Goal: Task Accomplishment & Management: Manage account settings

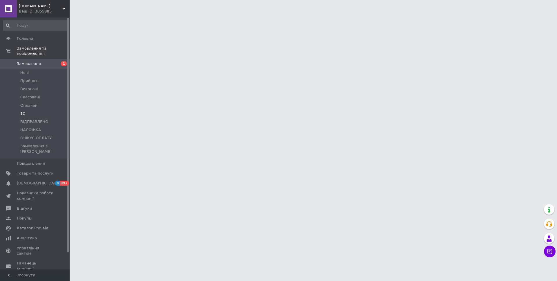
click at [21, 111] on span "1С" at bounding box center [22, 113] width 5 height 5
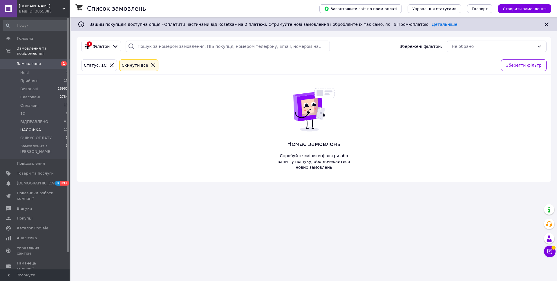
click at [53, 127] on li "НАЛОЖКА 17" at bounding box center [35, 130] width 71 height 8
click at [36, 127] on span "НАЛОЖКА" at bounding box center [30, 129] width 21 height 5
drag, startPoint x: 32, startPoint y: 136, endPoint x: 32, endPoint y: 133, distance: 3.5
click at [32, 134] on li "ОЧІКУЄ ОПЛАТУ 0" at bounding box center [35, 138] width 71 height 8
click at [32, 135] on span "ОЧІКУЄ ОПЛАТУ" at bounding box center [35, 137] width 31 height 5
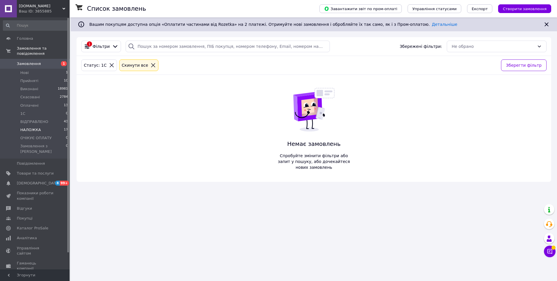
click at [29, 127] on span "НАЛОЖКА" at bounding box center [30, 129] width 21 height 5
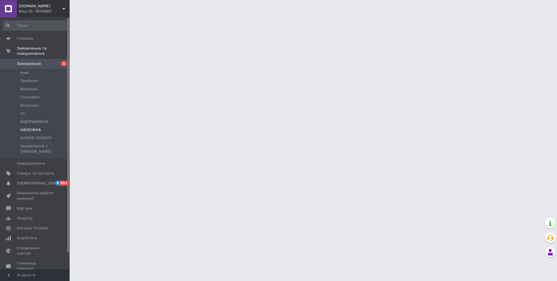
click at [31, 127] on span "НАЛОЖКА" at bounding box center [30, 129] width 21 height 5
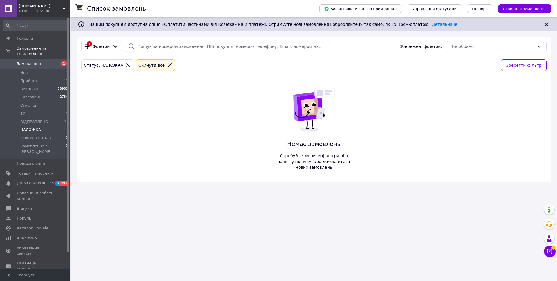
click at [34, 127] on span "НАЛОЖКА" at bounding box center [30, 129] width 21 height 5
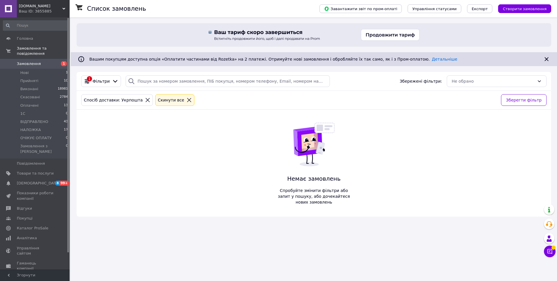
click at [146, 100] on icon at bounding box center [148, 100] width 4 height 4
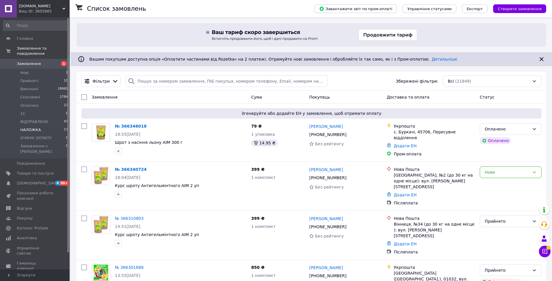
click at [30, 127] on span "НАЛОЖКА" at bounding box center [30, 129] width 21 height 5
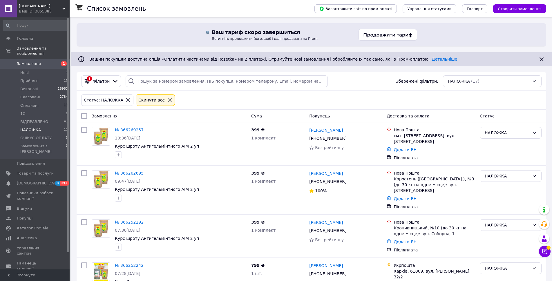
click at [542, 59] on icon at bounding box center [541, 59] width 7 height 7
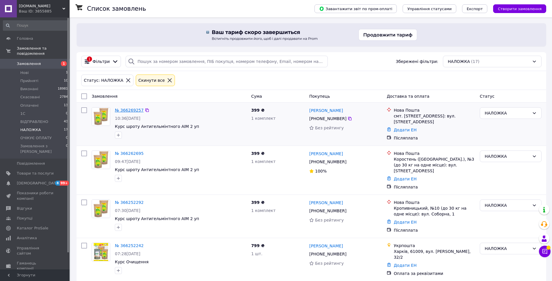
click at [128, 110] on link "№ 366269257" at bounding box center [129, 110] width 29 height 5
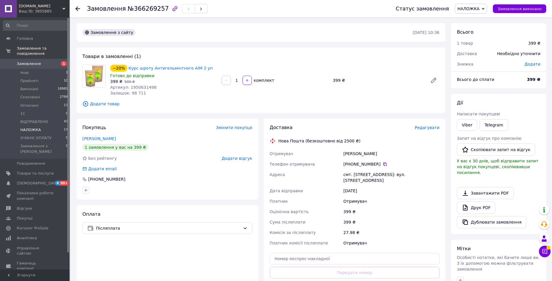
click at [32, 127] on span "НАЛОЖКА" at bounding box center [30, 129] width 21 height 5
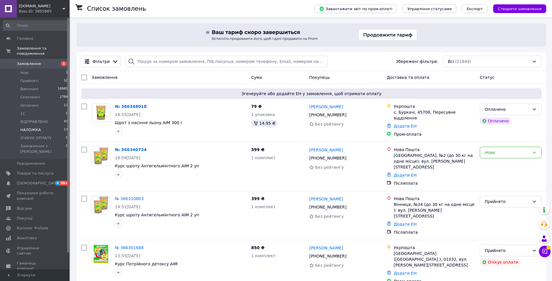
click at [33, 127] on span "НАЛОЖКА" at bounding box center [30, 129] width 21 height 5
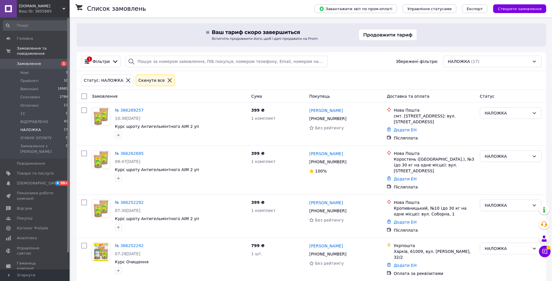
click at [86, 97] on input "checkbox" at bounding box center [84, 96] width 6 height 6
checkbox input "true"
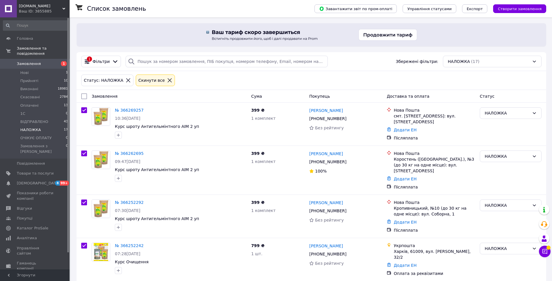
checkbox input "true"
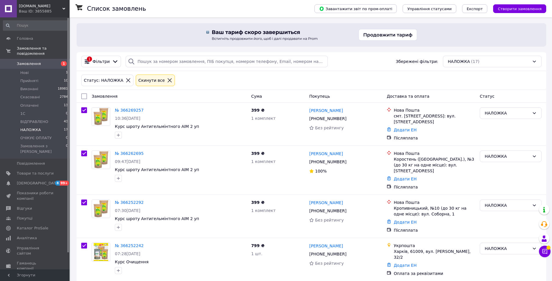
checkbox input "true"
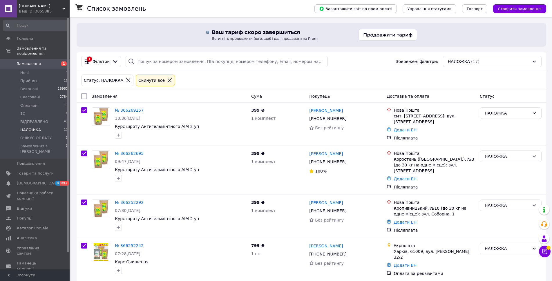
checkbox input "true"
click at [86, 97] on div "Дії для 17 замовлень" at bounding box center [109, 96] width 63 height 10
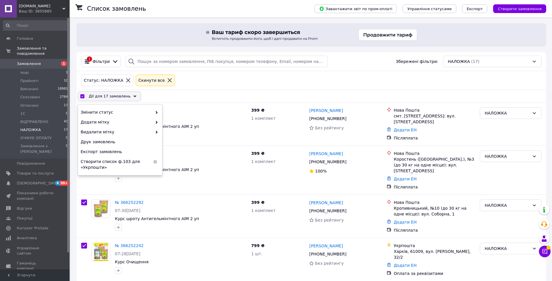
drag, startPoint x: 194, startPoint y: 86, endPoint x: 192, endPoint y: 97, distance: 11.4
click at [194, 88] on div "Статус: НАЛОЖКА Cкинути все" at bounding box center [311, 80] width 469 height 19
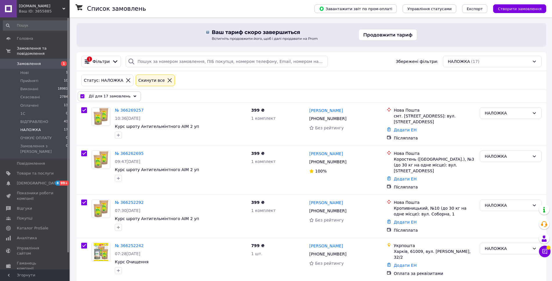
click at [83, 97] on input "checkbox" at bounding box center [82, 96] width 4 height 4
checkbox input "false"
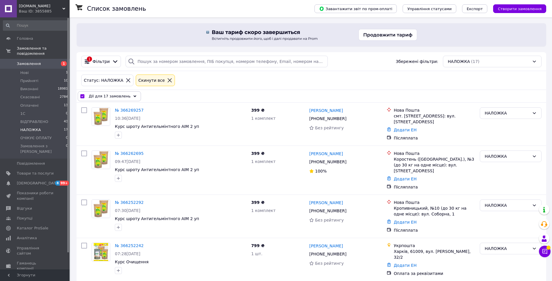
checkbox input "false"
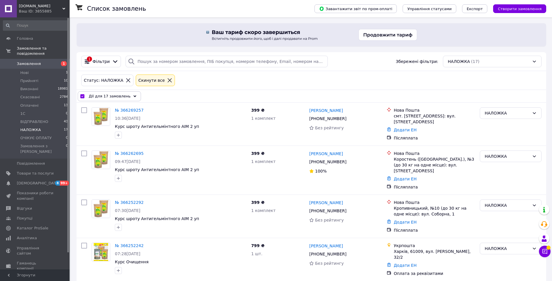
checkbox input "false"
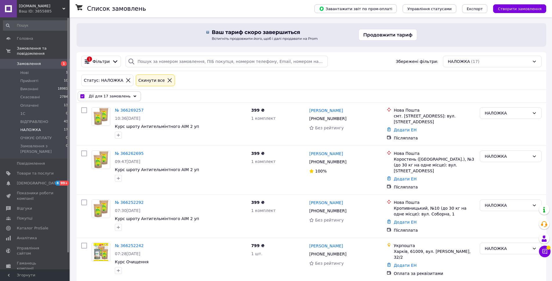
checkbox input "false"
click at [126, 111] on link "№ 366269257" at bounding box center [129, 110] width 29 height 5
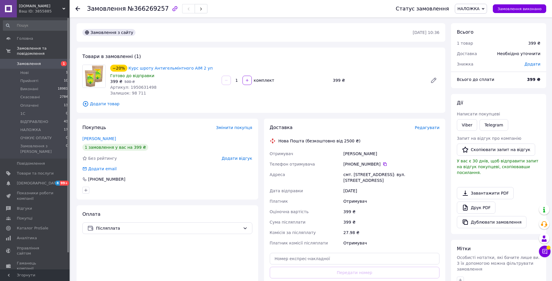
click at [432, 126] on span "Редагувати" at bounding box center [427, 127] width 25 height 5
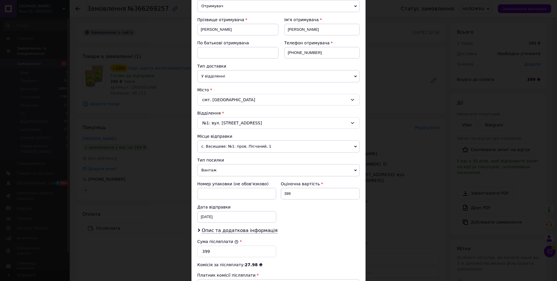
scroll to position [87, 0]
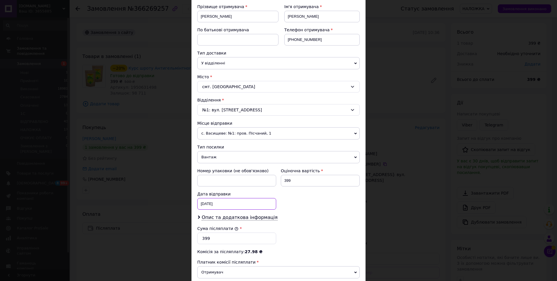
click at [260, 203] on div "[DATE] < 2025 > < Октябрь > Пн Вт Ср Чт Пт Сб Вс 29 30 1 2 3 4 5 6 7 8 9 10 11 …" at bounding box center [236, 204] width 79 height 12
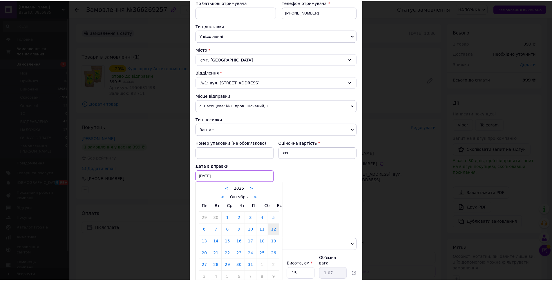
scroll to position [145, 0]
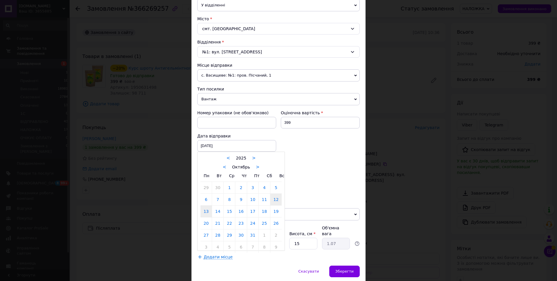
click at [208, 212] on link "13" at bounding box center [205, 212] width 11 height 12
type input "[DATE]"
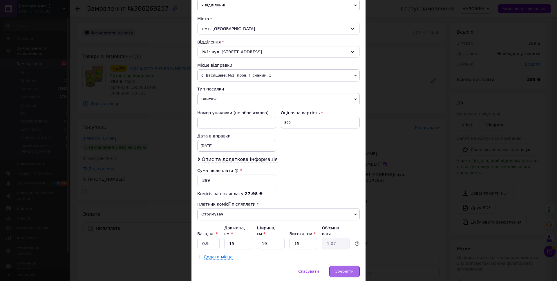
click at [353, 268] on div "Зберегти" at bounding box center [344, 272] width 30 height 12
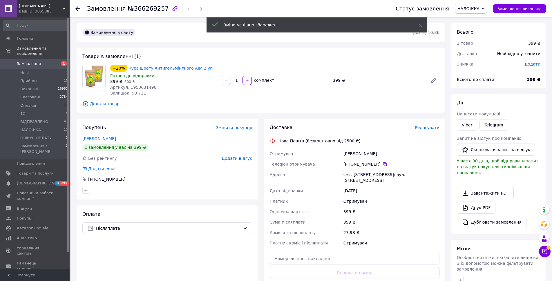
scroll to position [58, 0]
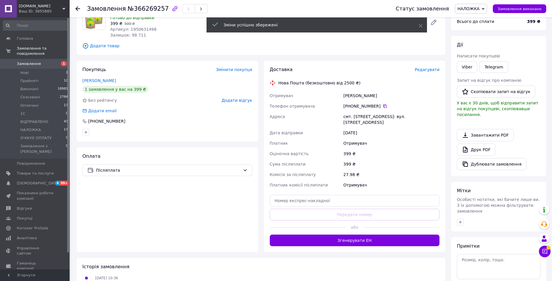
click at [354, 234] on button "Згенерувати ЕН" at bounding box center [355, 240] width 170 height 12
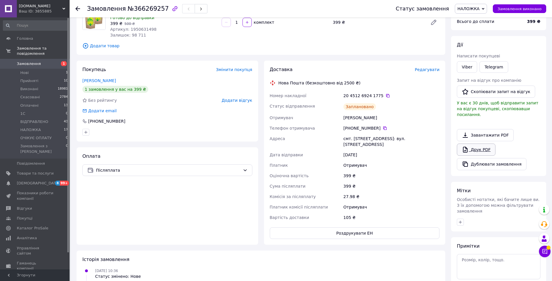
click at [481, 143] on link "Друк PDF" at bounding box center [476, 149] width 39 height 12
click at [484, 9] on icon at bounding box center [482, 9] width 3 height 3
click at [477, 55] on li "1С" at bounding box center [473, 55] width 37 height 9
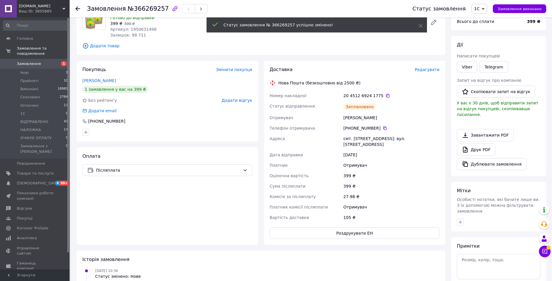
click at [76, 8] on use at bounding box center [77, 8] width 5 height 5
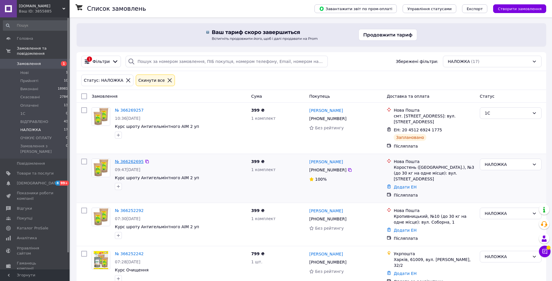
click at [126, 159] on link "№ 366262695" at bounding box center [129, 161] width 29 height 5
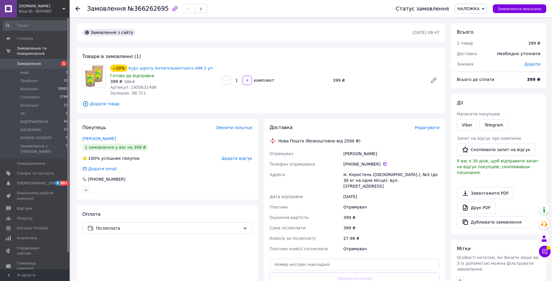
click at [434, 130] on span "Редагувати" at bounding box center [427, 127] width 25 height 5
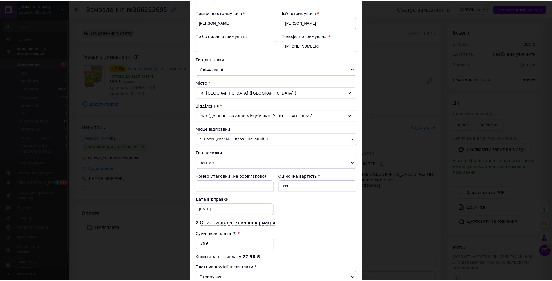
scroll to position [161, 0]
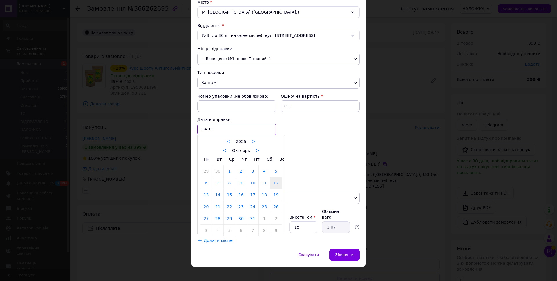
click at [225, 130] on div "[DATE] < 2025 > < Октябрь > Пн Вт Ср Чт Пт Сб Вс 29 30 1 2 3 4 5 6 7 8 9 10 11 …" at bounding box center [236, 129] width 79 height 12
click at [204, 194] on link "13" at bounding box center [205, 195] width 11 height 12
type input "[DATE]"
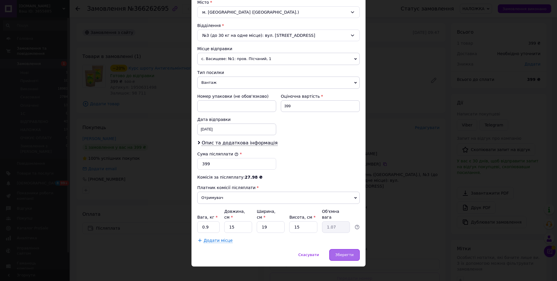
click at [343, 252] on span "Зберегти" at bounding box center [344, 254] width 18 height 4
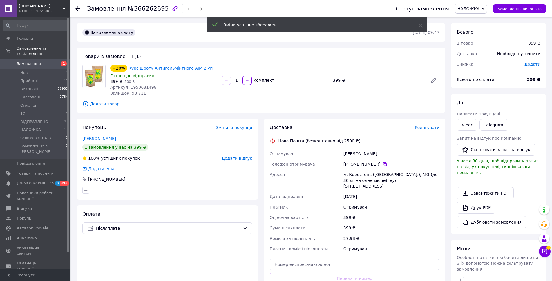
scroll to position [87, 0]
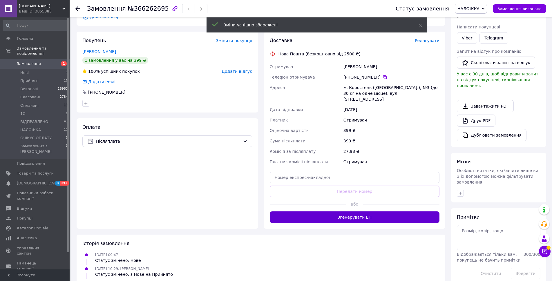
click at [380, 213] on button "Згенерувати ЕН" at bounding box center [355, 217] width 170 height 12
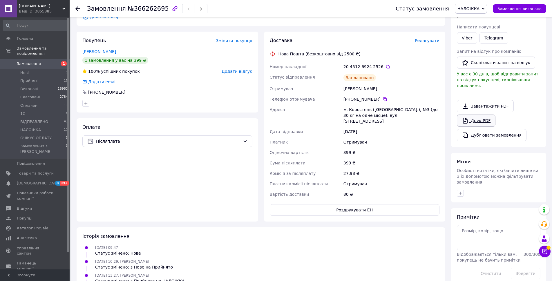
click at [483, 116] on link "Друк PDF" at bounding box center [476, 120] width 39 height 12
click at [487, 6] on span "НАЛОЖКА" at bounding box center [471, 9] width 32 height 10
click at [484, 52] on li "1С" at bounding box center [473, 55] width 37 height 9
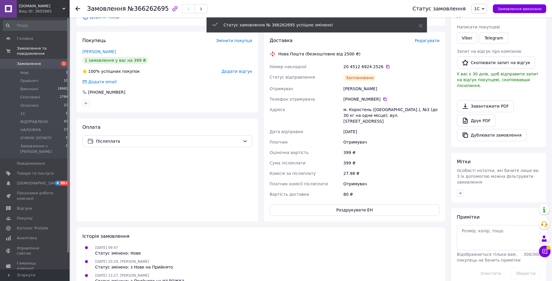
click at [76, 8] on icon at bounding box center [77, 8] width 5 height 5
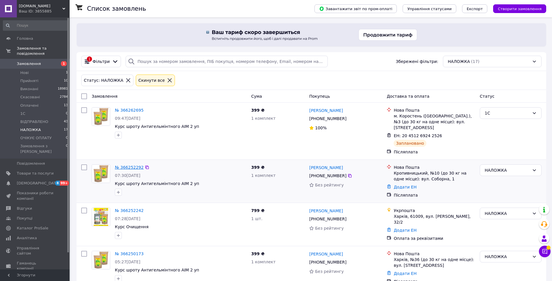
click at [132, 165] on link "№ 366252292" at bounding box center [129, 167] width 29 height 5
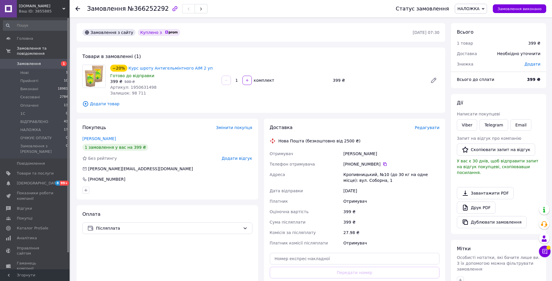
click at [438, 129] on span "Редагувати" at bounding box center [427, 127] width 25 height 5
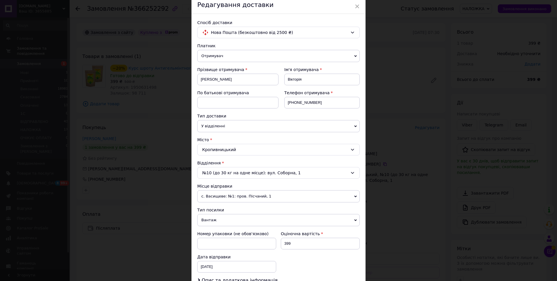
scroll to position [58, 0]
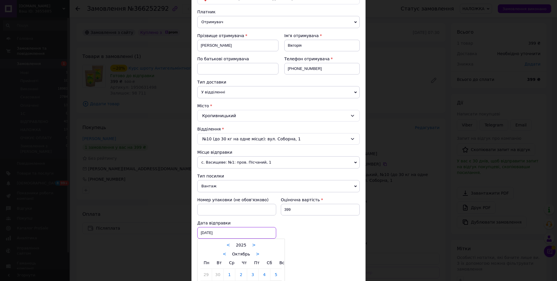
click at [224, 235] on div "[DATE] < 2025 > < Октябрь > Пн Вт Ср Чт Пт Сб Вс 29 30 1 2 3 4 5 6 7 8 9 10 11 …" at bounding box center [236, 233] width 79 height 12
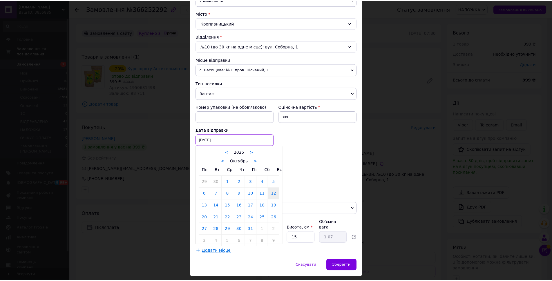
scroll to position [161, 0]
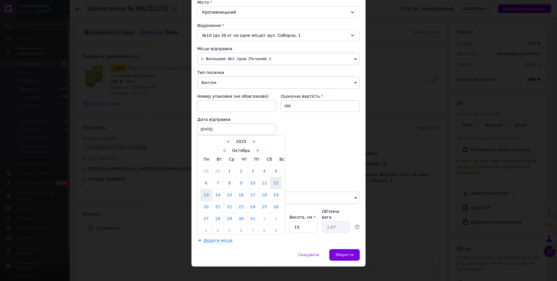
click at [205, 197] on link "13" at bounding box center [205, 195] width 11 height 12
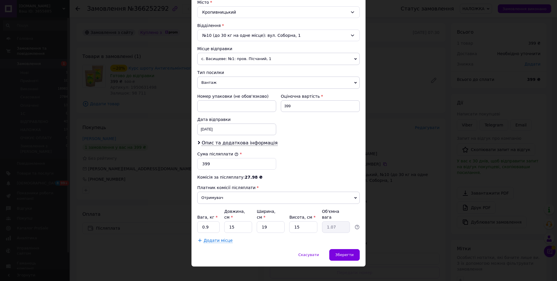
type input "[DATE]"
click at [342, 252] on span "Зберегти" at bounding box center [344, 254] width 18 height 4
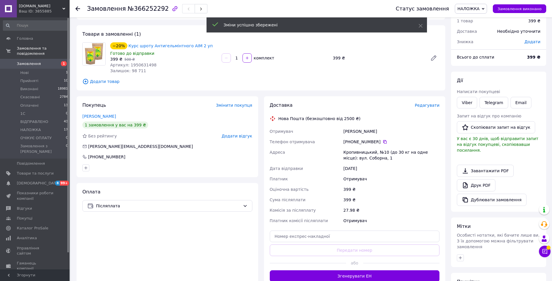
scroll to position [29, 0]
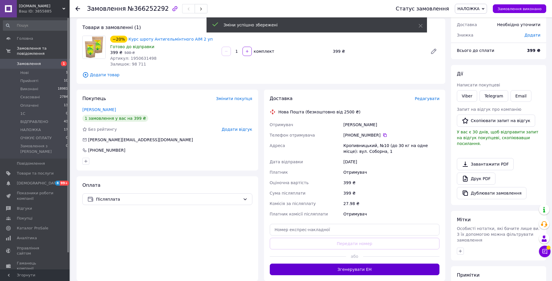
click at [358, 271] on button "Згенерувати ЕН" at bounding box center [355, 269] width 170 height 12
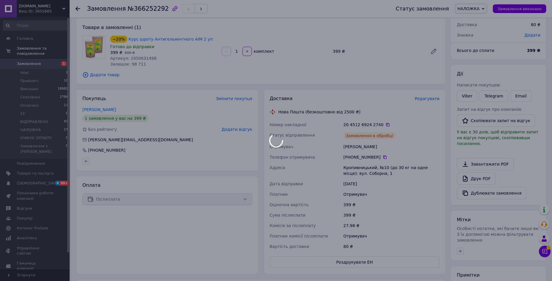
click at [489, 8] on div at bounding box center [276, 140] width 552 height 281
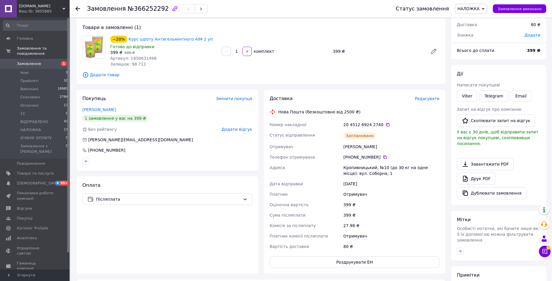
click at [484, 8] on icon at bounding box center [482, 9] width 3 height 3
click at [479, 53] on li "1С" at bounding box center [473, 55] width 37 height 9
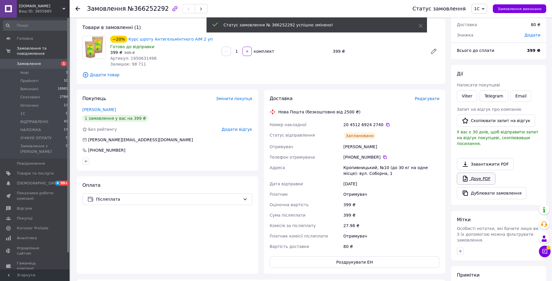
click at [472, 172] on link "Друк PDF" at bounding box center [476, 178] width 39 height 12
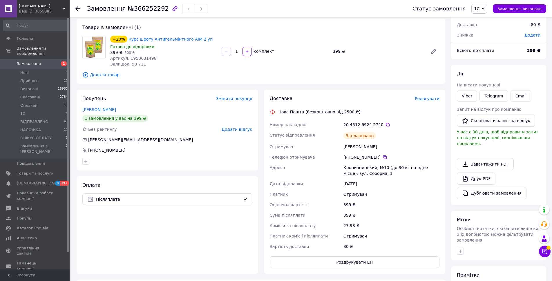
click at [77, 8] on use at bounding box center [77, 8] width 5 height 5
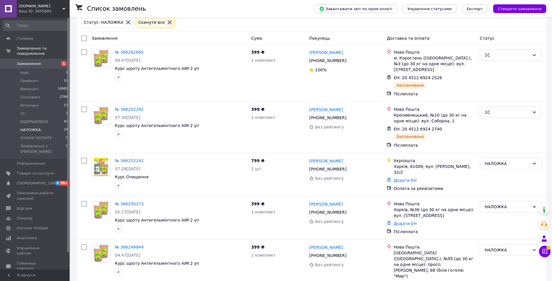
scroll to position [87, 0]
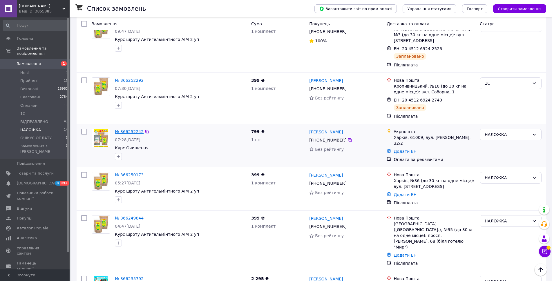
click at [127, 129] on link "№ 366252242" at bounding box center [129, 131] width 29 height 5
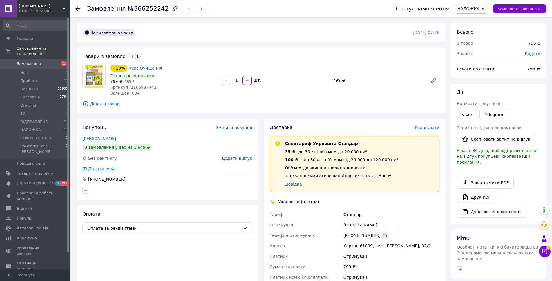
click at [78, 7] on icon at bounding box center [77, 8] width 5 height 5
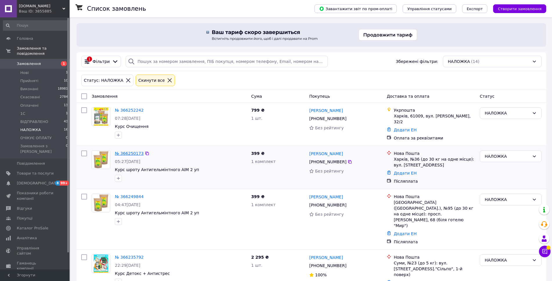
click at [130, 151] on link "№ 366250173" at bounding box center [129, 153] width 29 height 5
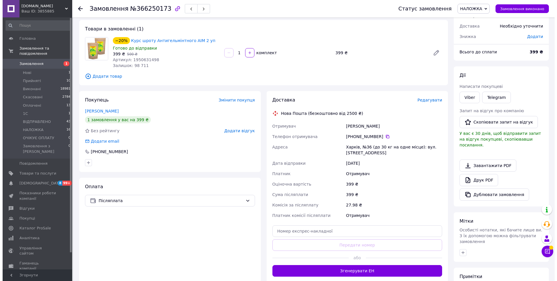
scroll to position [58, 0]
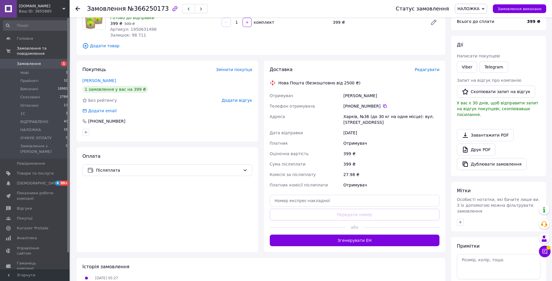
click at [422, 70] on span "Редагувати" at bounding box center [427, 69] width 25 height 5
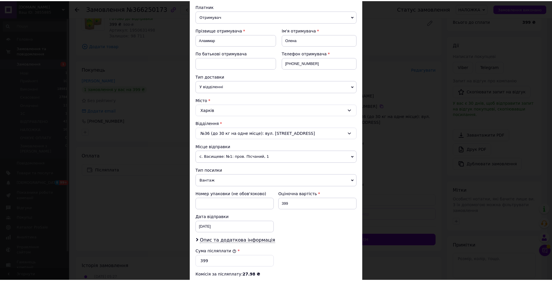
scroll to position [145, 0]
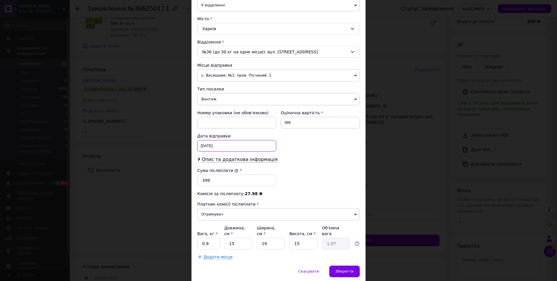
click at [226, 144] on div "[DATE] < 2025 > < Октябрь > Пн Вт Ср Чт Пт Сб Вс 29 30 1 2 3 4 5 6 7 8 9 10 11 …" at bounding box center [236, 146] width 79 height 12
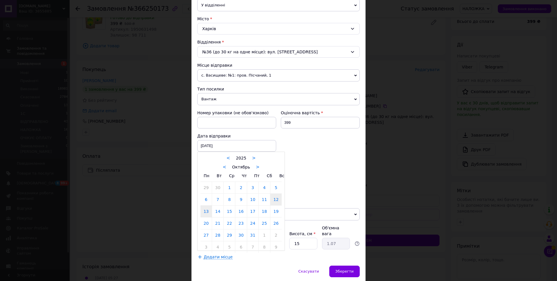
click at [206, 212] on link "13" at bounding box center [205, 212] width 11 height 12
type input "[DATE]"
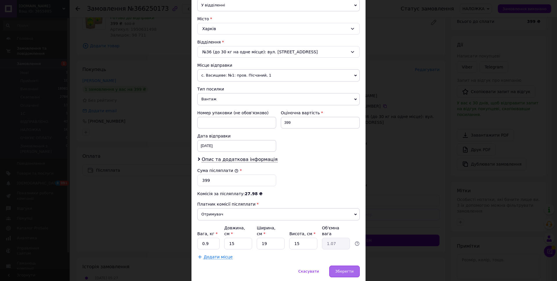
click at [350, 266] on div "Зберегти" at bounding box center [344, 272] width 30 height 12
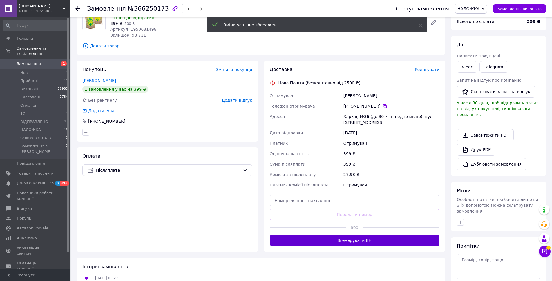
click at [369, 243] on button "Згенерувати ЕН" at bounding box center [355, 240] width 170 height 12
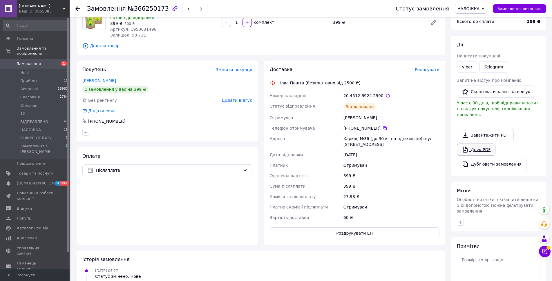
click at [485, 145] on link "Друк PDF" at bounding box center [476, 149] width 39 height 12
click at [484, 8] on icon at bounding box center [482, 9] width 3 height 3
click at [483, 53] on li "1С" at bounding box center [473, 55] width 37 height 9
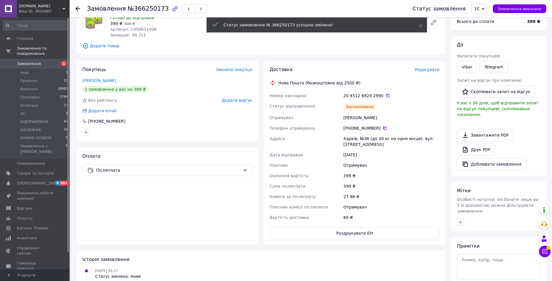
click at [77, 7] on use at bounding box center [77, 8] width 5 height 5
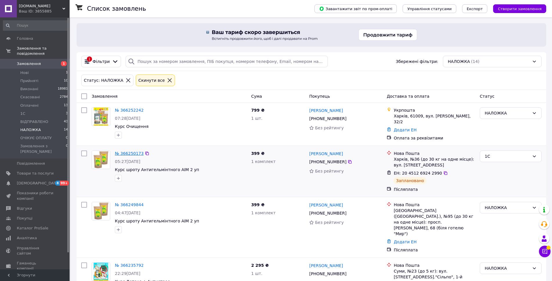
click at [131, 151] on link "№ 366250173" at bounding box center [129, 153] width 29 height 5
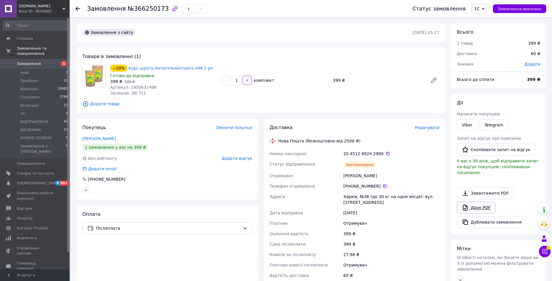
click at [477, 201] on link "Друк PDF" at bounding box center [476, 207] width 39 height 12
click at [76, 8] on use at bounding box center [77, 8] width 5 height 5
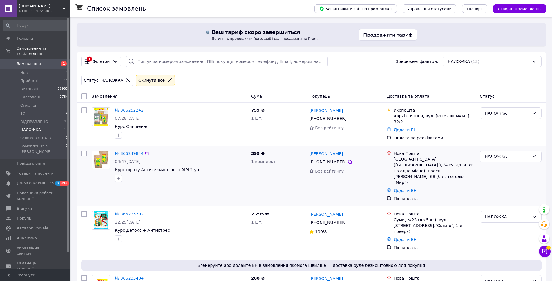
click at [129, 151] on link "№ 366249844" at bounding box center [129, 153] width 29 height 5
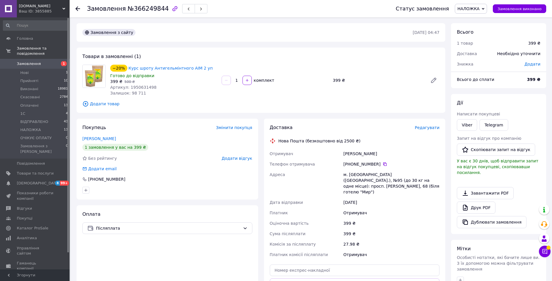
click at [428, 128] on span "Редагувати" at bounding box center [427, 127] width 25 height 5
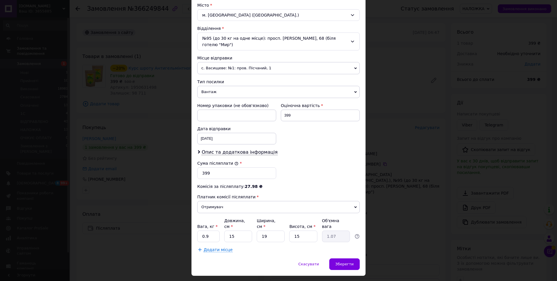
scroll to position [161, 0]
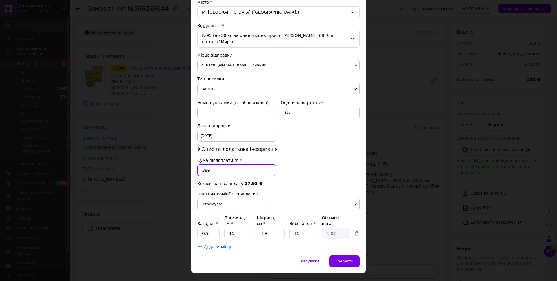
click at [211, 166] on input "399" at bounding box center [236, 170] width 79 height 12
click at [224, 130] on div "[DATE] < 2025 > < Октябрь > Пн Вт Ср Чт Пт Сб Вс 29 30 1 2 3 4 5 6 7 8 9 10 11 …" at bounding box center [236, 136] width 79 height 12
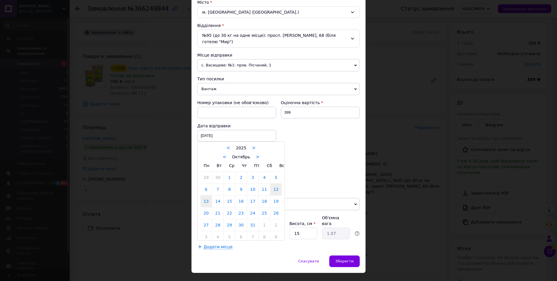
click at [203, 196] on link "13" at bounding box center [205, 201] width 11 height 12
type input "[DATE]"
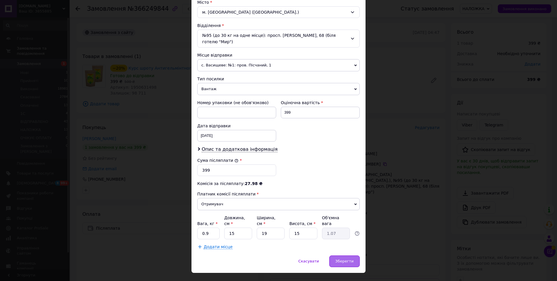
click at [349, 259] on span "Зберегти" at bounding box center [344, 261] width 18 height 4
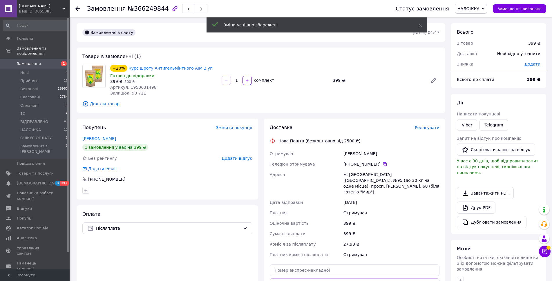
drag, startPoint x: 477, startPoint y: 190, endPoint x: 499, endPoint y: 201, distance: 24.4
click at [499, 201] on div "Завантажити PDF   Друк PDF   Дублювати замовлення" at bounding box center [498, 207] width 83 height 41
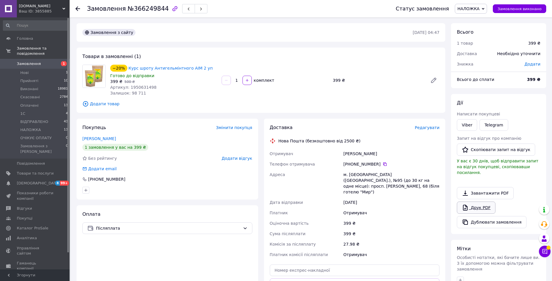
click at [489, 203] on link "Друк PDF" at bounding box center [476, 207] width 39 height 12
click at [484, 8] on icon at bounding box center [482, 9] width 3 height 3
click at [478, 54] on li "1С" at bounding box center [473, 55] width 37 height 9
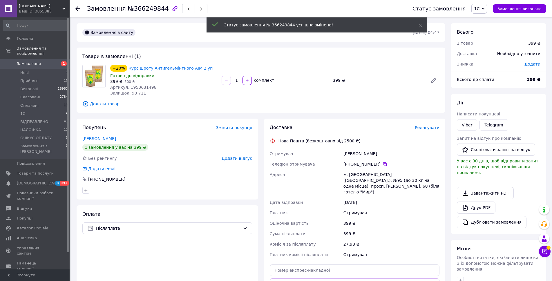
click at [77, 8] on use at bounding box center [77, 8] width 5 height 5
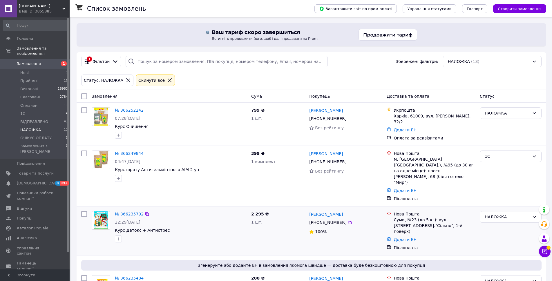
click at [124, 212] on link "№ 366235792" at bounding box center [129, 214] width 29 height 5
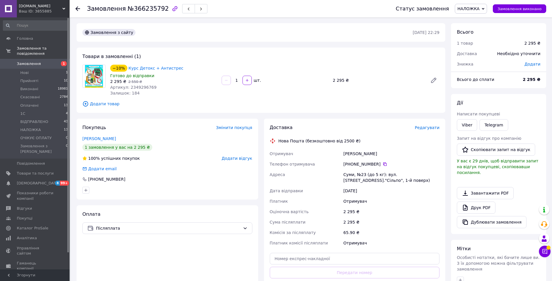
click at [437, 128] on span "Редагувати" at bounding box center [427, 127] width 25 height 5
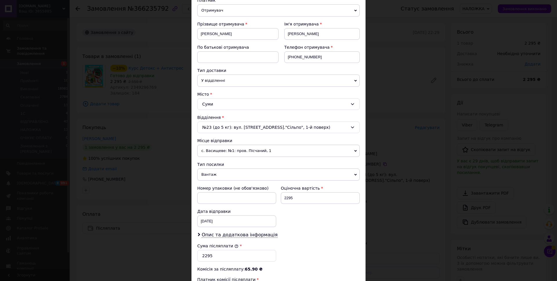
scroll to position [161, 0]
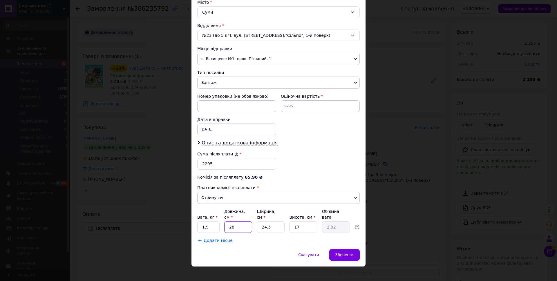
click at [244, 224] on input "28" at bounding box center [238, 227] width 28 height 12
type input "2"
type input "0.21"
type input "2"
type input "0.21"
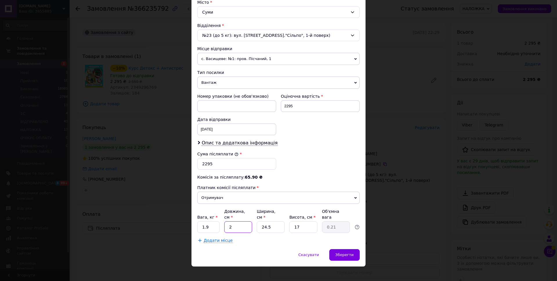
type input "25"
type input "2.6"
type input "25"
drag, startPoint x: 271, startPoint y: 220, endPoint x: 258, endPoint y: 226, distance: 14.1
click at [258, 226] on input "24.5" at bounding box center [271, 227] width 28 height 12
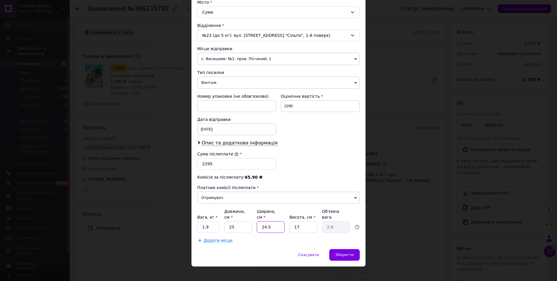
type input "3"
type input "0.32"
type input "30"
type input "3.19"
type input "30"
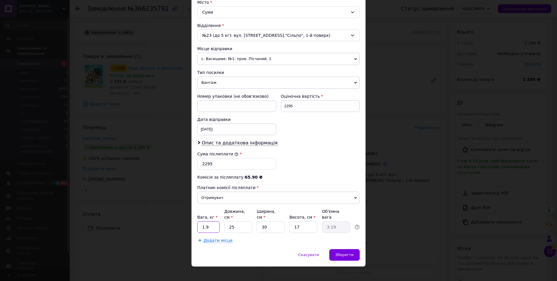
click at [214, 223] on input "1.9" at bounding box center [208, 227] width 22 height 12
type input "1.5"
click at [270, 222] on input "30" at bounding box center [271, 227] width 28 height 12
type input "3"
type input "0.32"
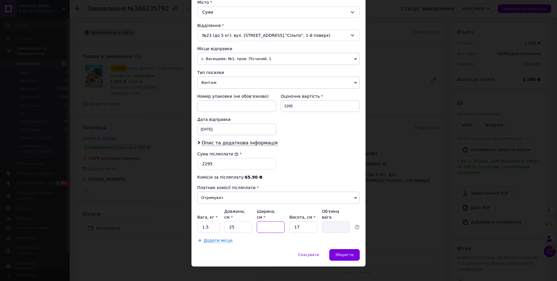
type input "2"
type input "0.21"
type input "20"
type input "2.13"
type input "20"
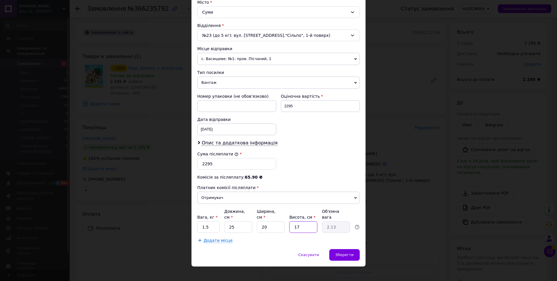
drag, startPoint x: 293, startPoint y: 227, endPoint x: 292, endPoint y: 231, distance: 4.2
click at [293, 227] on input "17" at bounding box center [303, 227] width 28 height 12
click at [298, 221] on input "17" at bounding box center [303, 227] width 28 height 12
type input "1"
type input "0.13"
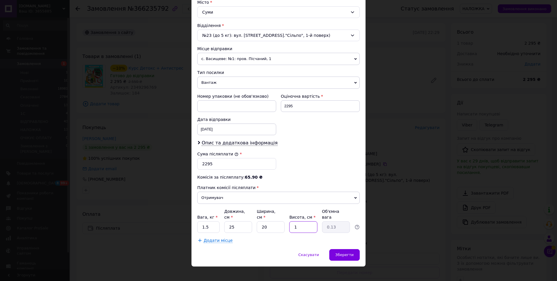
type input "15"
type input "1.88"
type input "15"
click at [281, 240] on div "Спосіб доставки Нова Пошта (безкоштовно від 2500 ₴) Платник Отримувач Відправни…" at bounding box center [278, 63] width 174 height 372
click at [352, 252] on span "Зберегти" at bounding box center [344, 254] width 18 height 4
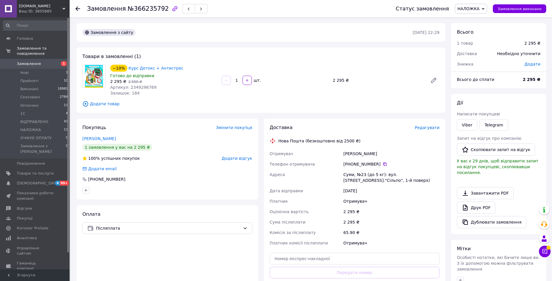
click at [429, 130] on span "Редагувати" at bounding box center [427, 127] width 25 height 5
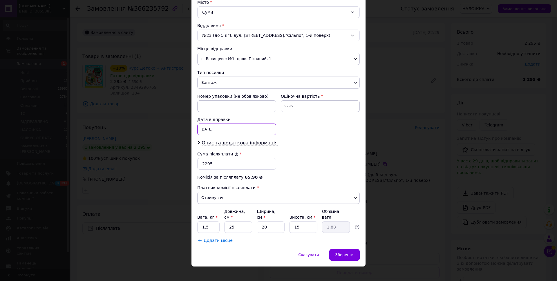
click at [224, 132] on div "[DATE] < 2025 > < Октябрь > Пн Вт Ср Чт Пт Сб Вс 29 30 1 2 3 4 5 6 7 8 9 10 11 …" at bounding box center [236, 129] width 79 height 12
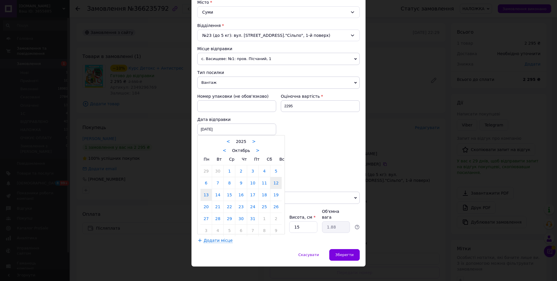
click at [203, 196] on link "13" at bounding box center [205, 195] width 11 height 12
type input "[DATE]"
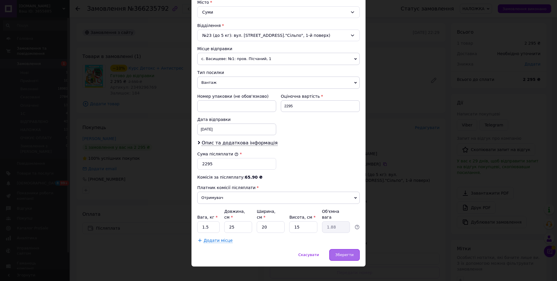
click at [346, 252] on span "Зберегти" at bounding box center [344, 254] width 18 height 4
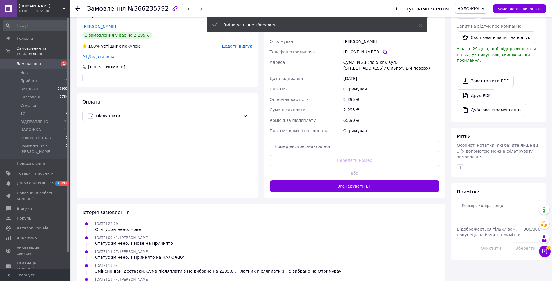
scroll to position [116, 0]
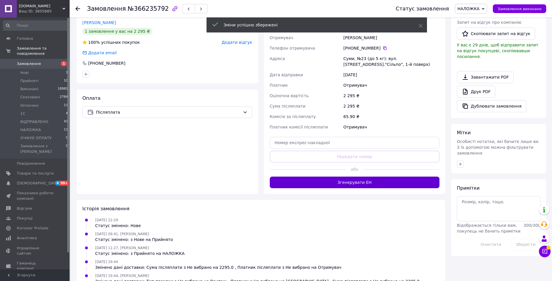
click at [369, 177] on button "Згенерувати ЕН" at bounding box center [355, 183] width 170 height 12
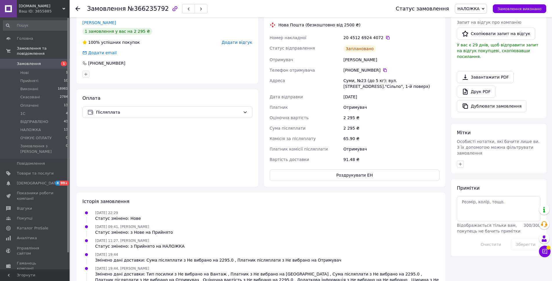
click at [484, 89] on link "Друк PDF" at bounding box center [476, 92] width 39 height 12
click at [485, 8] on span "НАЛОЖКА" at bounding box center [471, 9] width 32 height 10
click at [480, 86] on link "Друк PDF" at bounding box center [476, 92] width 39 height 12
click at [484, 8] on icon at bounding box center [482, 9] width 3 height 3
click at [482, 54] on li "1С" at bounding box center [473, 55] width 37 height 9
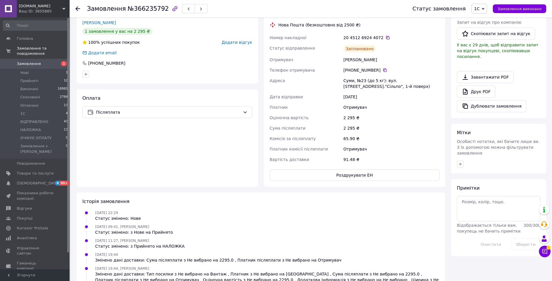
click at [77, 10] on icon at bounding box center [77, 8] width 5 height 5
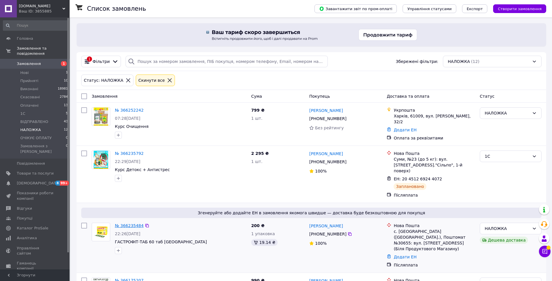
click at [125, 223] on link "№ 366235484" at bounding box center [129, 225] width 29 height 5
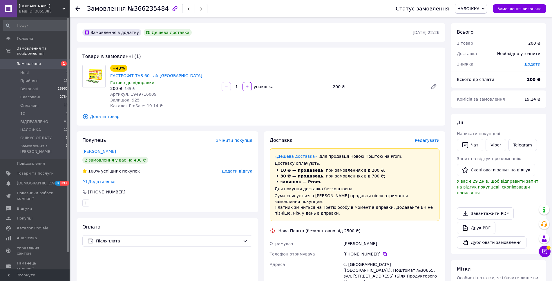
click at [77, 7] on icon at bounding box center [77, 8] width 5 height 5
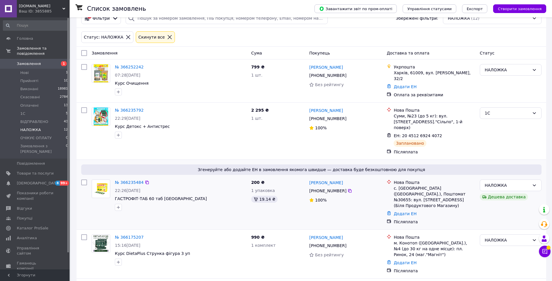
scroll to position [58, 0]
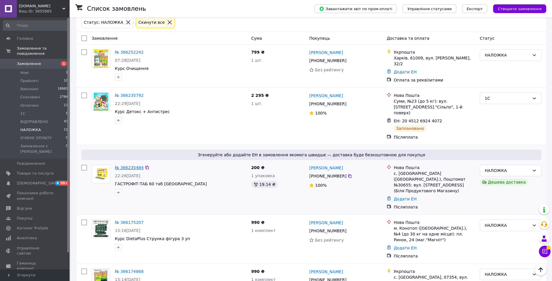
click at [124, 165] on link "№ 366235484" at bounding box center [129, 167] width 29 height 5
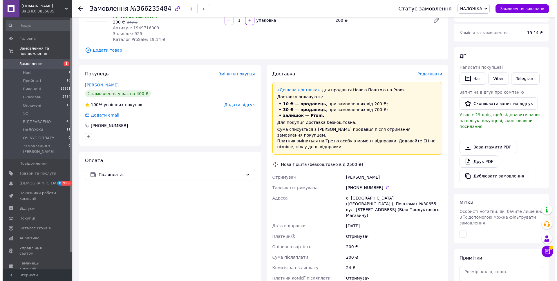
scroll to position [64, 0]
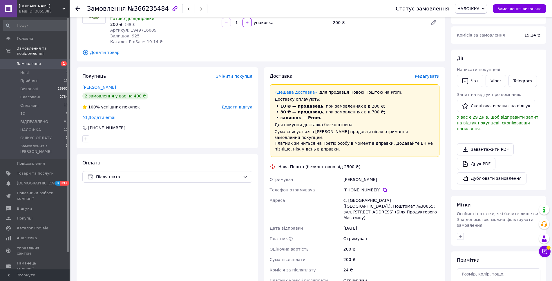
click at [432, 74] on span "Редагувати" at bounding box center [427, 76] width 25 height 5
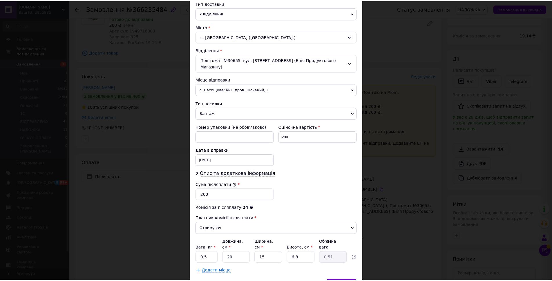
scroll to position [161, 0]
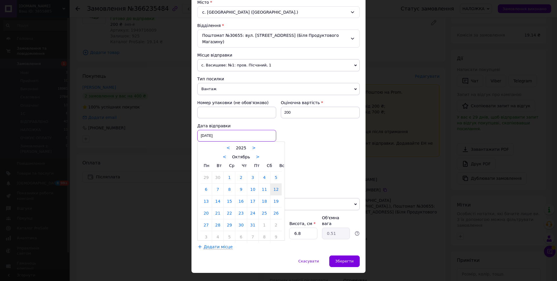
click at [233, 130] on div "[DATE] < 2025 > < Октябрь > Пн Вт Ср Чт Пт Сб Вс 29 30 1 2 3 4 5 6 7 8 9 10 11 …" at bounding box center [236, 136] width 79 height 12
click at [207, 195] on link "13" at bounding box center [205, 201] width 11 height 12
type input "[DATE]"
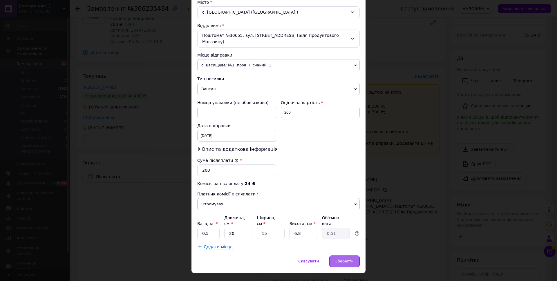
click at [346, 259] on span "Зберегти" at bounding box center [344, 261] width 18 height 4
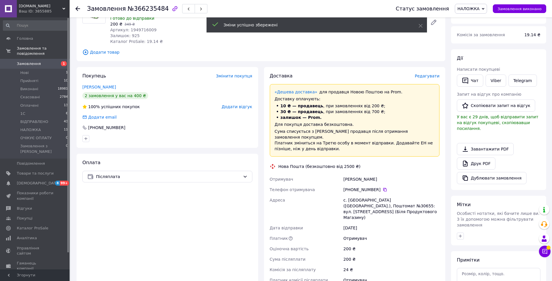
scroll to position [151, 0]
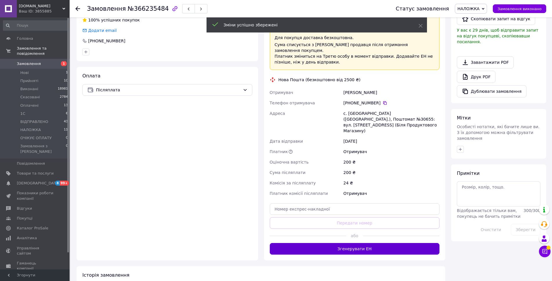
click at [354, 243] on button "Згенерувати ЕН" at bounding box center [355, 249] width 170 height 12
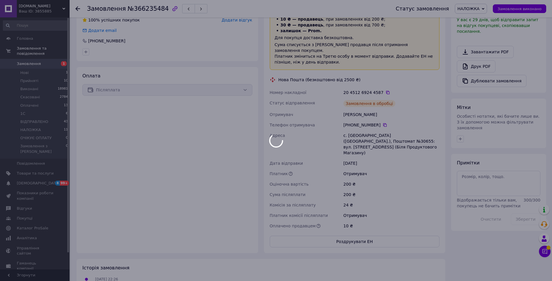
click at [487, 8] on div at bounding box center [276, 140] width 552 height 281
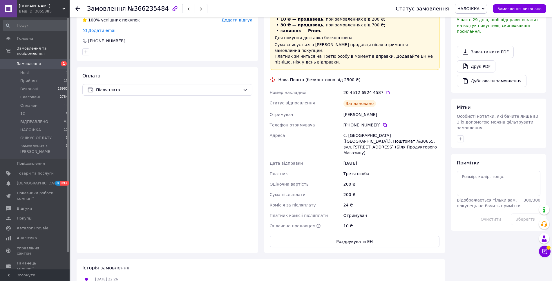
click at [484, 8] on icon at bounding box center [482, 9] width 3 height 2
click at [479, 53] on li "1С" at bounding box center [473, 55] width 37 height 9
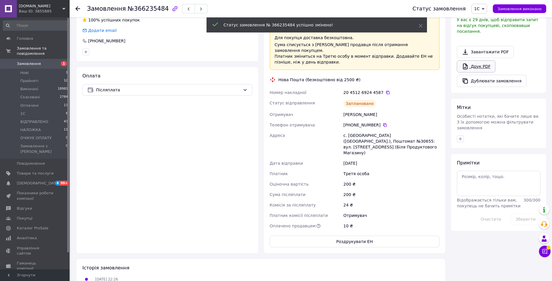
click at [479, 60] on link "Друк PDF" at bounding box center [476, 66] width 39 height 12
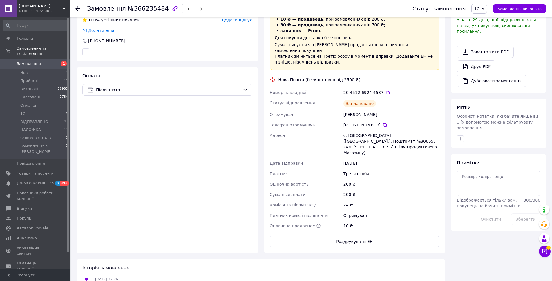
click at [77, 9] on icon at bounding box center [77, 8] width 5 height 5
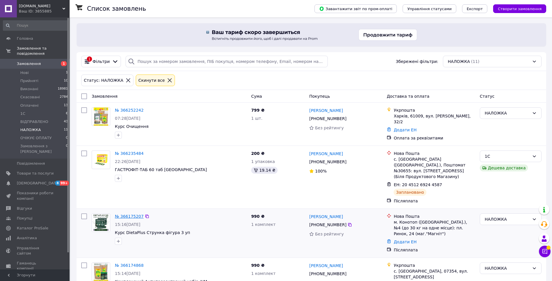
click at [137, 214] on link "№ 366175207" at bounding box center [129, 216] width 29 height 5
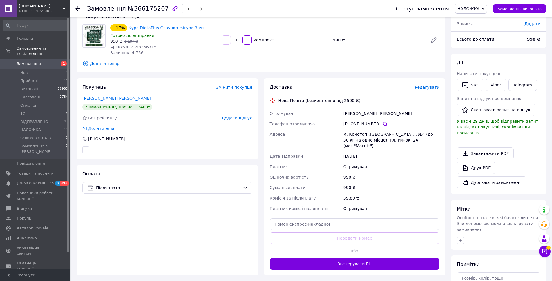
scroll to position [145, 0]
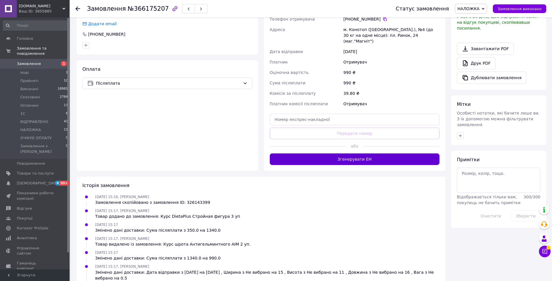
click at [357, 156] on button "Згенерувати ЕН" at bounding box center [355, 159] width 170 height 12
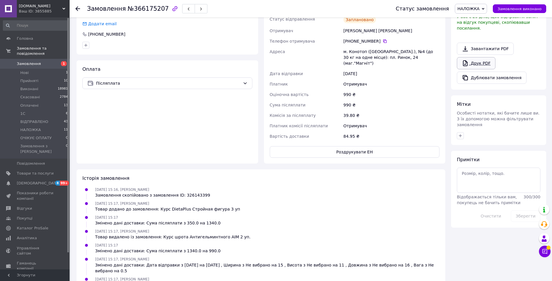
click at [476, 57] on link "Друк PDF" at bounding box center [476, 63] width 39 height 12
drag, startPoint x: 488, startPoint y: 10, endPoint x: 486, endPoint y: 15, distance: 5.9
click at [484, 9] on icon at bounding box center [482, 9] width 3 height 3
drag, startPoint x: 481, startPoint y: 51, endPoint x: 464, endPoint y: 52, distance: 16.8
click at [479, 52] on li "1С" at bounding box center [473, 55] width 37 height 9
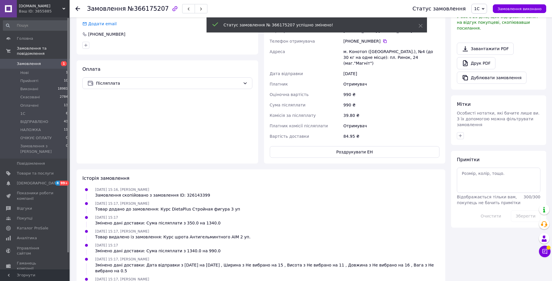
click at [77, 7] on icon at bounding box center [77, 8] width 5 height 5
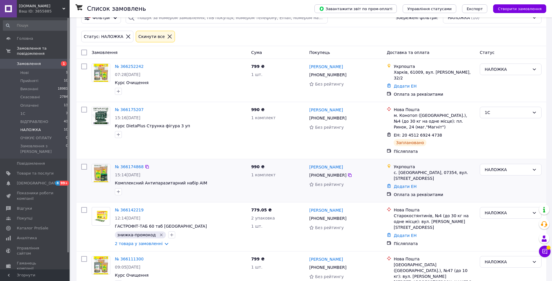
scroll to position [58, 0]
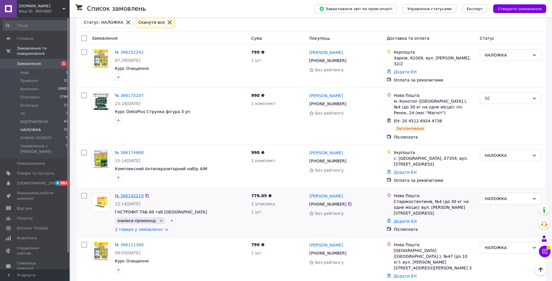
click at [134, 193] on link "№ 366142219" at bounding box center [129, 195] width 29 height 5
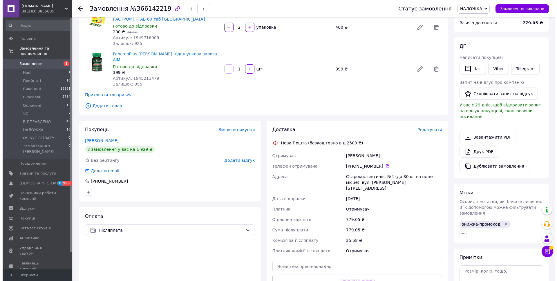
scroll to position [58, 0]
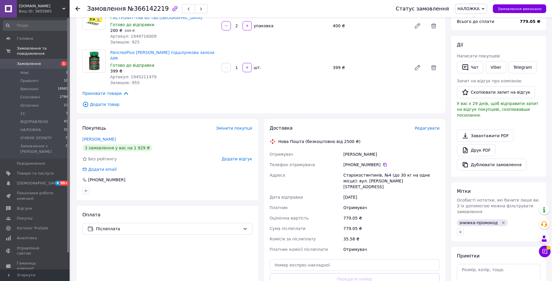
click at [437, 126] on span "Редагувати" at bounding box center [427, 128] width 25 height 5
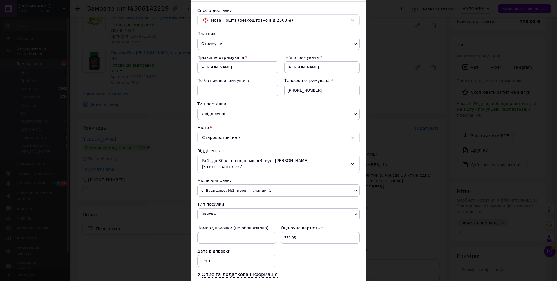
scroll to position [116, 0]
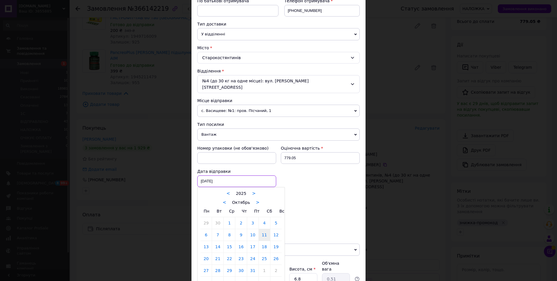
click at [224, 175] on div "[DATE] < 2025 > < Октябрь > Пн Вт Ср Чт Пт Сб Вс 29 30 1 2 3 4 5 6 7 8 9 10 11 …" at bounding box center [236, 181] width 79 height 12
click at [203, 241] on link "13" at bounding box center [205, 247] width 11 height 12
type input "[DATE]"
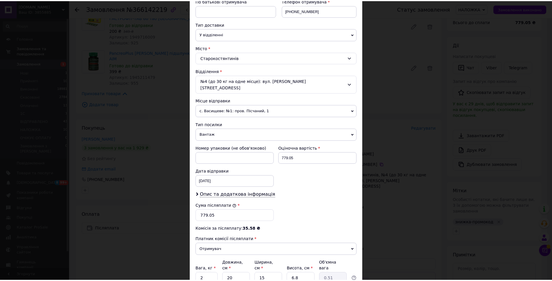
scroll to position [161, 0]
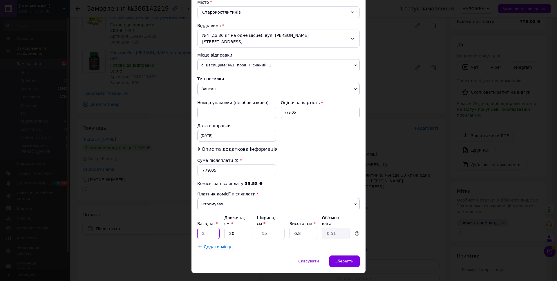
click at [208, 228] on input "2" at bounding box center [208, 234] width 22 height 12
type input "0.6"
drag, startPoint x: 299, startPoint y: 223, endPoint x: 289, endPoint y: 228, distance: 11.0
click at [289, 228] on div "Платник Отримувач Відправник Прізвище отримувача [PERSON_NAME] Ім'я отримувача …" at bounding box center [278, 78] width 162 height 344
type input "1"
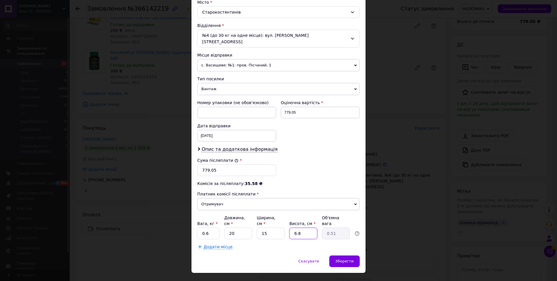
type input "0.1"
type input "12"
type input "0.9"
type input "12"
click at [352, 255] on div "Зберегти" at bounding box center [344, 261] width 30 height 12
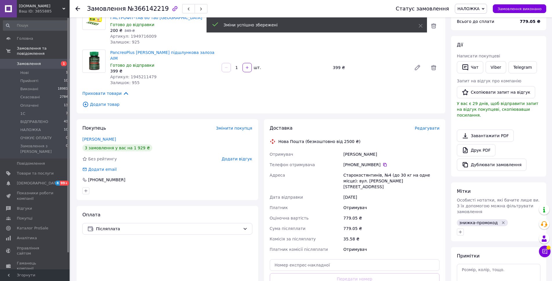
scroll to position [87, 0]
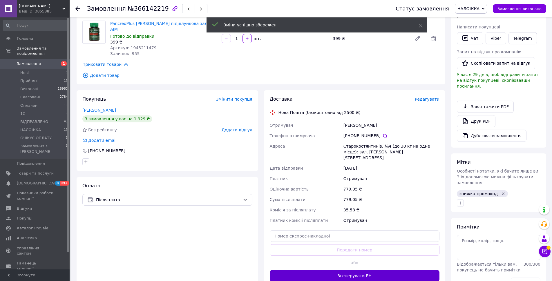
click at [357, 270] on button "Згенерувати ЕН" at bounding box center [355, 276] width 170 height 12
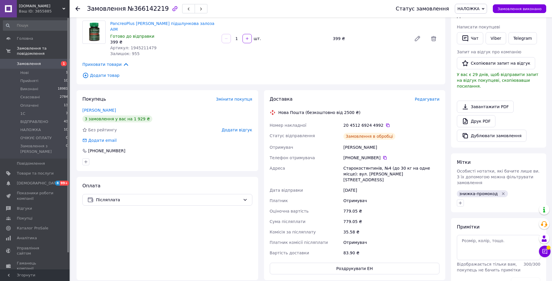
scroll to position [28, 0]
click at [469, 115] on link "Друк PDF" at bounding box center [476, 121] width 39 height 12
click at [485, 7] on span "НАЛОЖКА" at bounding box center [471, 9] width 32 height 10
click at [477, 56] on li "1С" at bounding box center [473, 55] width 37 height 9
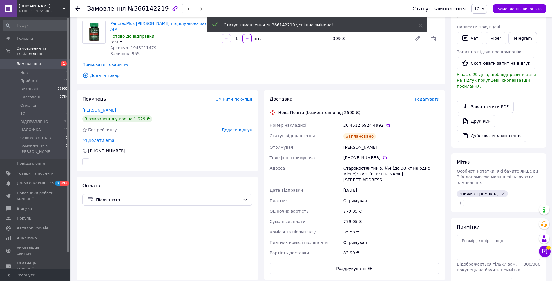
scroll to position [42, 0]
click at [77, 7] on use at bounding box center [77, 8] width 5 height 5
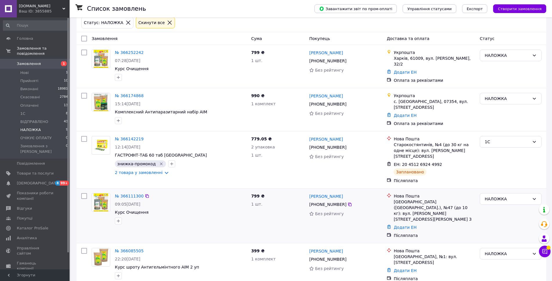
scroll to position [58, 0]
click at [120, 193] on link "№ 366111300" at bounding box center [129, 195] width 29 height 5
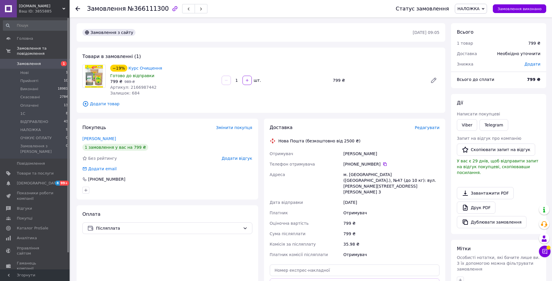
click at [430, 129] on span "Редагувати" at bounding box center [427, 127] width 25 height 5
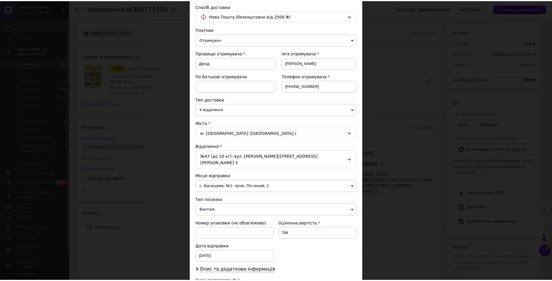
scroll to position [145, 0]
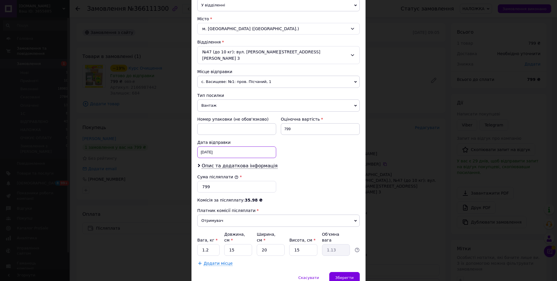
click at [222, 148] on div "[DATE] < 2025 > < Октябрь > Пн Вт Ср Чт Пт Сб Вс 29 30 1 2 3 4 5 6 7 8 9 10 11 …" at bounding box center [236, 152] width 79 height 12
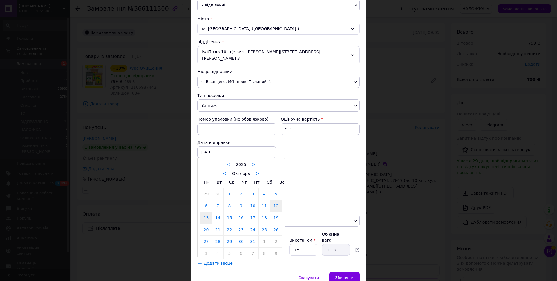
click at [203, 212] on link "13" at bounding box center [205, 218] width 11 height 12
type input "[DATE]"
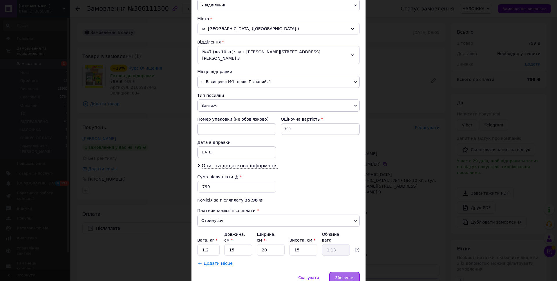
click at [346, 275] on span "Зберегти" at bounding box center [344, 277] width 18 height 4
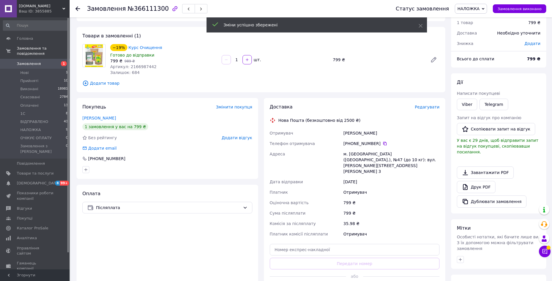
scroll to position [87, 0]
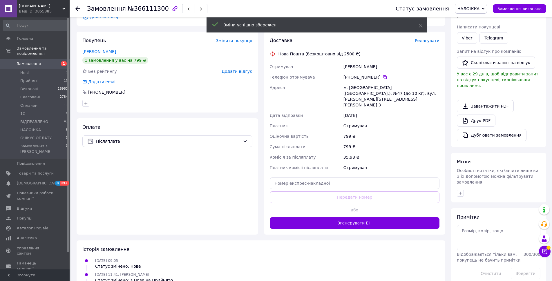
click at [350, 217] on div "Доставка Редагувати Нова Пошта (безкоштовно від 2500 ₴) Отримувач [PERSON_NAME]…" at bounding box center [354, 133] width 181 height 203
click at [349, 217] on button "Згенерувати ЕН" at bounding box center [355, 223] width 170 height 12
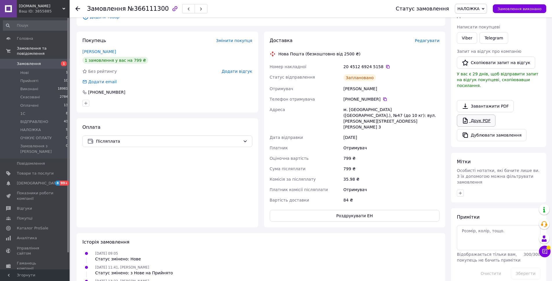
click at [480, 114] on link "Друк PDF" at bounding box center [476, 120] width 39 height 12
click at [484, 8] on icon at bounding box center [482, 9] width 3 height 3
click at [474, 53] on li "1С" at bounding box center [473, 55] width 37 height 9
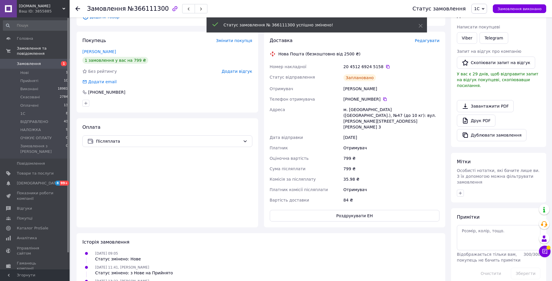
click at [77, 7] on use at bounding box center [77, 8] width 5 height 5
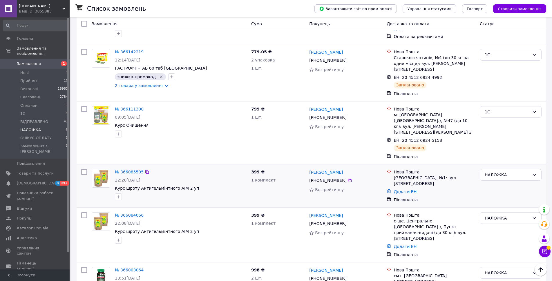
scroll to position [145, 0]
click at [131, 169] on link "№ 366085505" at bounding box center [129, 171] width 29 height 5
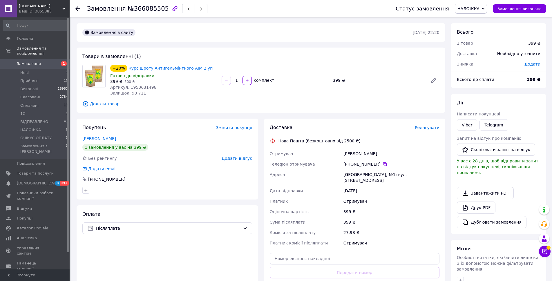
click at [424, 128] on span "Редагувати" at bounding box center [427, 127] width 25 height 5
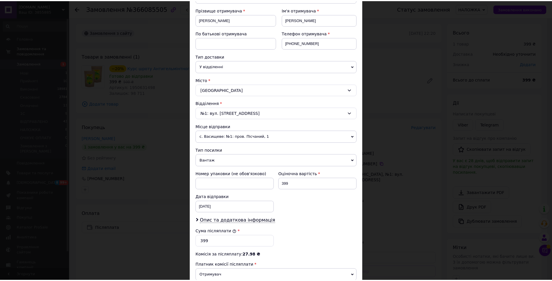
scroll to position [161, 0]
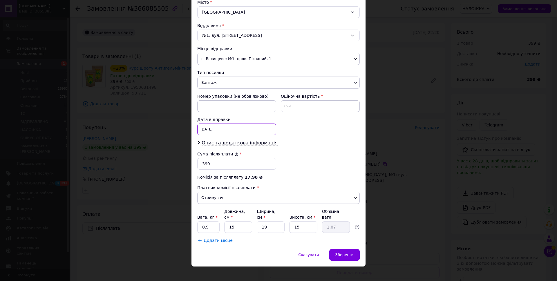
click at [221, 128] on div "[DATE] < 2025 > < Октябрь > Пн Вт Ср Чт Пт Сб Вс 29 30 1 2 3 4 5 6 7 8 9 10 11 …" at bounding box center [236, 129] width 79 height 12
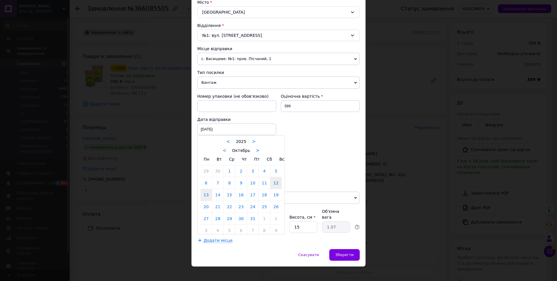
click at [208, 194] on link "13" at bounding box center [205, 195] width 11 height 12
type input "[DATE]"
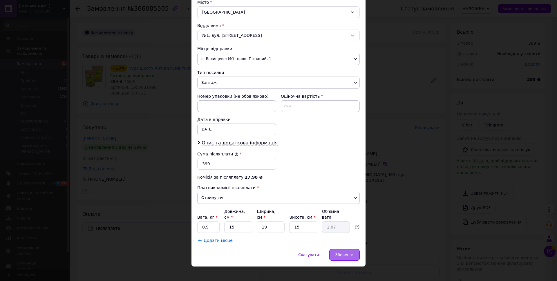
drag, startPoint x: 354, startPoint y: 250, endPoint x: 353, endPoint y: 247, distance: 3.0
click at [354, 250] on div "Зберегти" at bounding box center [344, 255] width 30 height 12
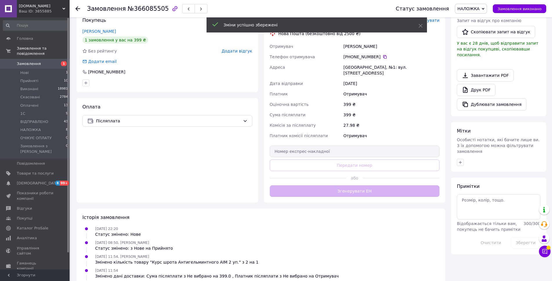
scroll to position [116, 0]
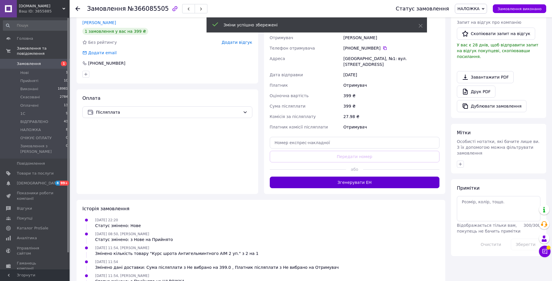
click at [358, 177] on button "Згенерувати ЕН" at bounding box center [355, 183] width 170 height 12
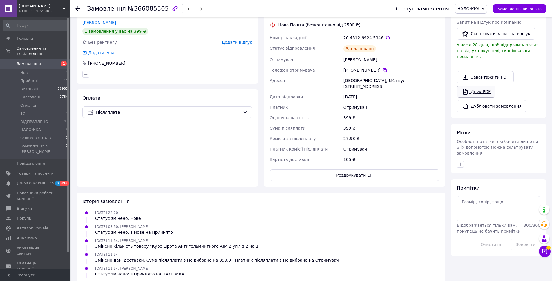
click at [477, 88] on link "Друк PDF" at bounding box center [476, 92] width 39 height 12
click at [487, 7] on span "НАЛОЖКА" at bounding box center [471, 9] width 32 height 10
click at [479, 54] on li "1С" at bounding box center [473, 55] width 37 height 9
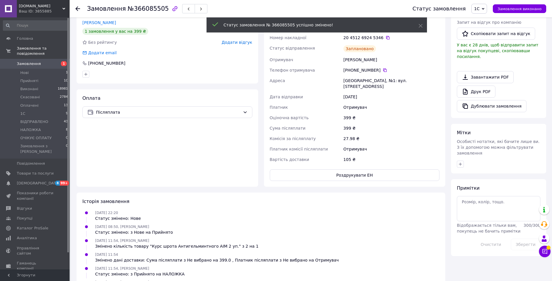
click at [78, 8] on icon at bounding box center [77, 8] width 5 height 5
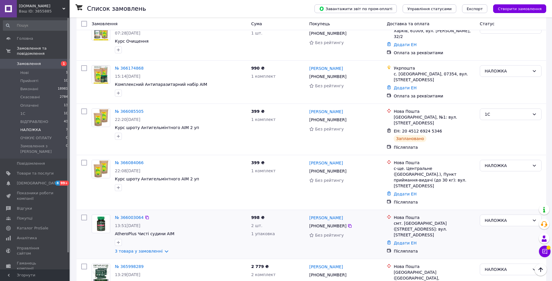
scroll to position [87, 0]
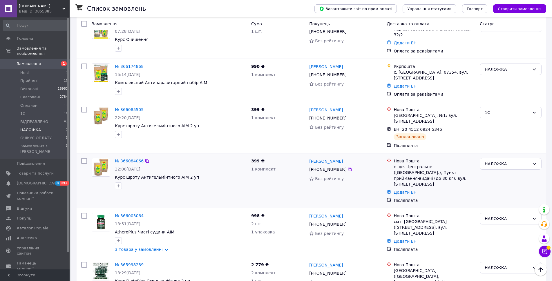
click at [134, 159] on link "№ 366084066" at bounding box center [129, 161] width 29 height 5
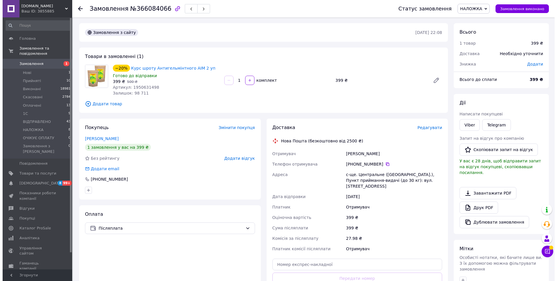
scroll to position [29, 0]
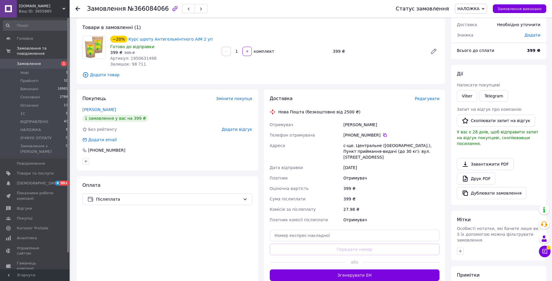
click at [424, 99] on span "Редагувати" at bounding box center [427, 98] width 25 height 5
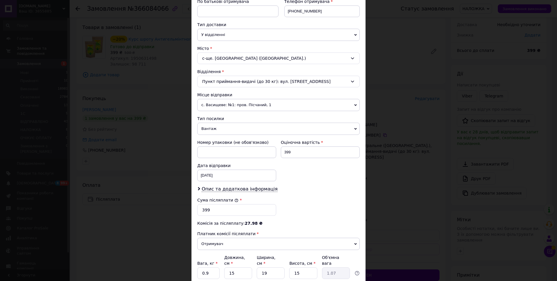
scroll to position [116, 0]
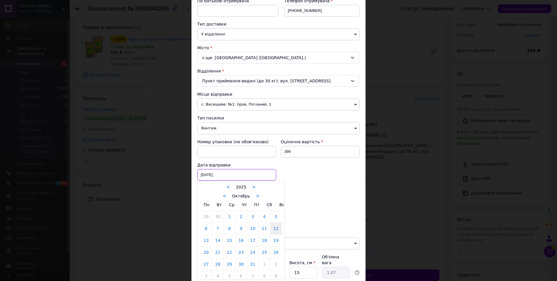
click at [221, 172] on div "[DATE] < 2025 > < Октябрь > Пн Вт Ср Чт Пт Сб Вс 29 30 1 2 3 4 5 6 7 8 9 10 11 …" at bounding box center [236, 175] width 79 height 12
click at [205, 242] on link "13" at bounding box center [205, 240] width 11 height 12
type input "[DATE]"
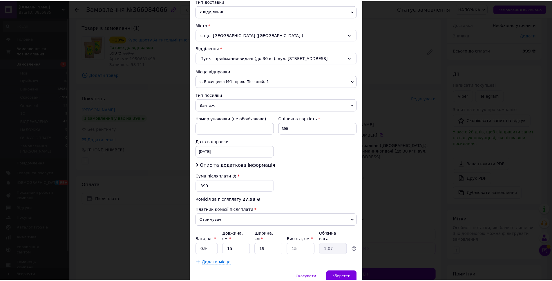
scroll to position [161, 0]
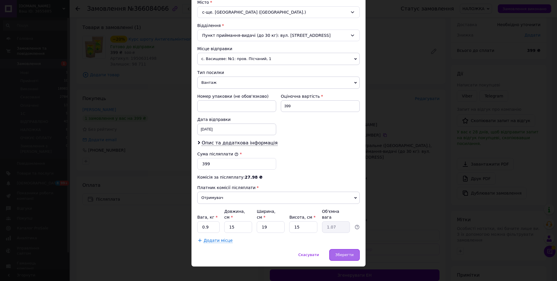
click at [356, 249] on div "Зберегти" at bounding box center [344, 255] width 30 height 12
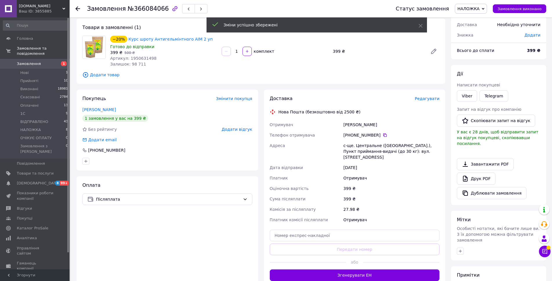
click at [357, 269] on button "Згенерувати ЕН" at bounding box center [355, 275] width 170 height 12
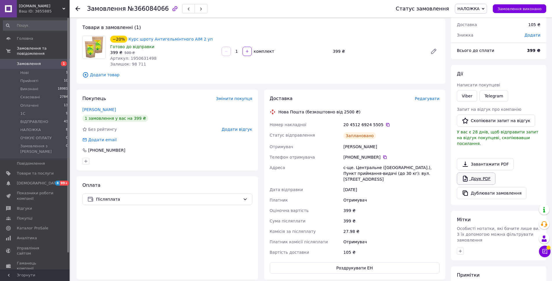
click at [487, 172] on link "Друк PDF" at bounding box center [476, 178] width 39 height 12
click at [484, 9] on icon at bounding box center [482, 9] width 3 height 3
click at [473, 52] on li "1С" at bounding box center [473, 55] width 37 height 9
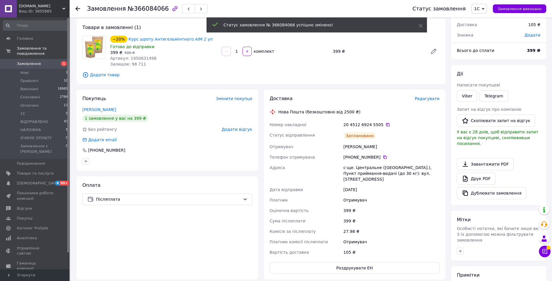
click at [77, 7] on use at bounding box center [77, 8] width 5 height 5
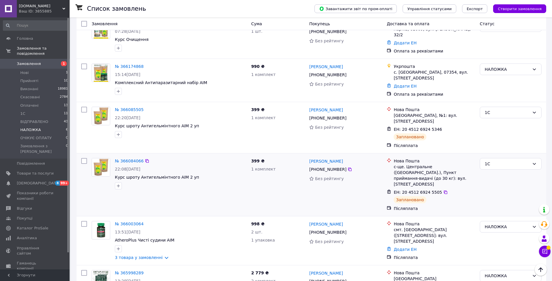
scroll to position [145, 0]
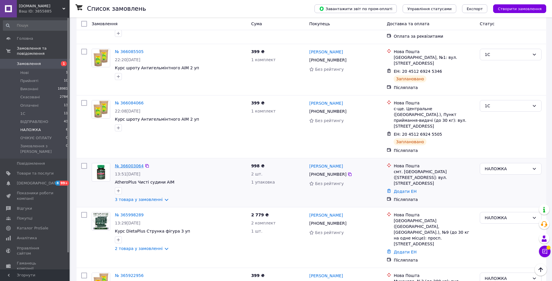
click at [130, 163] on link "№ 366003064" at bounding box center [129, 165] width 29 height 5
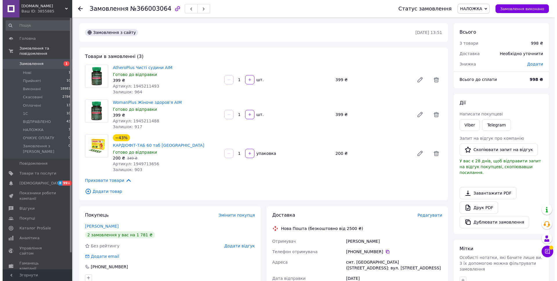
scroll to position [29, 0]
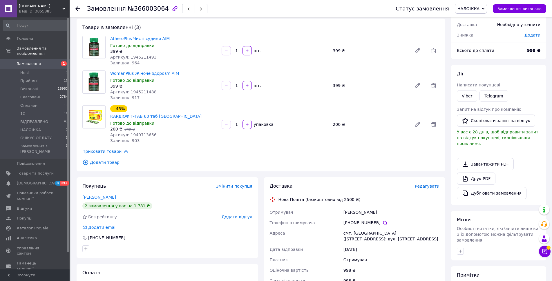
click at [433, 184] on span "Редагувати" at bounding box center [427, 186] width 25 height 5
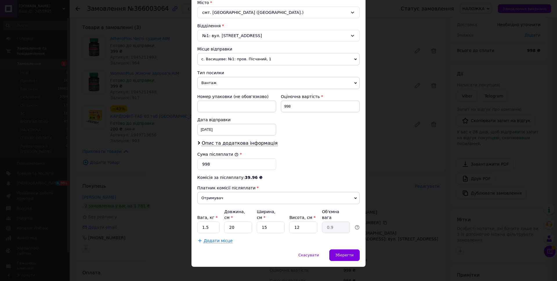
scroll to position [161, 0]
click at [215, 221] on input "1.5" at bounding box center [208, 227] width 22 height 12
click at [203, 222] on input "10.5" at bounding box center [208, 227] width 22 height 12
type input "0.5"
click at [266, 237] on div "Додати місце" at bounding box center [278, 240] width 162 height 6
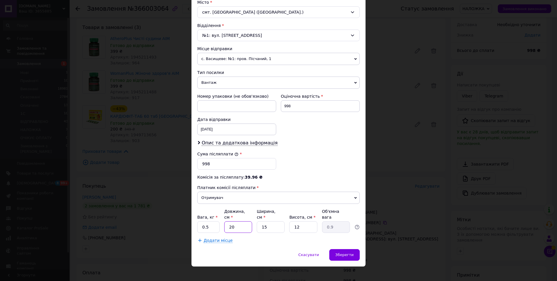
click at [235, 221] on input "20" at bounding box center [238, 227] width 28 height 12
type input "2"
type input "0.1"
type input "1"
type input "0.1"
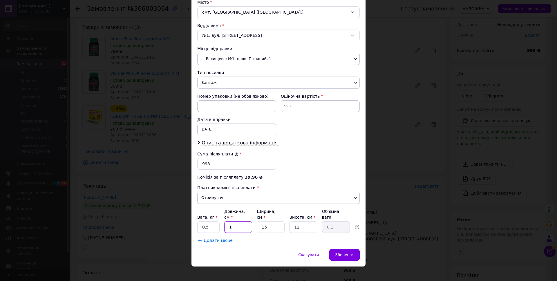
type input "15"
type input "0.68"
type input "15"
click at [349, 252] on span "Зберегти" at bounding box center [344, 254] width 18 height 4
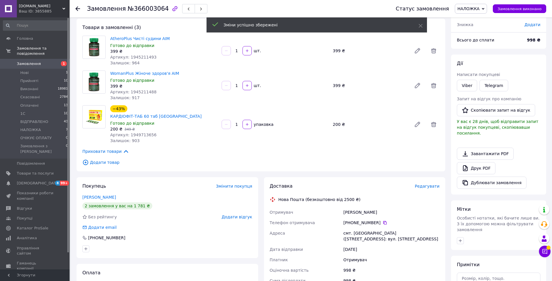
click at [432, 184] on span "Редагувати" at bounding box center [427, 186] width 25 height 5
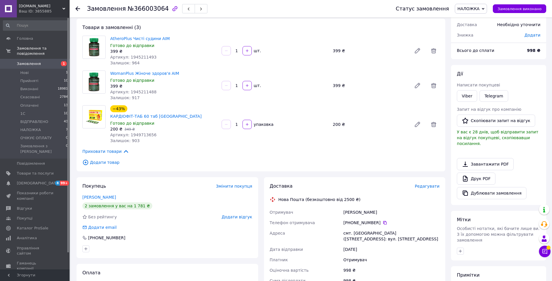
click at [429, 184] on span "Редагувати" at bounding box center [427, 186] width 25 height 5
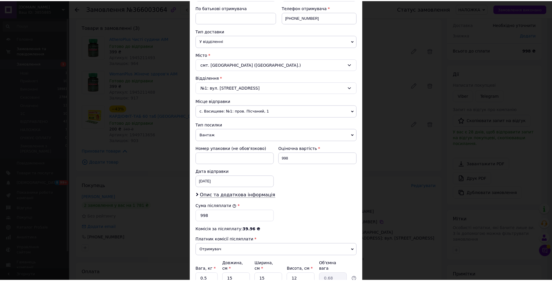
scroll to position [145, 0]
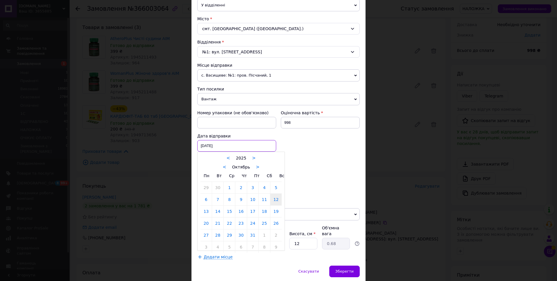
click at [221, 146] on div "[DATE] < 2025 > < Октябрь > Пн Вт Ср Чт Пт Сб Вс 29 30 1 2 3 4 5 6 7 8 9 10 11 …" at bounding box center [236, 146] width 79 height 12
click at [206, 210] on link "13" at bounding box center [205, 212] width 11 height 12
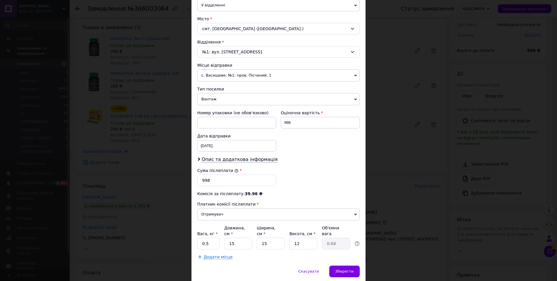
type input "[DATE]"
click at [352, 266] on div "Зберегти" at bounding box center [344, 272] width 30 height 12
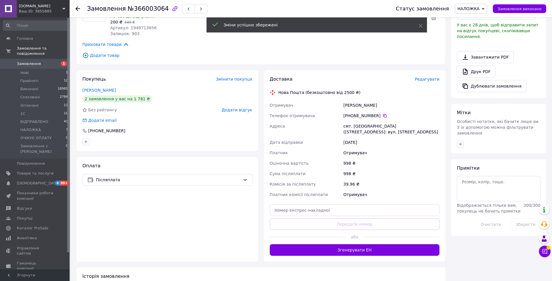
scroll to position [174, 0]
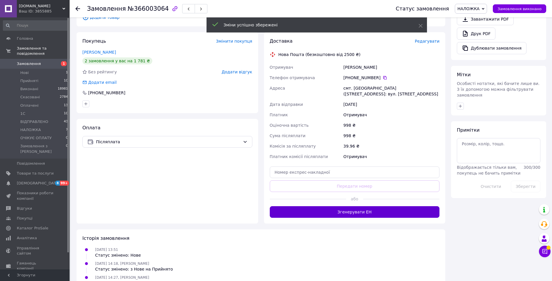
click at [354, 206] on button "Згенерувати ЕН" at bounding box center [355, 212] width 170 height 12
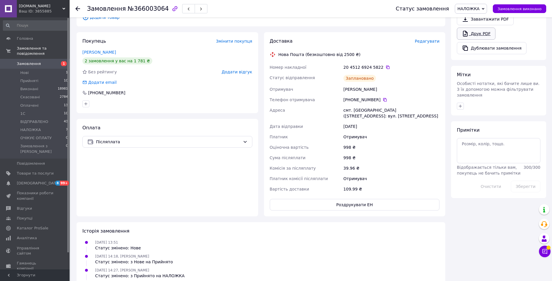
click at [476, 28] on link "Друк PDF" at bounding box center [476, 34] width 39 height 12
click at [485, 8] on span "НАЛОЖКА" at bounding box center [471, 9] width 32 height 10
click at [484, 54] on li "1С" at bounding box center [473, 55] width 37 height 9
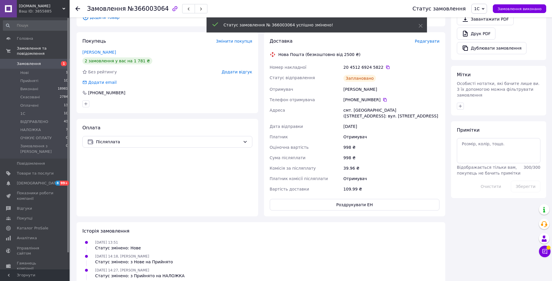
click at [77, 8] on icon at bounding box center [77, 8] width 5 height 5
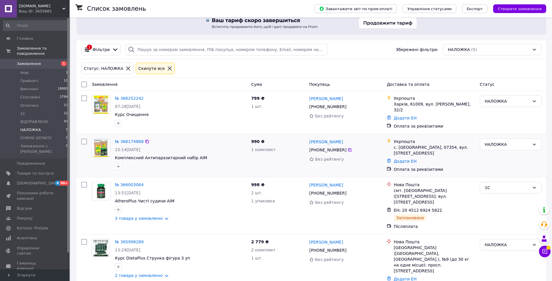
scroll to position [55, 0]
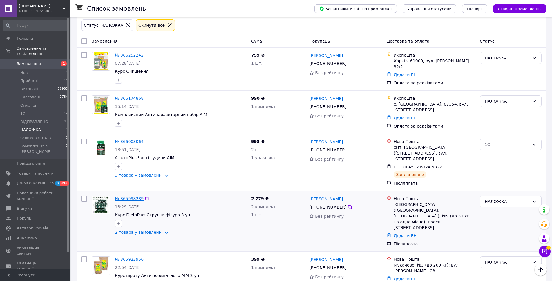
click at [128, 196] on link "№ 365998289" at bounding box center [129, 198] width 29 height 5
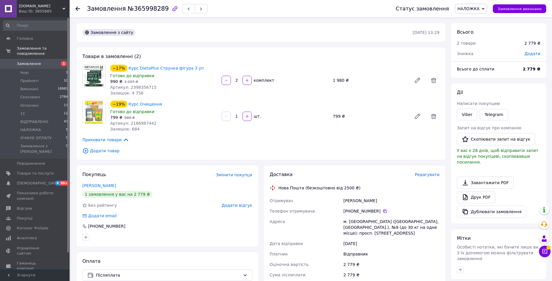
click at [437, 175] on span "Редагувати" at bounding box center [427, 174] width 25 height 5
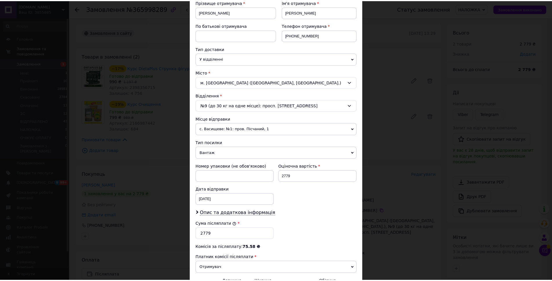
scroll to position [145, 0]
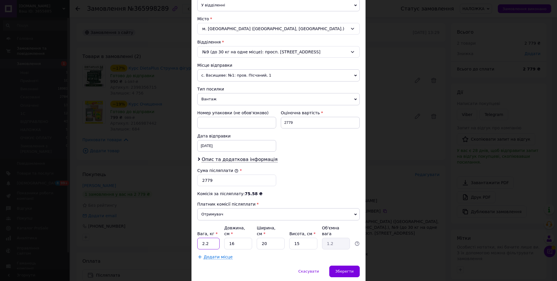
click at [210, 240] on input "2.2" at bounding box center [208, 244] width 22 height 12
type input "2"
drag, startPoint x: 238, startPoint y: 238, endPoint x: 223, endPoint y: 242, distance: 16.1
click at [223, 242] on div "Вага, кг * 2 Довжина, см * 16 Ширина, см * 20 Висота, см * 15 Об'ємна вага 1.2" at bounding box center [278, 237] width 162 height 24
type input "2"
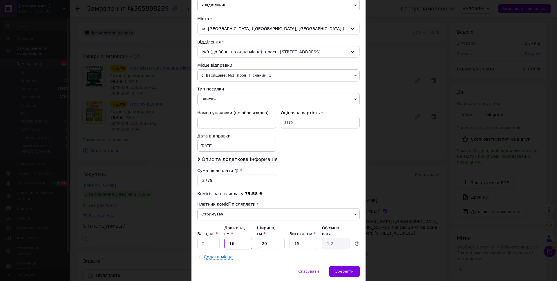
type input "0.15"
type input "25"
type input "1.88"
type input "25"
drag, startPoint x: 349, startPoint y: 270, endPoint x: 264, endPoint y: 123, distance: 169.5
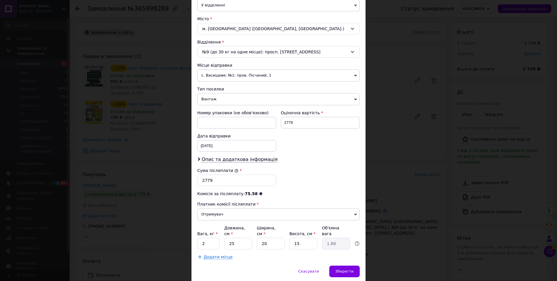
click at [294, 126] on div "× Редагування доставки Спосіб доставки Нова Пошта (безкоштовно від 2500 ₴) Плат…" at bounding box center [278, 79] width 174 height 408
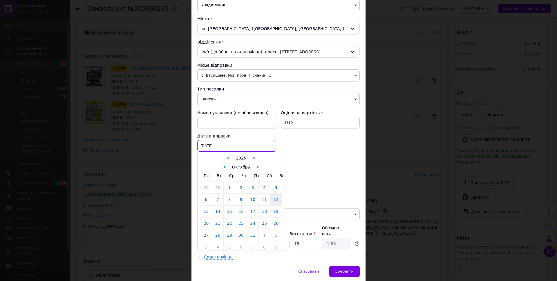
click at [233, 142] on div "[DATE] < 2025 > < Октябрь > Пн Вт Ср Чт Пт Сб Вс 29 30 1 2 3 4 5 6 7 8 9 10 11 …" at bounding box center [236, 146] width 79 height 12
click at [199, 212] on div "< 2025 > < Октябрь > Пн Вт Ср Чт Пт Сб Вс 29 30 1 2 3 4 5 6 7 8 9 10 11 12 13 1…" at bounding box center [241, 201] width 88 height 99
click at [207, 212] on link "13" at bounding box center [205, 212] width 11 height 12
type input "[DATE]"
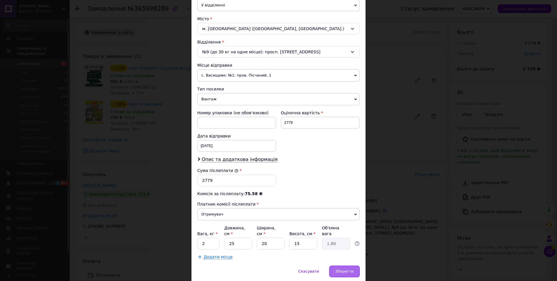
click at [356, 270] on div "Зберегти" at bounding box center [344, 272] width 30 height 12
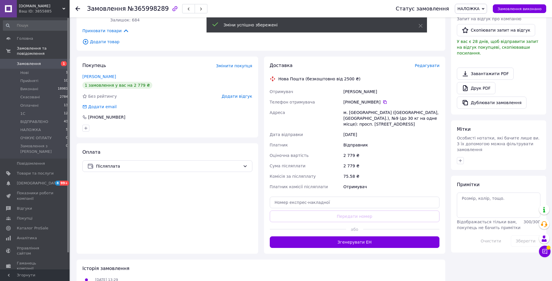
scroll to position [116, 0]
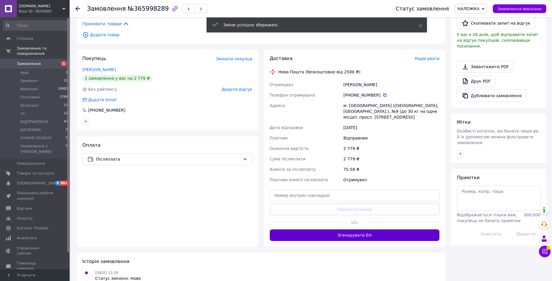
click at [360, 230] on button "Згенерувати ЕН" at bounding box center [355, 235] width 170 height 12
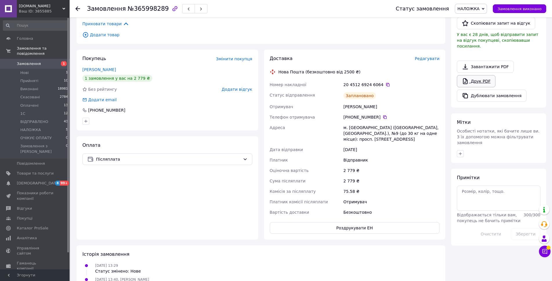
click at [476, 78] on link "Друк PDF" at bounding box center [476, 81] width 39 height 12
click at [486, 7] on span "НАЛОЖКА" at bounding box center [471, 9] width 32 height 10
drag, startPoint x: 487, startPoint y: 54, endPoint x: 372, endPoint y: 54, distance: 115.1
click at [487, 54] on li "1С" at bounding box center [473, 55] width 37 height 9
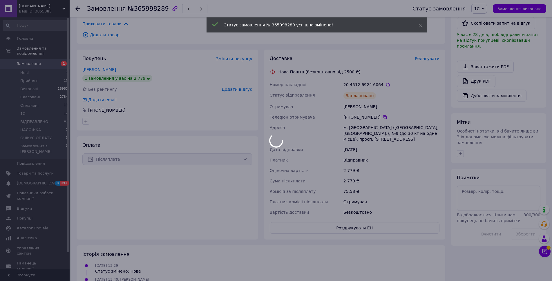
click at [75, 7] on div "Замовлення №365998289 Статус замовлення 1С Прийнято Виконано Скасовано Оплачено…" at bounding box center [311, 8] width 482 height 17
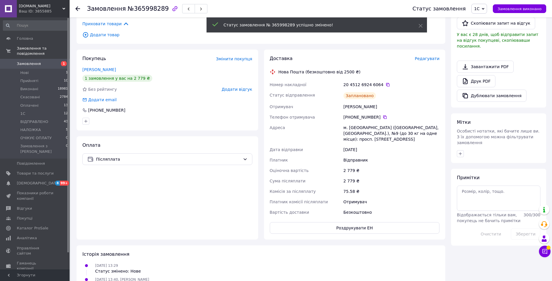
click at [75, 7] on div "Замовлення №365998289 Статус замовлення 1С Прийнято Виконано Скасовано Оплачено…" at bounding box center [311, 8] width 482 height 17
click at [78, 8] on use at bounding box center [77, 8] width 5 height 5
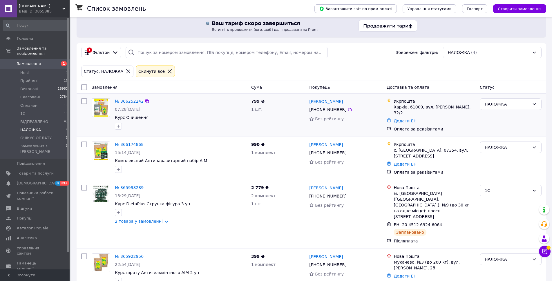
scroll to position [12, 0]
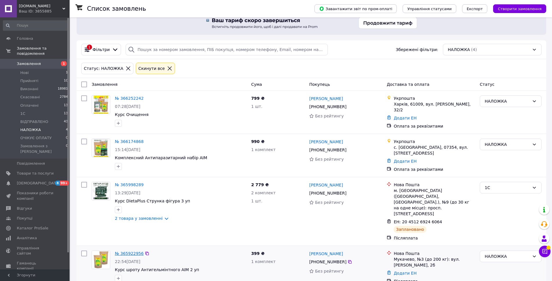
click at [129, 251] on link "№ 365922956" at bounding box center [129, 253] width 29 height 5
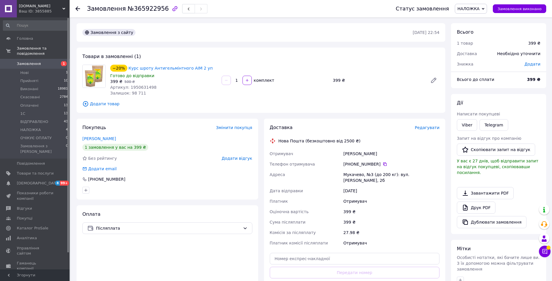
click at [427, 128] on span "Редагувати" at bounding box center [427, 127] width 25 height 5
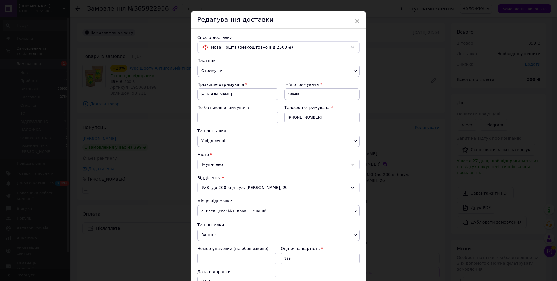
scroll to position [116, 0]
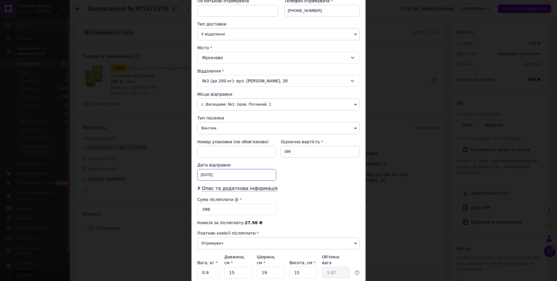
click at [217, 174] on div "[DATE] < 2025 > < Октябрь > Пн Вт Ср Чт Пт Сб Вс 29 30 1 2 3 4 5 6 7 8 9 10 11 …" at bounding box center [236, 175] width 79 height 12
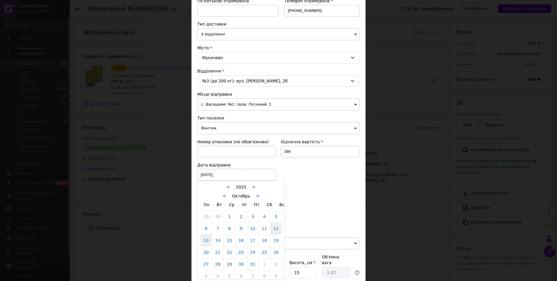
click at [203, 240] on link "13" at bounding box center [205, 240] width 11 height 12
type input "[DATE]"
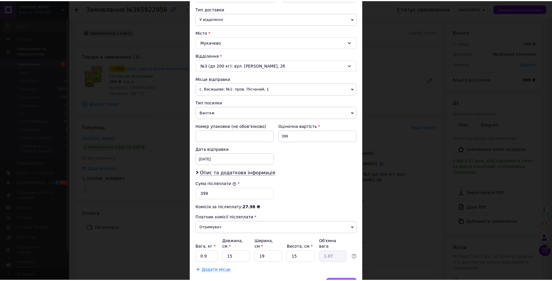
scroll to position [161, 0]
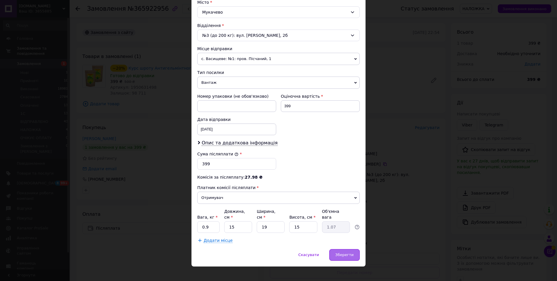
click at [340, 252] on span "Зберегти" at bounding box center [344, 254] width 18 height 4
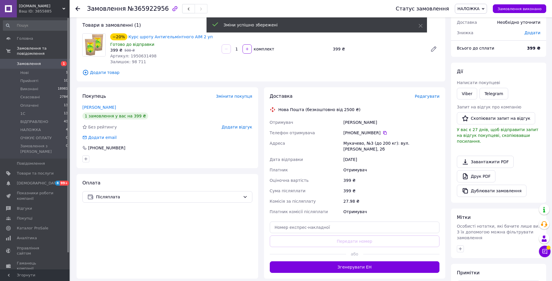
scroll to position [87, 0]
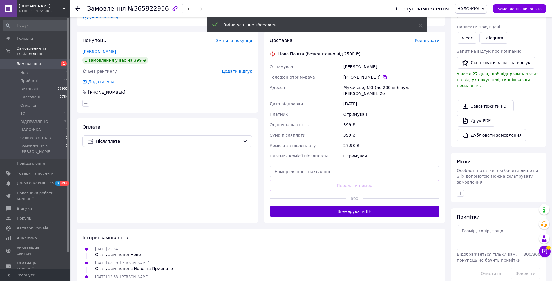
click at [369, 209] on button "Згенерувати ЕН" at bounding box center [355, 212] width 170 height 12
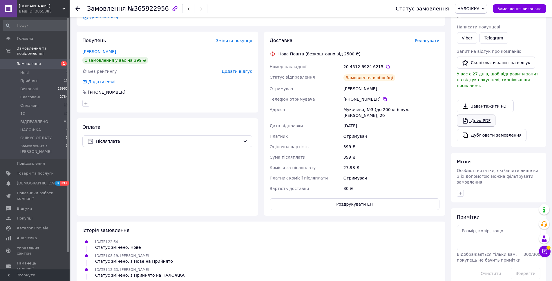
click at [483, 118] on link "Друк PDF" at bounding box center [476, 120] width 39 height 12
click at [487, 6] on span "НАЛОЖКА" at bounding box center [471, 9] width 32 height 10
drag, startPoint x: 473, startPoint y: 53, endPoint x: 455, endPoint y: 53, distance: 18.0
click at [472, 53] on li "1С" at bounding box center [473, 55] width 37 height 9
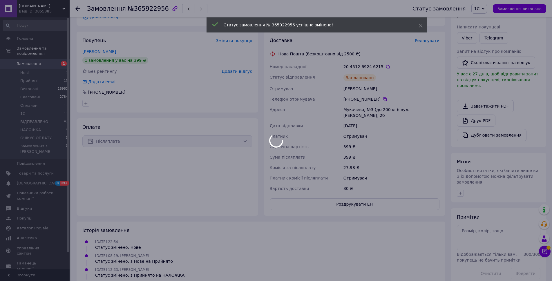
click at [78, 8] on div at bounding box center [276, 140] width 552 height 281
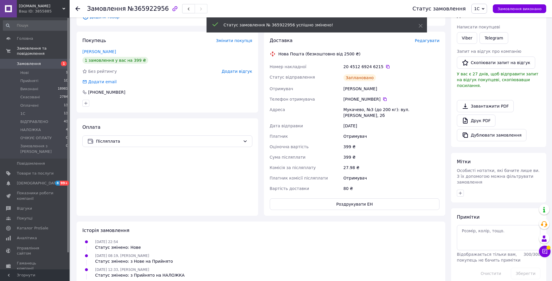
click at [79, 8] on icon at bounding box center [77, 8] width 5 height 5
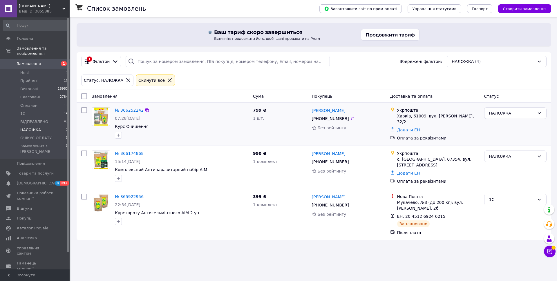
click at [131, 109] on link "№ 366252242" at bounding box center [129, 110] width 29 height 5
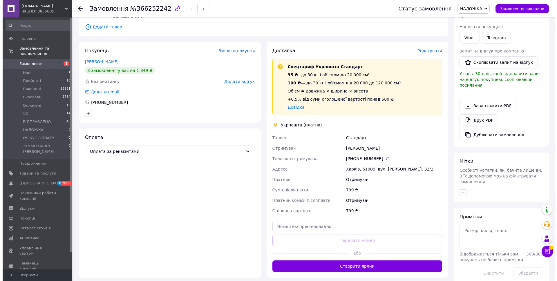
scroll to position [29, 0]
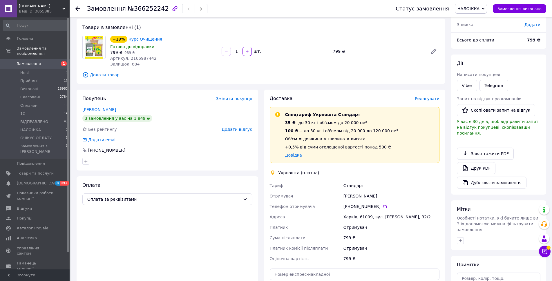
click at [435, 101] on div "Доставка Редагувати Спецтариф Укрпошта Стандарт 35 ₴ - до 30 кг і об'ємом до 20…" at bounding box center [355, 207] width 170 height 224
click at [435, 99] on span "Редагувати" at bounding box center [427, 98] width 25 height 5
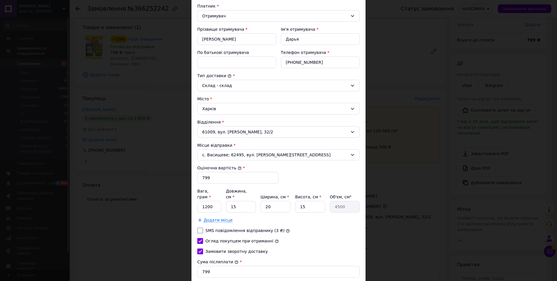
scroll to position [58, 0]
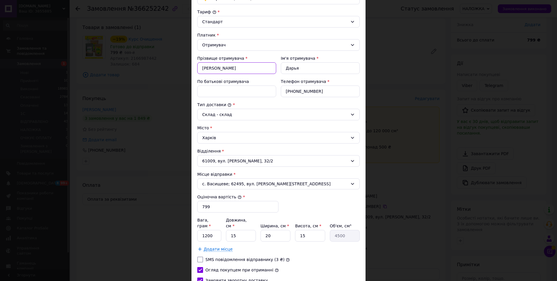
drag, startPoint x: 199, startPoint y: 66, endPoint x: 223, endPoint y: 68, distance: 23.8
click at [223, 68] on input "[PERSON_NAME]" at bounding box center [236, 68] width 79 height 12
drag, startPoint x: 283, startPoint y: 70, endPoint x: 313, endPoint y: 74, distance: 30.2
click at [313, 74] on div "Ім'я отримувача * [PERSON_NAME]" at bounding box center [319, 64] width 83 height 23
drag, startPoint x: 303, startPoint y: 91, endPoint x: 276, endPoint y: 94, distance: 26.6
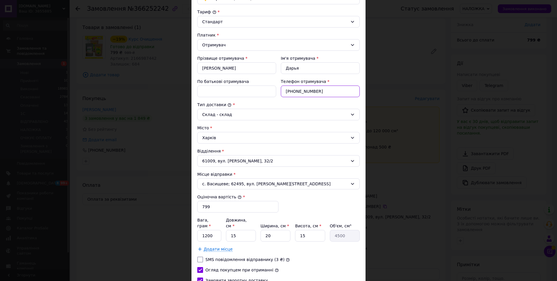
click at [276, 94] on div "Прізвище отримувача * [PERSON_NAME] Ім'я отримувача * [PERSON_NAME] батькові от…" at bounding box center [278, 76] width 167 height 46
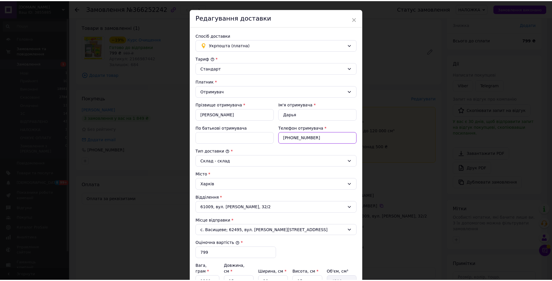
scroll to position [0, 0]
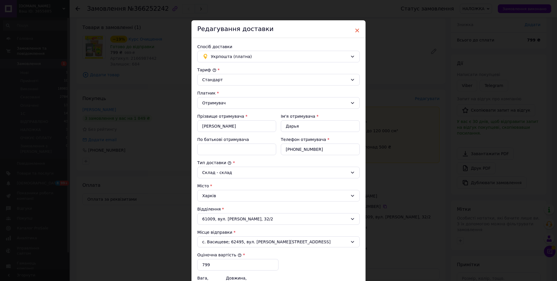
click at [358, 29] on span "×" at bounding box center [356, 31] width 5 height 10
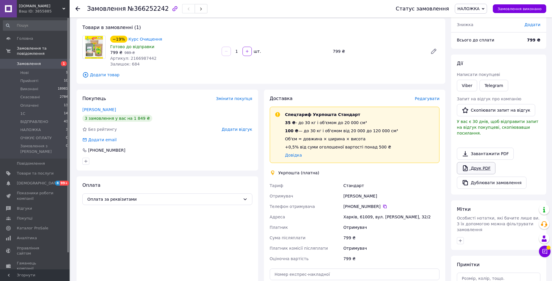
click at [480, 163] on link "Друк PDF" at bounding box center [476, 168] width 39 height 12
click at [479, 6] on span "НАЛОЖКА" at bounding box center [468, 8] width 22 height 5
click at [475, 58] on li "1С" at bounding box center [473, 55] width 37 height 9
click at [78, 9] on use at bounding box center [77, 8] width 5 height 5
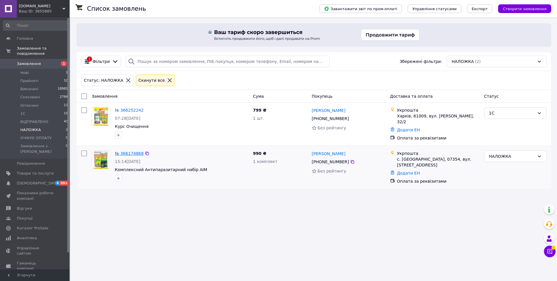
click at [135, 151] on link "№ 366174868" at bounding box center [129, 153] width 29 height 5
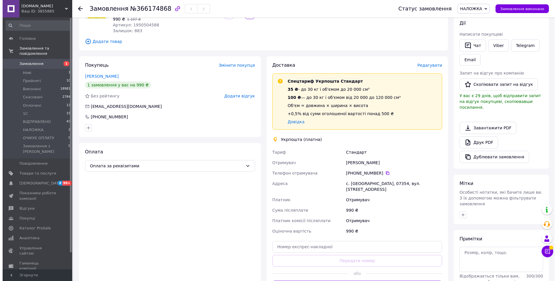
scroll to position [87, 0]
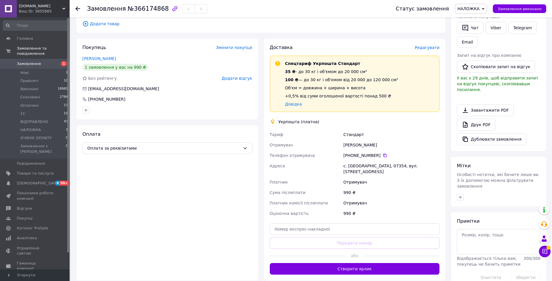
click at [433, 45] on span "Редагувати" at bounding box center [427, 47] width 25 height 5
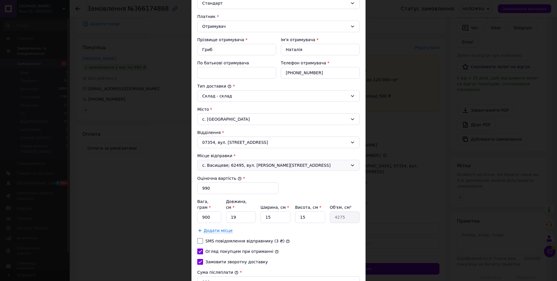
scroll to position [58, 0]
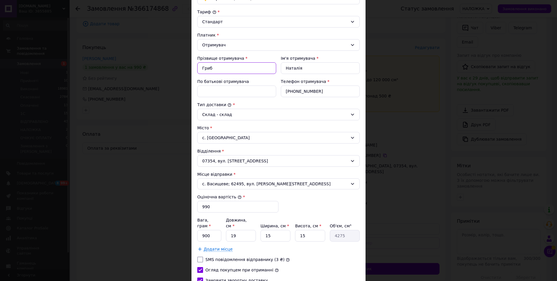
drag, startPoint x: 219, startPoint y: 66, endPoint x: 193, endPoint y: 73, distance: 26.8
click at [193, 73] on div "Спосіб доставки Укрпошта (платна) Тариф * Стандарт Платник * Отримувач Прізвище…" at bounding box center [278, 160] width 174 height 360
drag, startPoint x: 317, startPoint y: 93, endPoint x: 270, endPoint y: 91, distance: 47.3
click at [270, 91] on div "Прізвище отримувача * [PERSON_NAME] отримувача * [PERSON_NAME] батькові отримув…" at bounding box center [278, 76] width 167 height 46
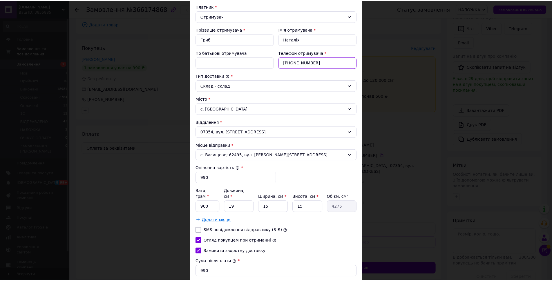
scroll to position [149, 0]
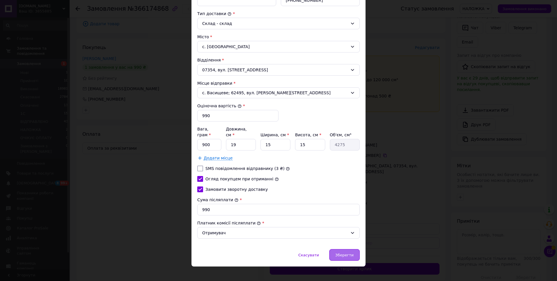
click at [350, 253] on span "Зберегти" at bounding box center [344, 255] width 18 height 4
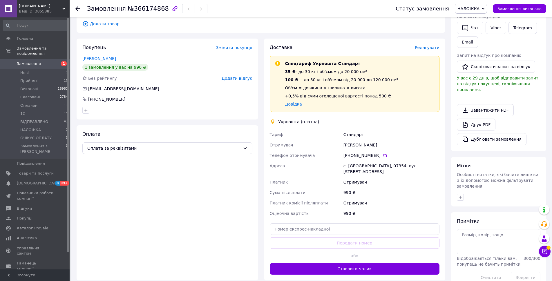
scroll to position [0, 0]
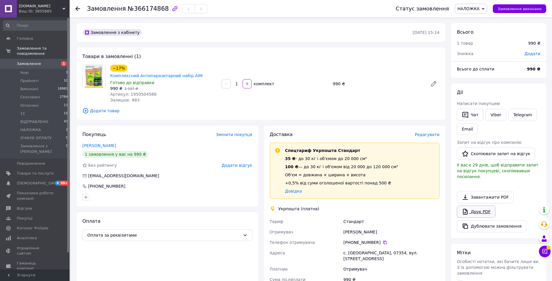
click at [481, 206] on link "Друк PDF" at bounding box center [476, 212] width 39 height 12
drag, startPoint x: 488, startPoint y: 6, endPoint x: 482, endPoint y: 23, distance: 17.8
click at [487, 7] on span "НАЛОЖКА" at bounding box center [471, 9] width 32 height 10
click at [477, 52] on li "1С" at bounding box center [473, 55] width 37 height 9
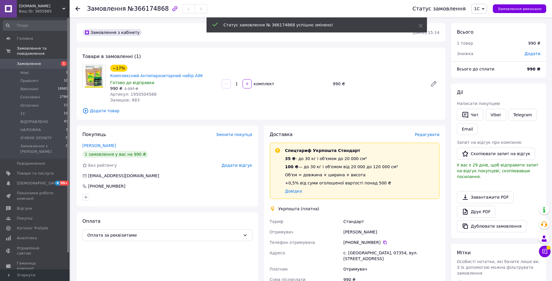
click at [76, 7] on icon at bounding box center [77, 8] width 5 height 5
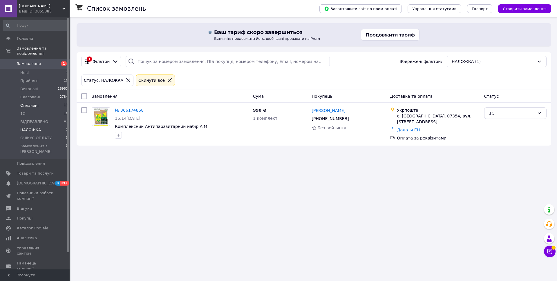
click at [38, 101] on li "Оплачені 13" at bounding box center [35, 105] width 71 height 8
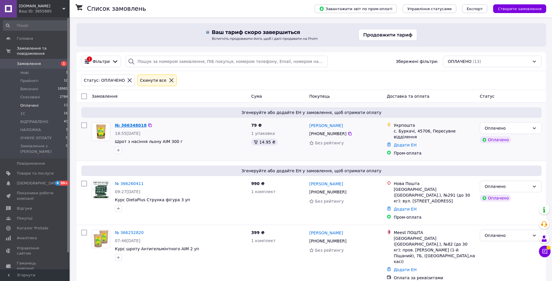
click at [134, 125] on link "№ 366348018" at bounding box center [131, 125] width 32 height 5
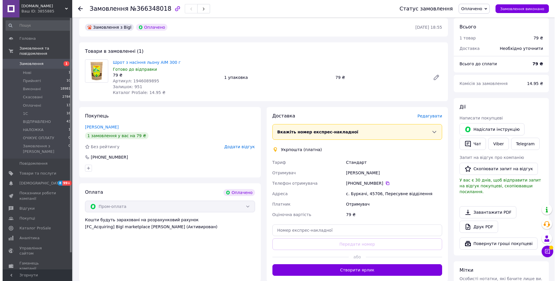
scroll to position [29, 0]
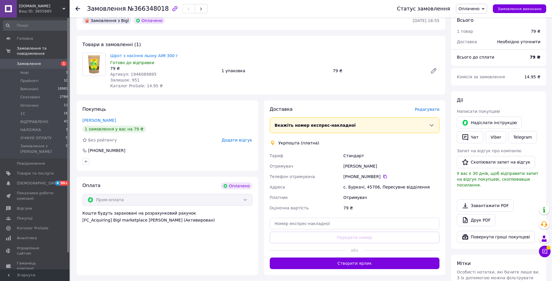
click at [433, 108] on span "Редагувати" at bounding box center [427, 109] width 25 height 5
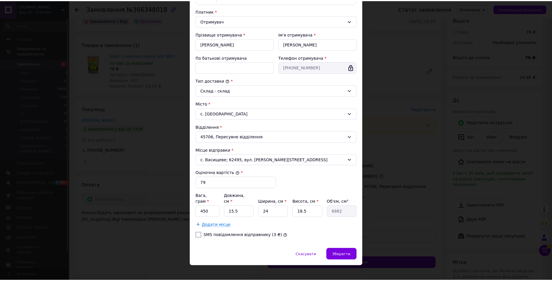
scroll to position [0, 0]
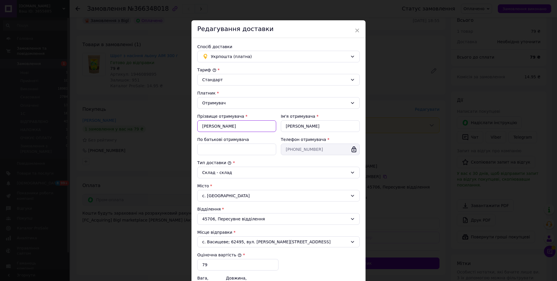
drag, startPoint x: 232, startPoint y: 129, endPoint x: 201, endPoint y: 128, distance: 31.0
click at [201, 128] on input "[PERSON_NAME]" at bounding box center [236, 126] width 79 height 12
drag, startPoint x: 299, startPoint y: 149, endPoint x: 282, endPoint y: 152, distance: 17.4
click at [282, 152] on input "[PHONE_NUMBER]" at bounding box center [320, 149] width 79 height 12
click at [356, 29] on span "×" at bounding box center [356, 31] width 5 height 10
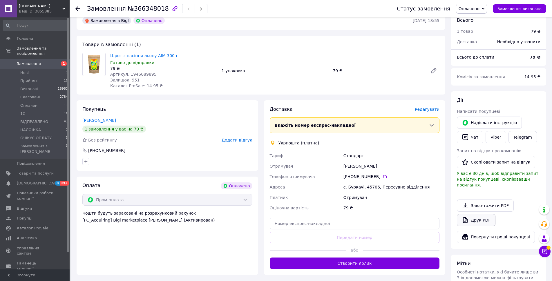
click at [483, 214] on link "Друк PDF" at bounding box center [476, 220] width 39 height 12
click at [487, 7] on span "Оплачено" at bounding box center [471, 9] width 31 height 10
click at [481, 45] on li "1С" at bounding box center [474, 46] width 37 height 9
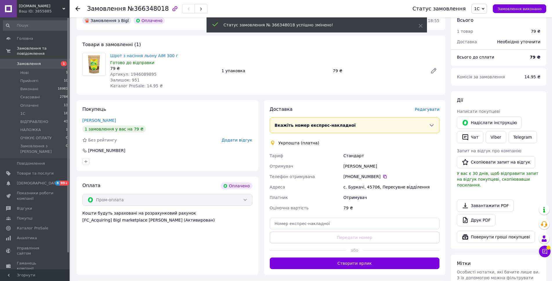
click at [77, 6] on icon at bounding box center [77, 8] width 5 height 5
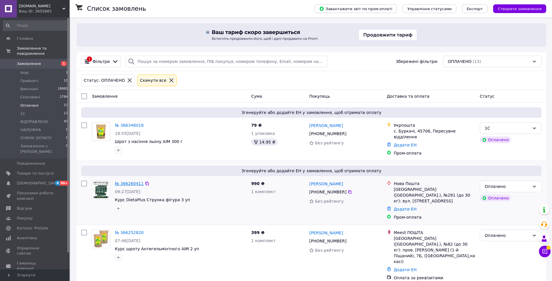
click at [124, 181] on link "№ 366260411" at bounding box center [129, 183] width 29 height 5
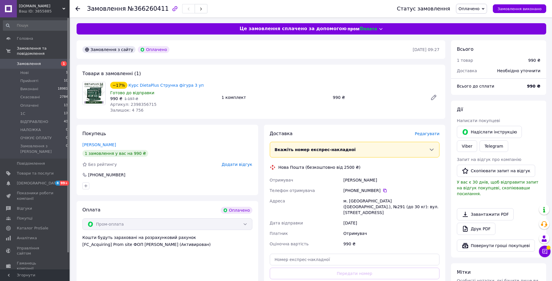
click at [435, 132] on span "Редагувати" at bounding box center [427, 133] width 25 height 5
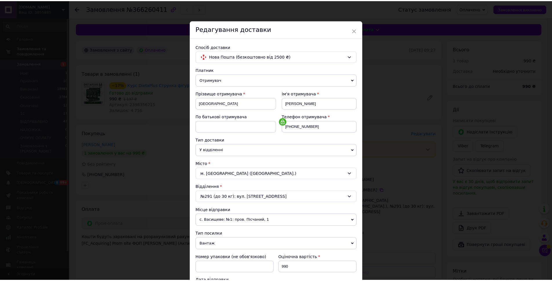
scroll to position [104, 0]
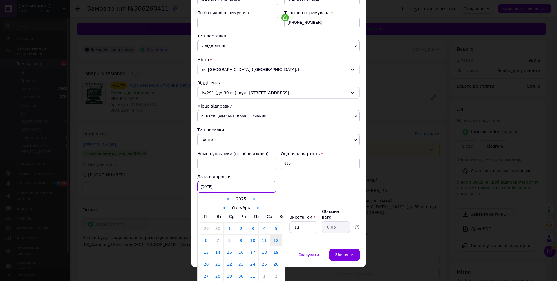
click at [215, 186] on div "[DATE] < 2025 > < Октябрь > Пн Вт Ср Чт Пт Сб Вс 29 30 1 2 3 4 5 6 7 8 9 10 11 …" at bounding box center [236, 187] width 79 height 12
click at [206, 252] on link "13" at bounding box center [205, 252] width 11 height 12
type input "[DATE]"
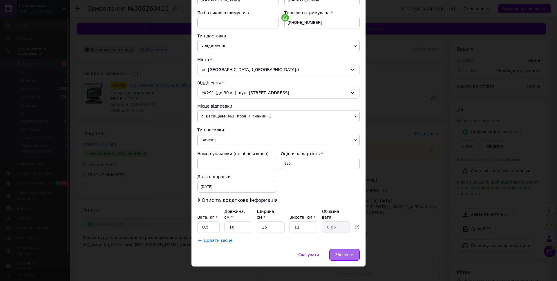
click at [348, 249] on div "Зберегти" at bounding box center [344, 255] width 30 height 12
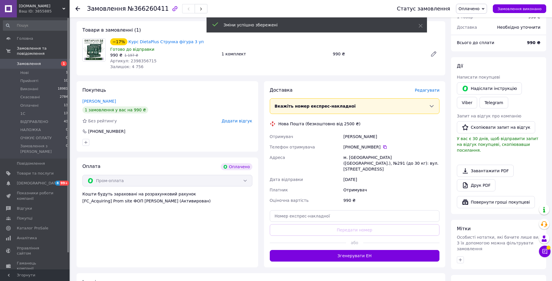
scroll to position [129, 0]
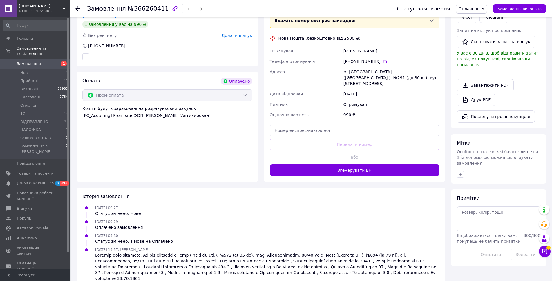
click at [348, 167] on button "Згенерувати ЕН" at bounding box center [355, 170] width 170 height 12
click at [348, 167] on div "Доставка [PERSON_NAME] Вкажіть номер експрес-накладної Обов'язково введіть номе…" at bounding box center [355, 88] width 170 height 174
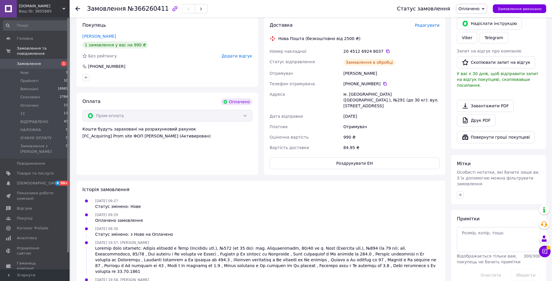
scroll to position [115, 0]
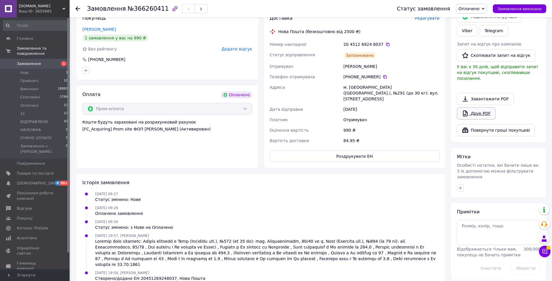
click at [483, 108] on link "Друк PDF" at bounding box center [476, 113] width 39 height 12
drag, startPoint x: 487, startPoint y: 6, endPoint x: 486, endPoint y: 10, distance: 4.0
click at [487, 7] on span "Оплачено" at bounding box center [471, 9] width 31 height 10
click at [472, 47] on li "1С" at bounding box center [474, 46] width 37 height 9
click at [79, 9] on icon at bounding box center [77, 8] width 5 height 5
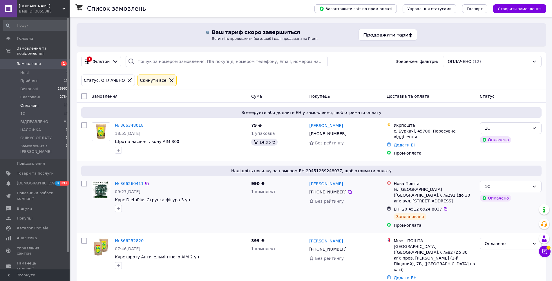
scroll to position [87, 0]
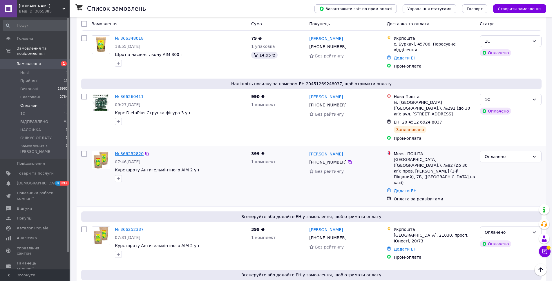
click at [132, 151] on link "№ 366252820" at bounding box center [129, 153] width 29 height 5
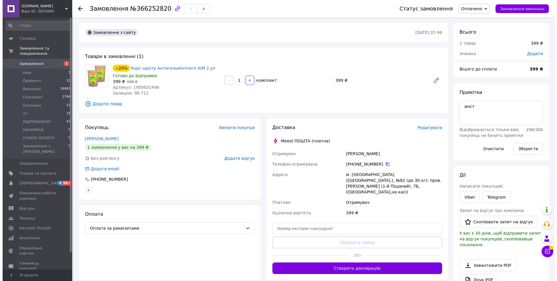
scroll to position [58, 0]
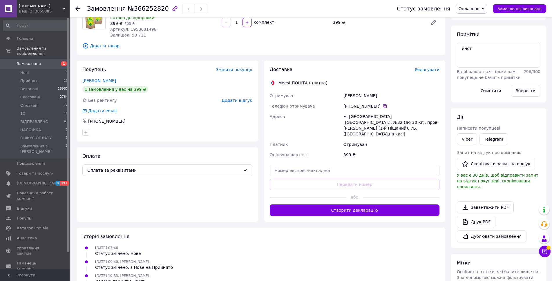
click at [435, 69] on span "Редагувати" at bounding box center [427, 69] width 25 height 5
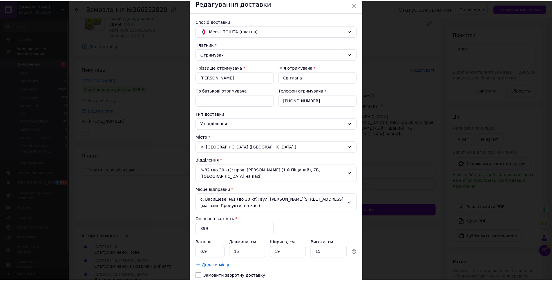
scroll to position [0, 0]
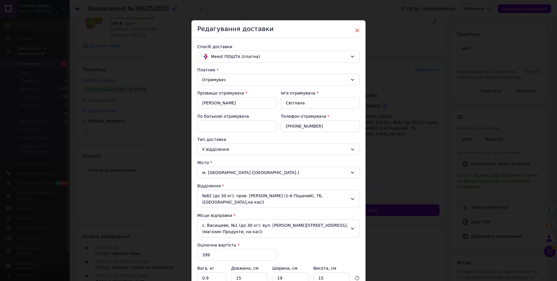
click at [354, 30] on span "×" at bounding box center [356, 31] width 5 height 10
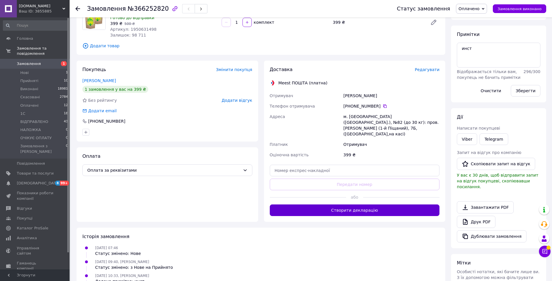
click at [374, 205] on button "Створити декларацію" at bounding box center [355, 210] width 170 height 12
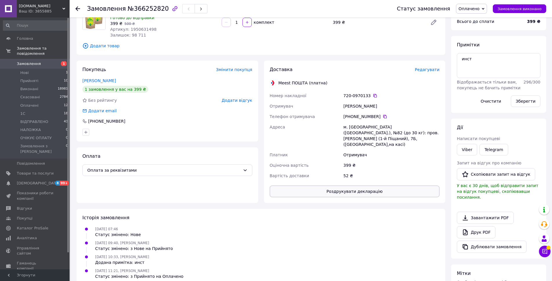
click at [377, 186] on button "Роздрукувати декларацію" at bounding box center [355, 192] width 170 height 12
click at [483, 227] on link "Друк PDF" at bounding box center [476, 232] width 39 height 12
drag, startPoint x: 486, startPoint y: 7, endPoint x: 495, endPoint y: 21, distance: 16.1
click at [486, 8] on span "Оплачено" at bounding box center [471, 9] width 31 height 10
click at [480, 48] on li "1С" at bounding box center [474, 46] width 37 height 9
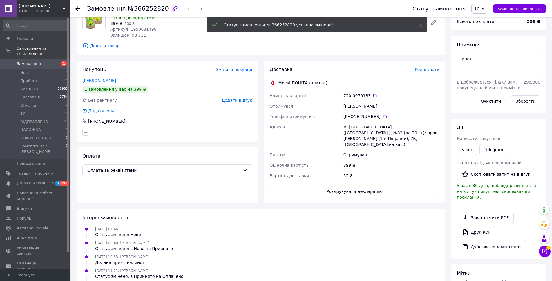
click at [76, 9] on use at bounding box center [77, 8] width 5 height 5
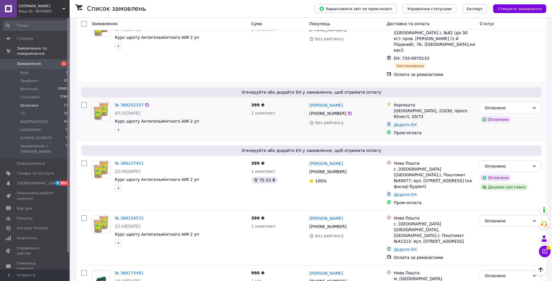
scroll to position [116, 0]
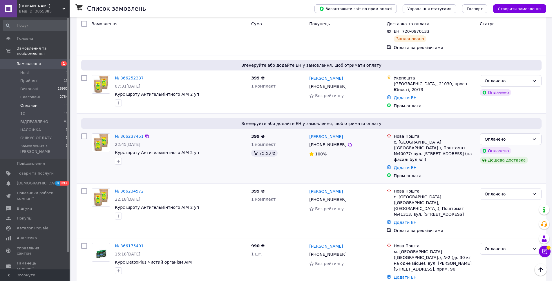
click at [131, 134] on link "№ 366237451" at bounding box center [129, 136] width 29 height 5
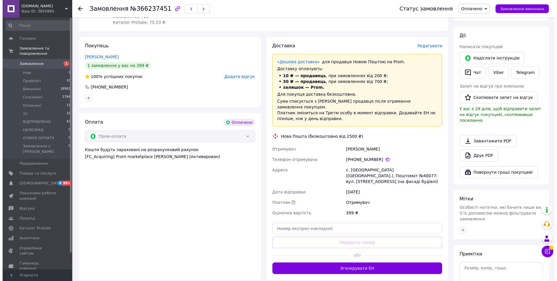
scroll to position [87, 0]
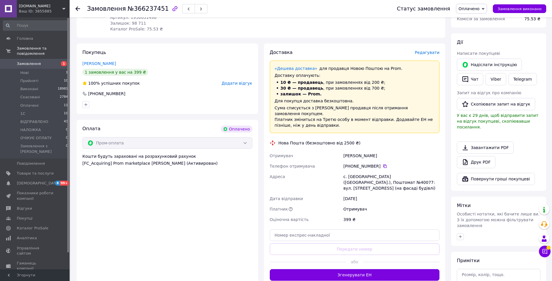
click at [428, 52] on span "Редагувати" at bounding box center [427, 52] width 25 height 5
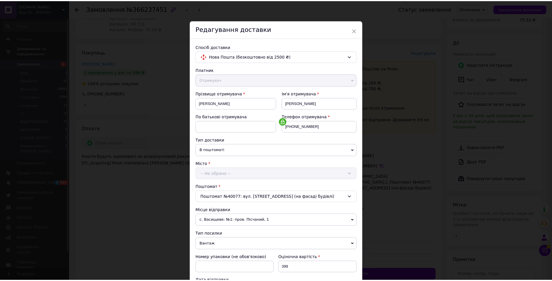
scroll to position [104, 0]
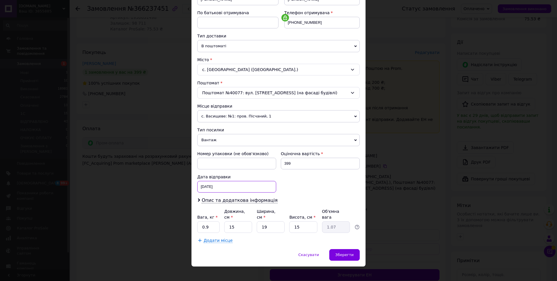
click at [222, 186] on div "[DATE] < 2025 > < Октябрь > Пн Вт Ср Чт Пт Сб Вс 29 30 1 2 3 4 5 6 7 8 9 10 11 …" at bounding box center [236, 187] width 79 height 12
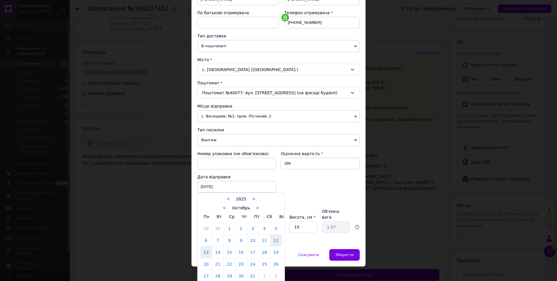
drag, startPoint x: 202, startPoint y: 252, endPoint x: 212, endPoint y: 252, distance: 9.6
click at [203, 252] on link "13" at bounding box center [205, 252] width 11 height 12
type input "[DATE]"
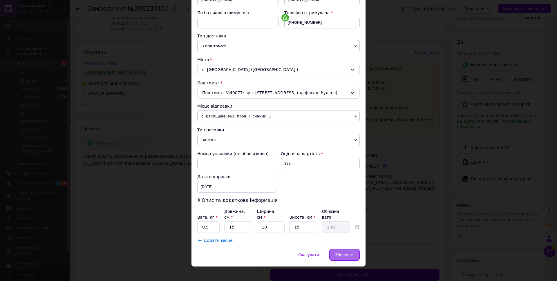
click at [352, 252] on span "Зберегти" at bounding box center [344, 254] width 18 height 4
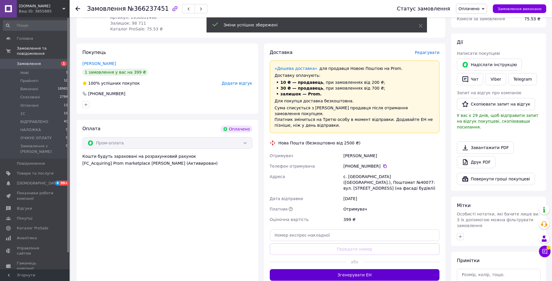
click at [363, 269] on button "Згенерувати ЕН" at bounding box center [355, 275] width 170 height 12
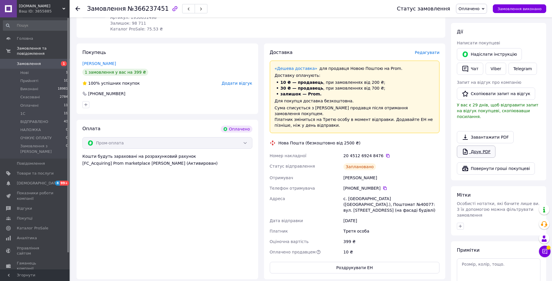
click at [481, 148] on link "Друк PDF" at bounding box center [476, 152] width 39 height 12
click at [484, 8] on icon at bounding box center [482, 9] width 3 height 3
click at [477, 43] on li "1С" at bounding box center [474, 46] width 37 height 9
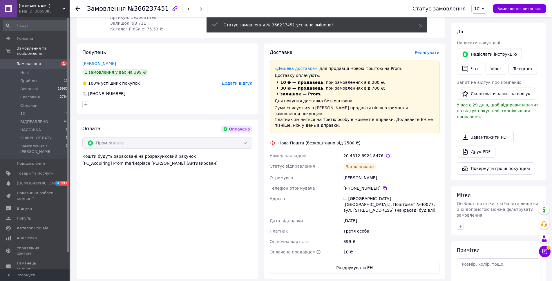
click at [76, 8] on use at bounding box center [77, 8] width 5 height 5
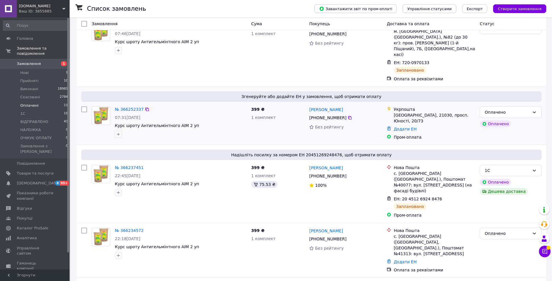
scroll to position [145, 0]
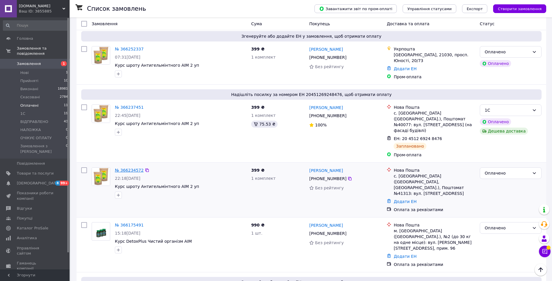
click at [122, 168] on link "№ 366234572" at bounding box center [129, 170] width 29 height 5
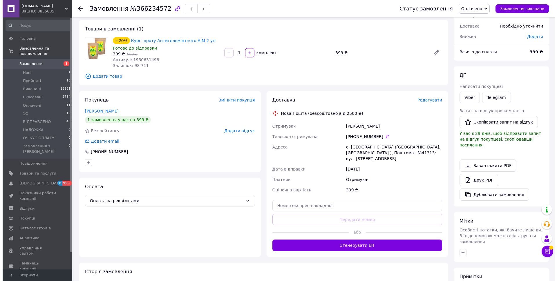
scroll to position [87, 0]
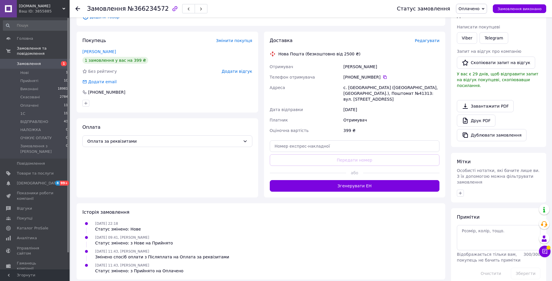
click at [433, 43] on span "Редагувати" at bounding box center [427, 40] width 25 height 5
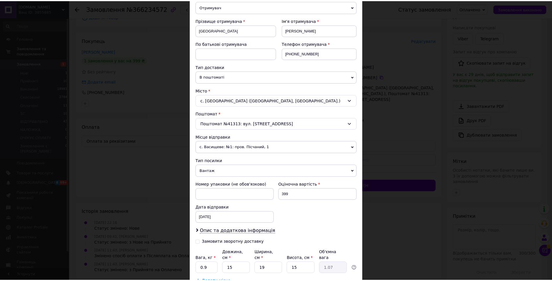
scroll to position [114, 0]
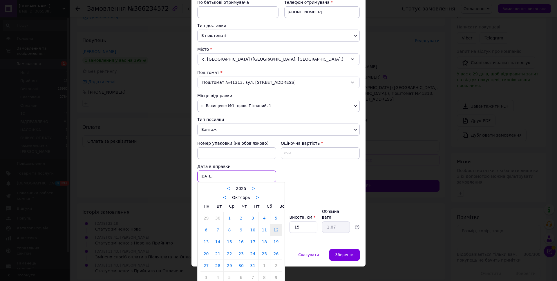
click at [232, 177] on div "[DATE] < 2025 > < Октябрь > Пн Вт Ср Чт Пт Сб Вс 29 30 1 2 3 4 5 6 7 8 9 10 11 …" at bounding box center [236, 176] width 79 height 12
click at [207, 243] on link "13" at bounding box center [205, 242] width 11 height 12
type input "[DATE]"
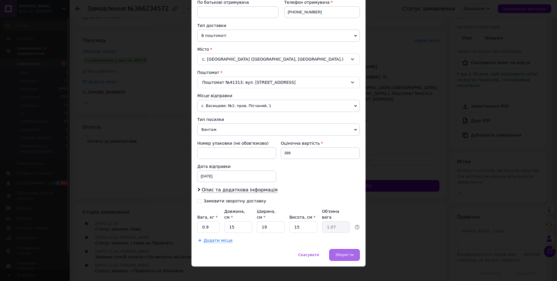
click at [356, 250] on div "Зберегти" at bounding box center [344, 255] width 30 height 12
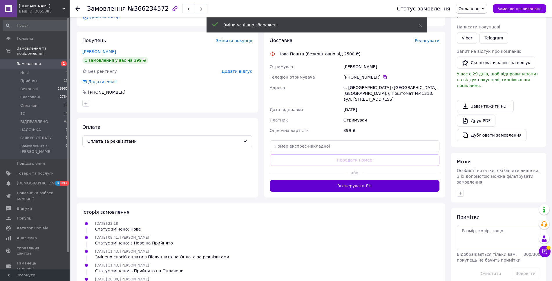
click at [357, 186] on button "Згенерувати ЕН" at bounding box center [355, 186] width 170 height 12
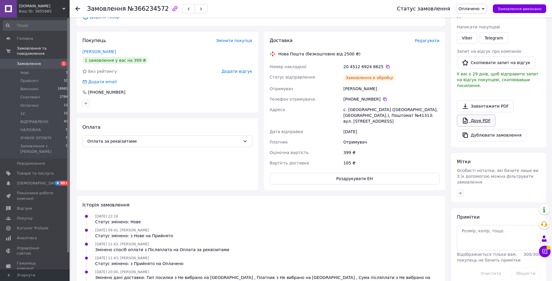
click at [482, 115] on link "Друк PDF" at bounding box center [476, 120] width 39 height 12
drag, startPoint x: 486, startPoint y: 6, endPoint x: 488, endPoint y: 12, distance: 5.8
click at [486, 6] on span "Оплачено" at bounding box center [471, 9] width 31 height 10
click at [477, 45] on li "1С" at bounding box center [474, 46] width 37 height 9
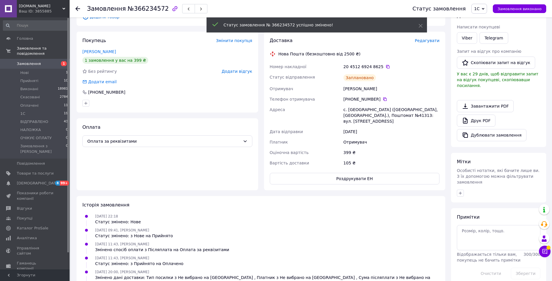
click at [78, 9] on use at bounding box center [77, 8] width 5 height 5
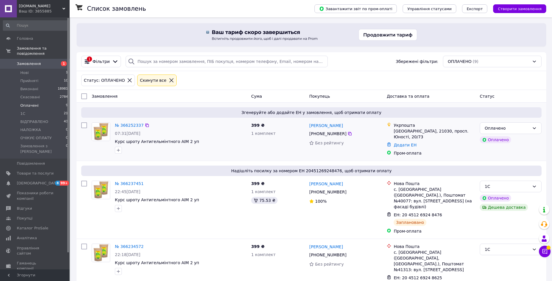
scroll to position [174, 0]
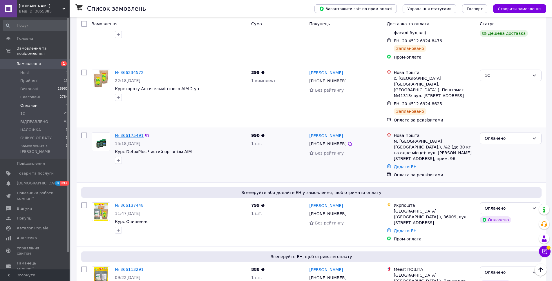
click at [128, 133] on link "№ 366175491" at bounding box center [129, 135] width 29 height 5
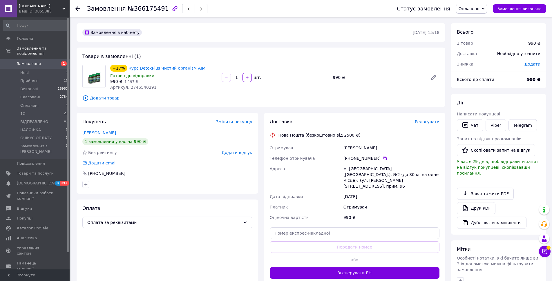
click at [425, 122] on span "Редагувати" at bounding box center [427, 121] width 25 height 5
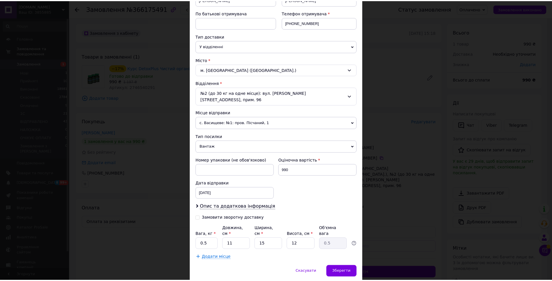
scroll to position [114, 0]
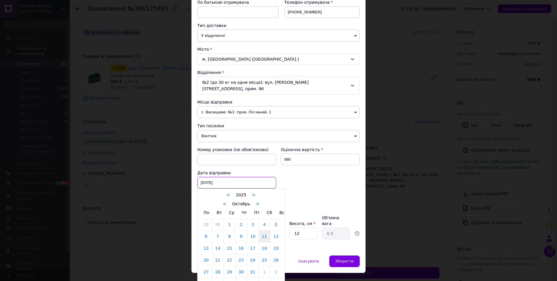
click at [214, 177] on div "[DATE] < 2025 > < Октябрь > Пн Вт Ср Чт Пт Сб Вс 29 30 1 2 3 4 5 6 7 8 9 10 11 …" at bounding box center [236, 183] width 79 height 12
click at [208, 243] on link "13" at bounding box center [205, 248] width 11 height 12
type input "[DATE]"
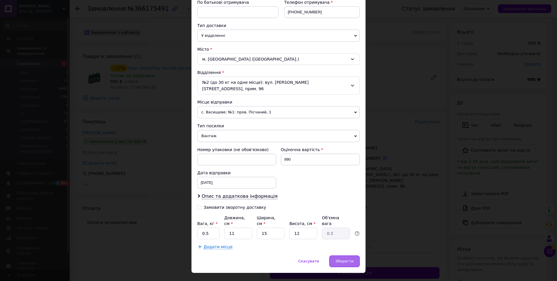
click at [347, 255] on div "Зберегти" at bounding box center [344, 261] width 30 height 12
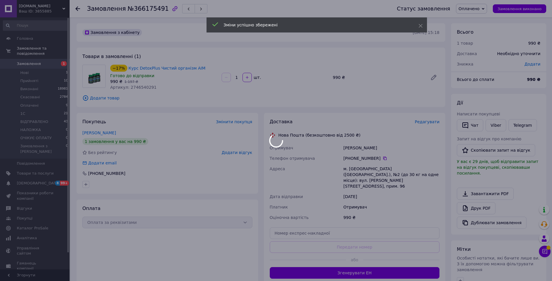
click at [376, 262] on div at bounding box center [276, 140] width 552 height 281
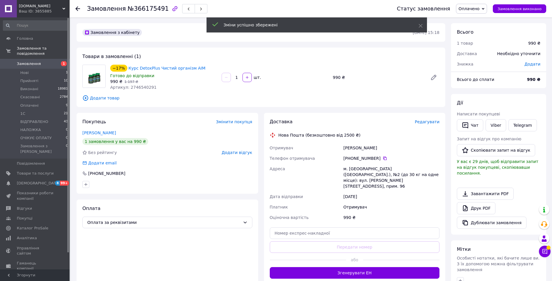
click at [376, 267] on button "Згенерувати ЕН" at bounding box center [355, 273] width 170 height 12
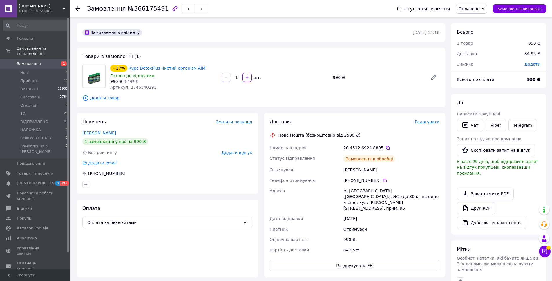
click at [475, 203] on link "Друк PDF" at bounding box center [476, 208] width 39 height 12
click at [484, 10] on icon at bounding box center [482, 9] width 3 height 3
click at [482, 46] on li "1С" at bounding box center [474, 46] width 37 height 9
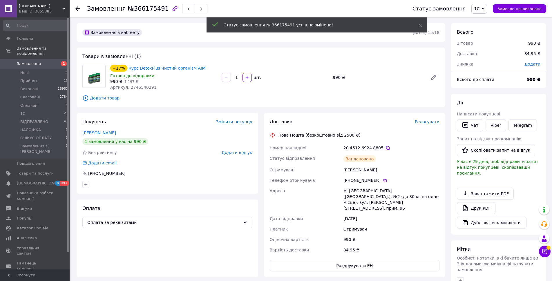
click at [76, 8] on icon at bounding box center [77, 8] width 5 height 5
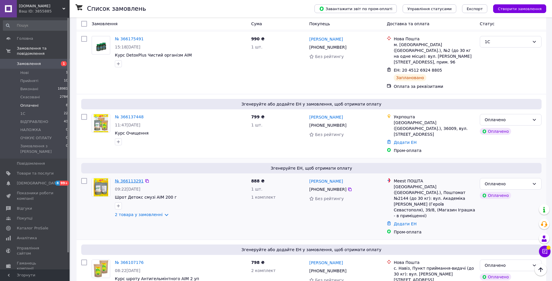
scroll to position [203, 0]
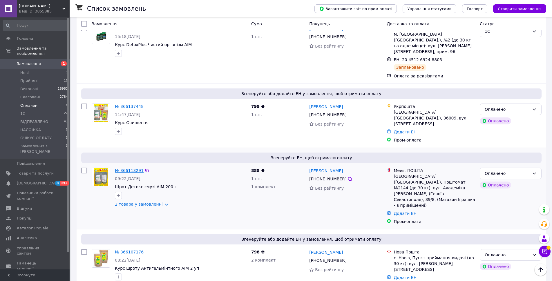
click at [122, 168] on link "№ 366113291" at bounding box center [129, 170] width 29 height 5
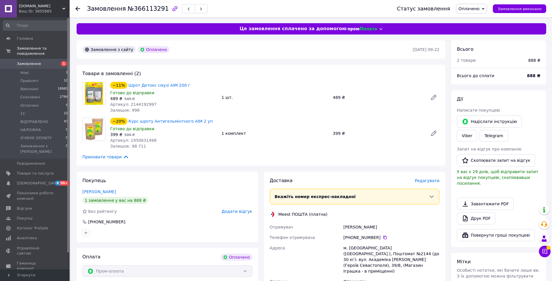
click at [432, 181] on span "Редагувати" at bounding box center [427, 180] width 25 height 5
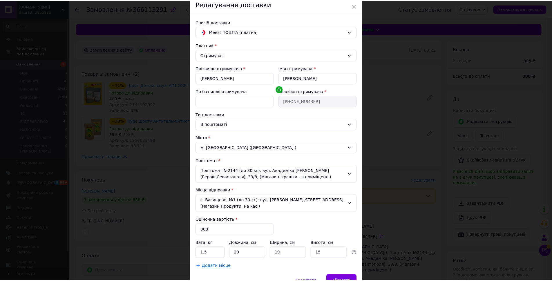
scroll to position [50, 0]
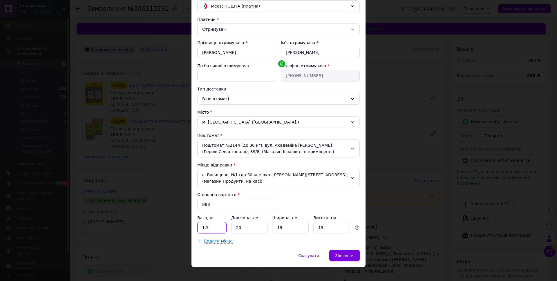
drag, startPoint x: 209, startPoint y: 222, endPoint x: 204, endPoint y: 225, distance: 6.0
click at [204, 225] on input "1.5" at bounding box center [211, 228] width 29 height 12
type input "1.2"
click at [329, 191] on div "Платник Отримувач Прізвище отримувача * [PERSON_NAME] Ім'я отримувача * [PERSON…" at bounding box center [278, 130] width 162 height 227
drag, startPoint x: 277, startPoint y: 223, endPoint x: 257, endPoint y: 228, distance: 21.1
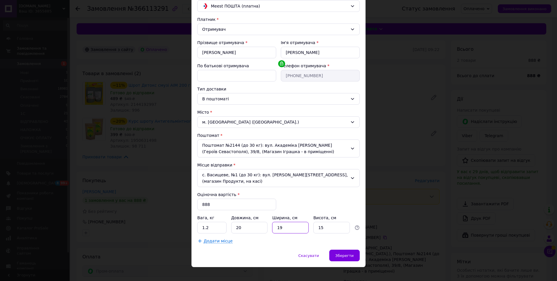
click at [257, 228] on div "Платник Отримувач Прізвище отримувача * [PERSON_NAME] Ім'я отримувача * [PERSON…" at bounding box center [278, 130] width 162 height 227
type input "15"
click at [317, 194] on div "Платник Отримувач Прізвище отримувача * [PERSON_NAME] Ім'я отримувача * [PERSON…" at bounding box center [278, 130] width 162 height 227
click at [352, 251] on div "Зберегти" at bounding box center [344, 256] width 30 height 12
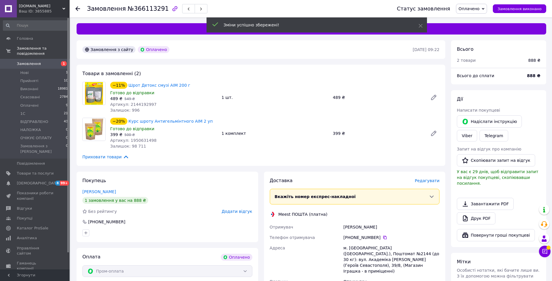
scroll to position [87, 0]
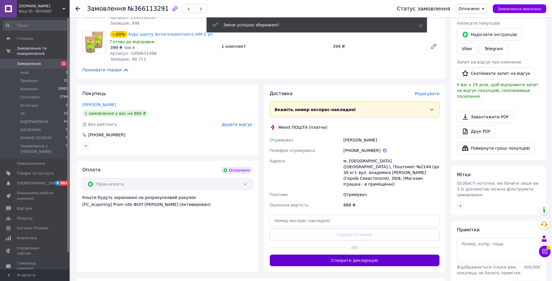
click at [350, 255] on button "Створити декларацію" at bounding box center [355, 261] width 170 height 12
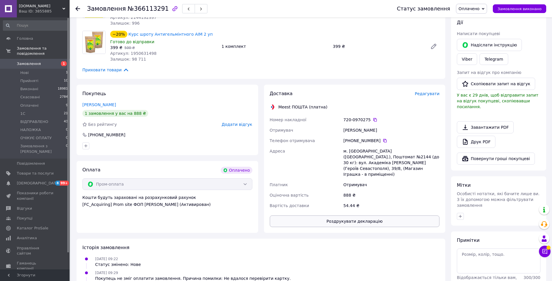
click at [359, 215] on button "Роздрукувати декларацію" at bounding box center [355, 221] width 170 height 12
click at [476, 136] on link "Друк PDF" at bounding box center [476, 142] width 39 height 12
click at [486, 8] on span "Оплачено" at bounding box center [471, 9] width 31 height 10
click at [477, 46] on li "1С" at bounding box center [474, 46] width 37 height 9
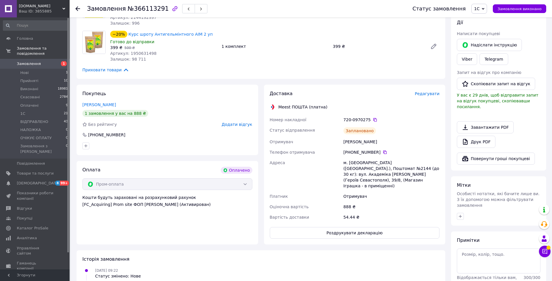
click at [77, 7] on icon at bounding box center [77, 8] width 5 height 5
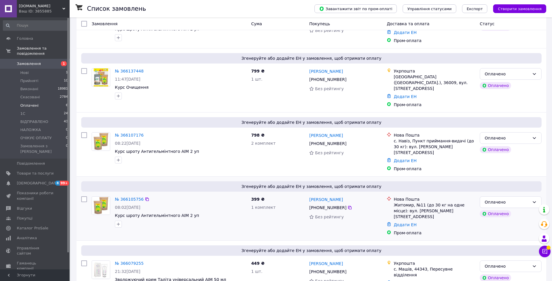
scroll to position [116, 0]
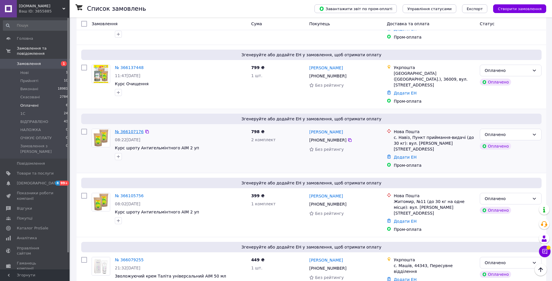
click at [130, 129] on link "№ 366107176" at bounding box center [129, 131] width 29 height 5
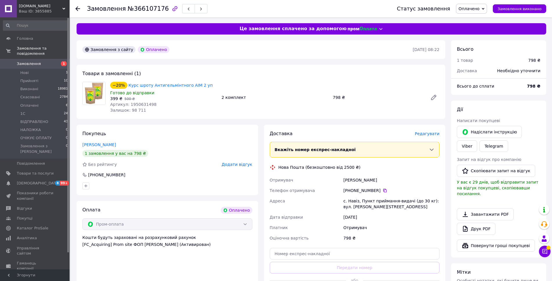
click at [431, 133] on span "Редагувати" at bounding box center [427, 133] width 25 height 5
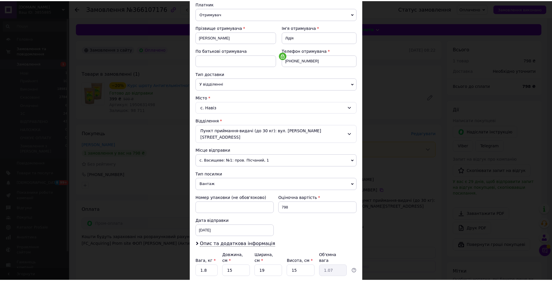
scroll to position [104, 0]
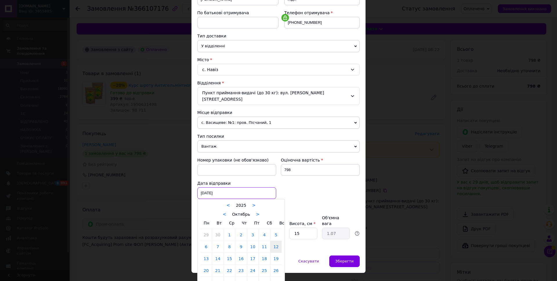
drag, startPoint x: 218, startPoint y: 184, endPoint x: 225, endPoint y: 196, distance: 13.4
click at [219, 187] on div "[DATE] < 2025 > < Октябрь > Пн Вт Ср Чт Пт Сб Вс 29 30 1 2 3 4 5 6 7 8 9 10 11 …" at bounding box center [236, 193] width 79 height 12
click at [208, 253] on link "13" at bounding box center [205, 259] width 11 height 12
type input "[DATE]"
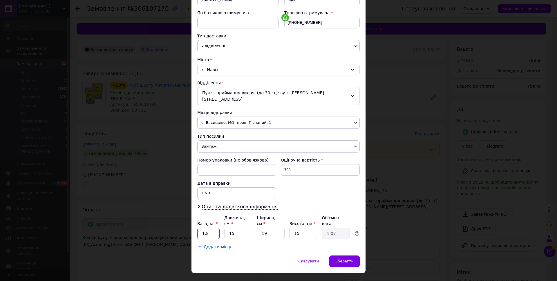
drag, startPoint x: 210, startPoint y: 223, endPoint x: 205, endPoint y: 225, distance: 5.8
click at [205, 228] on input "1.8" at bounding box center [208, 234] width 22 height 12
type input "1.5"
drag, startPoint x: 247, startPoint y: 221, endPoint x: 228, endPoint y: 223, distance: 19.2
click at [228, 228] on input "15" at bounding box center [238, 234] width 28 height 12
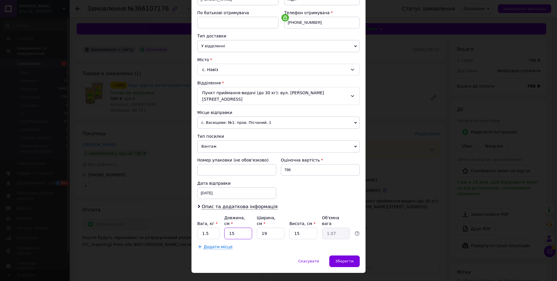
type input "2"
type input "0.14"
type input "25"
type input "1.78"
type input "25"
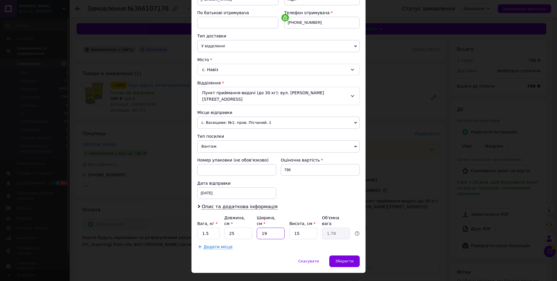
drag, startPoint x: 270, startPoint y: 219, endPoint x: 259, endPoint y: 223, distance: 12.3
click at [259, 228] on input "19" at bounding box center [271, 234] width 28 height 12
type input "2"
type input "0.19"
type input "20"
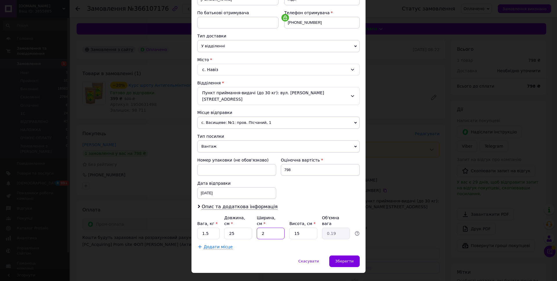
type input "1.88"
type input "20"
click at [281, 244] on div "Додати місце" at bounding box center [278, 247] width 162 height 6
click at [335, 255] on div "Зберегти" at bounding box center [344, 261] width 30 height 12
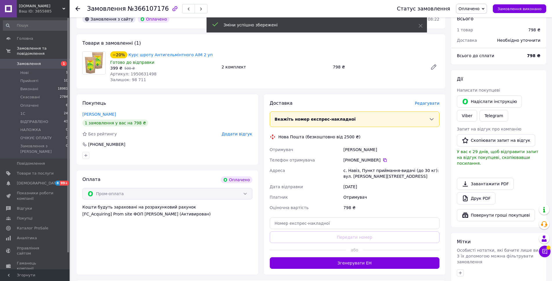
scroll to position [58, 0]
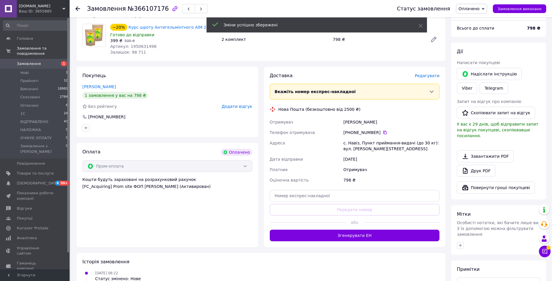
click at [360, 237] on button "Згенерувати ЕН" at bounding box center [355, 236] width 170 height 12
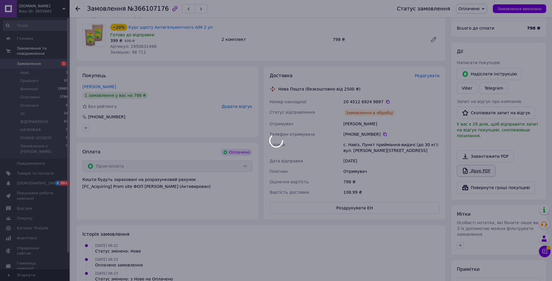
click at [480, 163] on body "[DOMAIN_NAME] Ваш ID: 3855885 Сайт [DOMAIN_NAME] Кабінет покупця Перевірити ста…" at bounding box center [276, 142] width 552 height 401
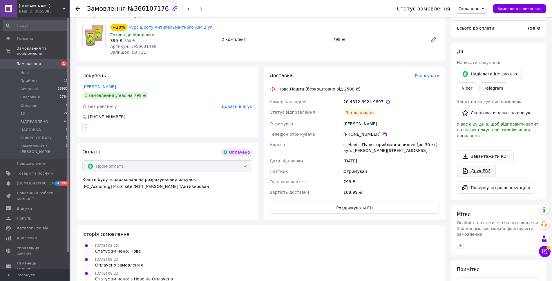
click at [480, 165] on link "Друк PDF" at bounding box center [476, 171] width 39 height 12
click at [485, 9] on span "Оплачено" at bounding box center [471, 9] width 31 height 10
drag, startPoint x: 477, startPoint y: 44, endPoint x: 451, endPoint y: 44, distance: 25.5
click at [476, 44] on li "1С" at bounding box center [474, 46] width 37 height 9
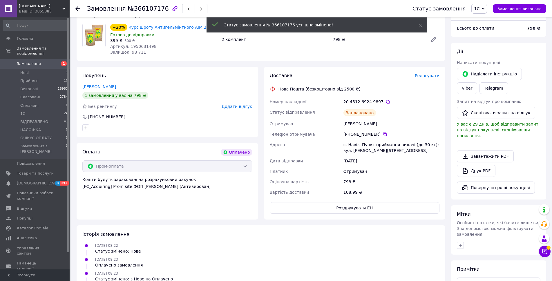
click at [78, 8] on icon at bounding box center [77, 8] width 5 height 5
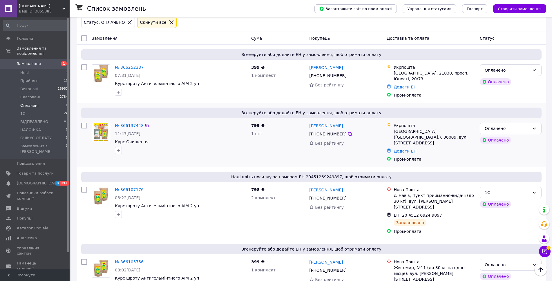
scroll to position [166, 0]
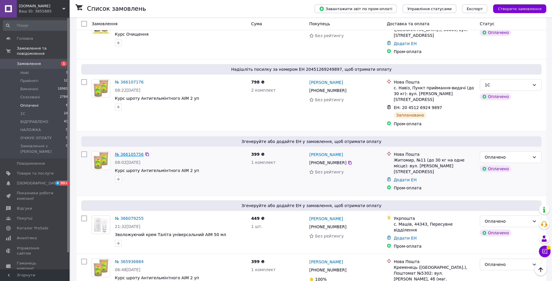
click at [130, 152] on link "№ 366105756" at bounding box center [129, 154] width 29 height 5
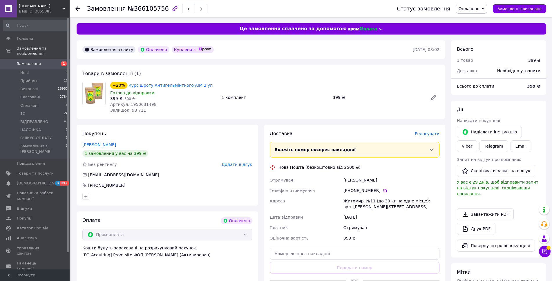
click at [429, 132] on span "Редагувати" at bounding box center [427, 133] width 25 height 5
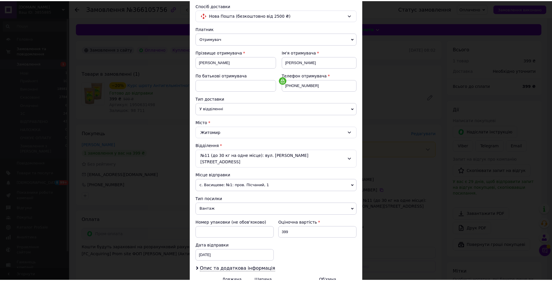
scroll to position [104, 0]
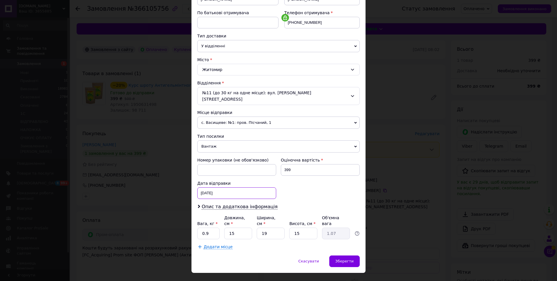
click at [214, 187] on div "[DATE] < 2025 > < Октябрь > Пн Вт Ср Чт Пт Сб Вс 29 30 1 2 3 4 5 6 7 8 9 10 11 …" at bounding box center [236, 193] width 79 height 12
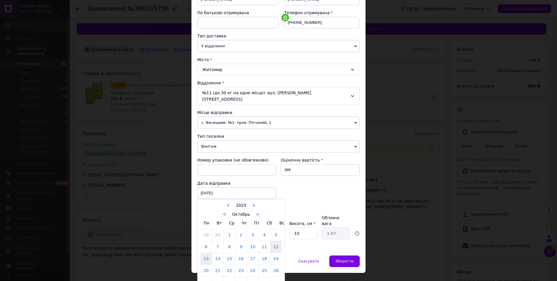
click at [207, 253] on link "13" at bounding box center [205, 259] width 11 height 12
type input "[DATE]"
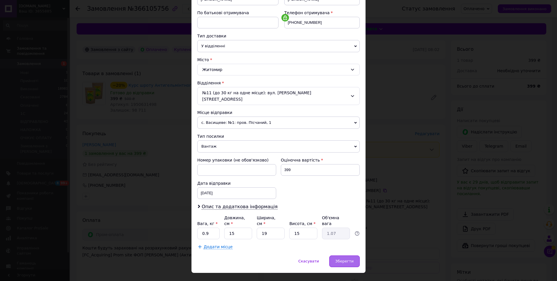
click at [350, 255] on div "Скасувати   Зберегти" at bounding box center [278, 263] width 174 height 17
click at [348, 259] on span "Зберегти" at bounding box center [344, 261] width 18 height 4
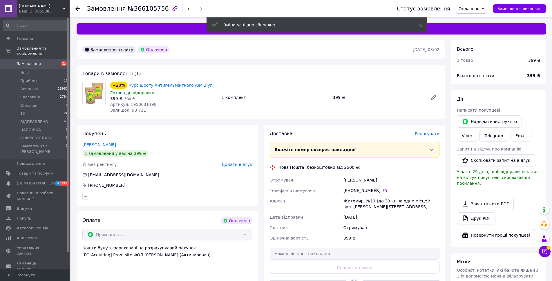
scroll to position [87, 0]
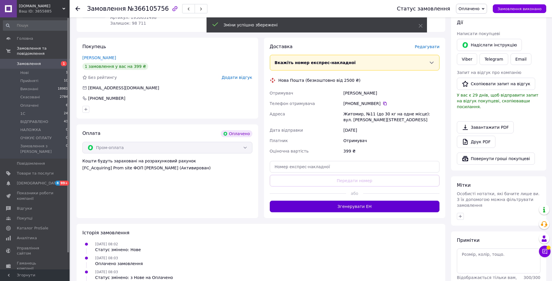
click at [359, 208] on button "Згенерувати ЕН" at bounding box center [355, 207] width 170 height 12
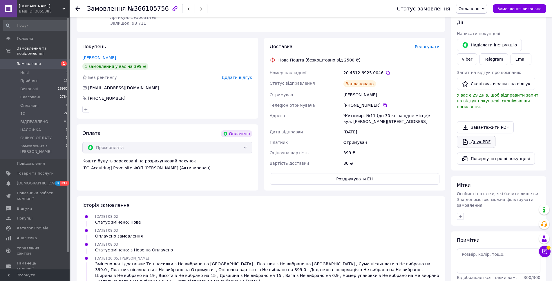
click at [475, 136] on link "Друк PDF" at bounding box center [476, 142] width 39 height 12
click at [479, 7] on span "Оплачено" at bounding box center [468, 8] width 21 height 5
click at [473, 45] on li "1С" at bounding box center [474, 46] width 37 height 9
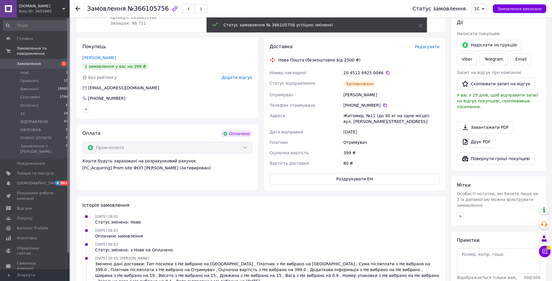
click at [78, 8] on icon at bounding box center [77, 8] width 5 height 5
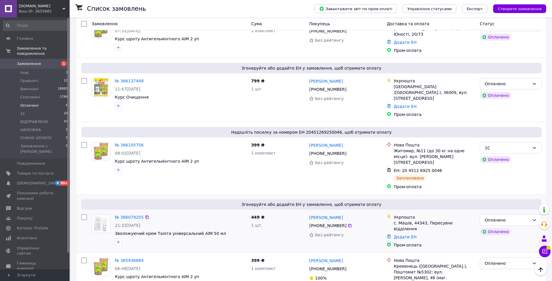
scroll to position [107, 0]
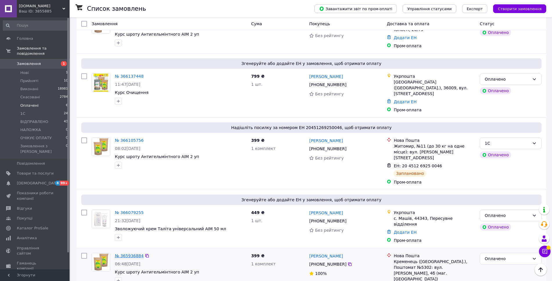
click at [130, 253] on link "№ 365936884" at bounding box center [129, 255] width 29 height 5
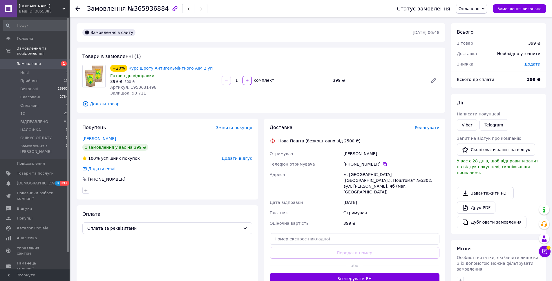
click at [426, 128] on span "Редагувати" at bounding box center [427, 127] width 25 height 5
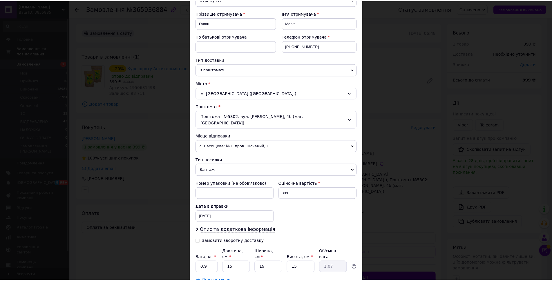
scroll to position [87, 0]
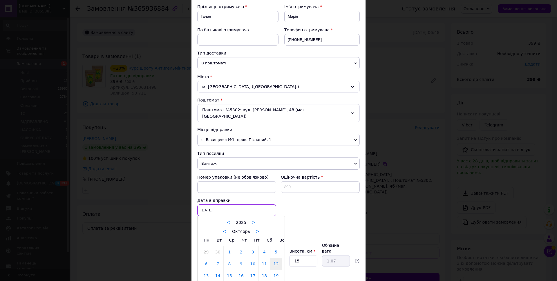
click at [223, 207] on div "[DATE] < 2025 > < Октябрь > Пн Вт Ср Чт Пт Сб Вс 29 30 1 2 3 4 5 6 7 8 9 10 11 …" at bounding box center [236, 210] width 79 height 12
click at [206, 270] on link "13" at bounding box center [205, 276] width 11 height 12
type input "[DATE]"
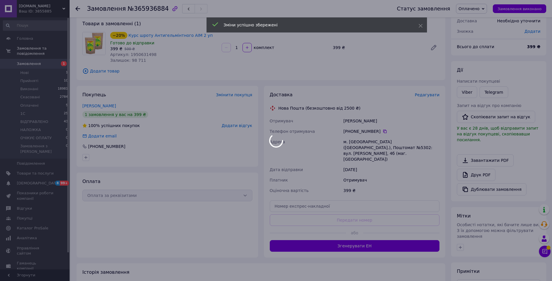
scroll to position [99, 0]
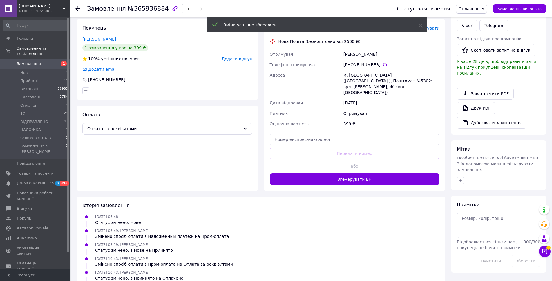
click at [354, 173] on button "Згенерувати ЕН" at bounding box center [355, 179] width 170 height 12
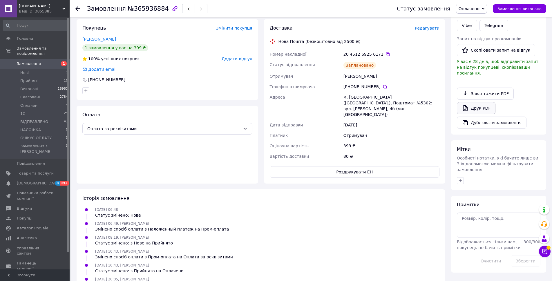
click at [487, 102] on link "Друк PDF" at bounding box center [476, 108] width 39 height 12
click at [486, 7] on span "Оплачено" at bounding box center [471, 9] width 31 height 10
click at [479, 47] on li "1С" at bounding box center [474, 46] width 37 height 9
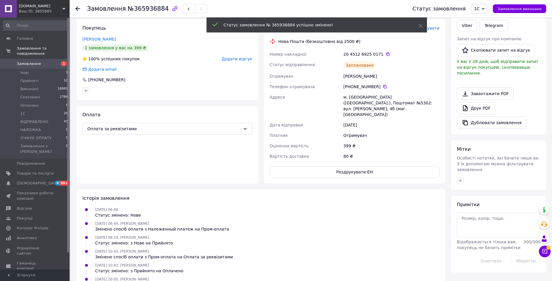
click at [77, 9] on icon at bounding box center [77, 8] width 5 height 5
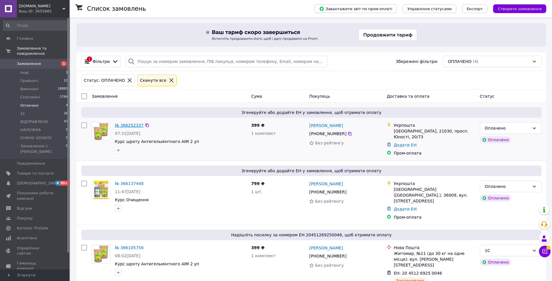
click at [121, 123] on link "№ 366252337" at bounding box center [129, 125] width 29 height 5
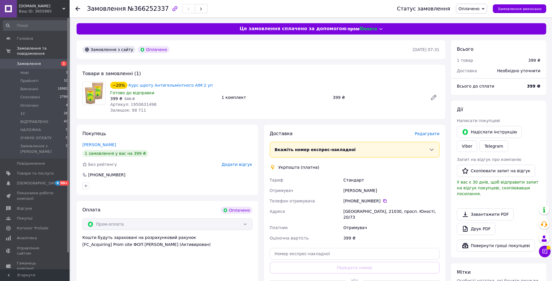
click at [433, 133] on span "Редагувати" at bounding box center [427, 133] width 25 height 5
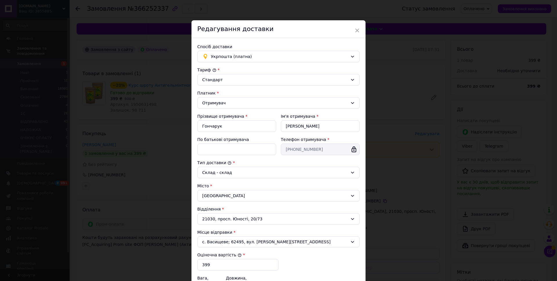
drag, startPoint x: 321, startPoint y: 149, endPoint x: 278, endPoint y: 152, distance: 43.3
click at [278, 152] on div "Телефон отримувача * [PHONE_NUMBER]" at bounding box center [319, 145] width 83 height 23
click at [356, 29] on span "×" at bounding box center [356, 31] width 5 height 10
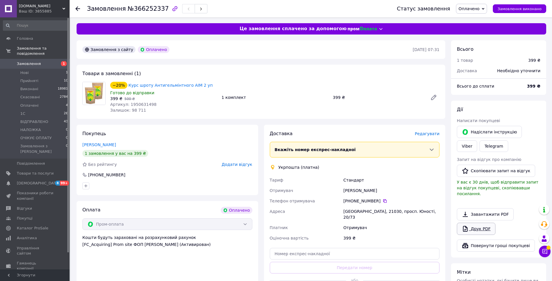
click at [477, 223] on link "Друк PDF" at bounding box center [476, 229] width 39 height 12
click at [485, 7] on span "Оплачено" at bounding box center [471, 9] width 31 height 10
click at [481, 47] on li "1С" at bounding box center [474, 46] width 37 height 9
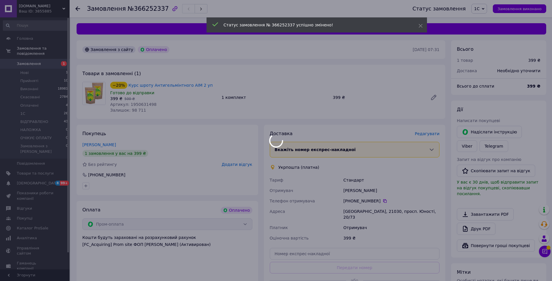
click at [77, 8] on body "[DOMAIN_NAME] Ваш ID: 3855885 Сайт [DOMAIN_NAME] Кабінет покупця Перевірити ста…" at bounding box center [276, 200] width 552 height 401
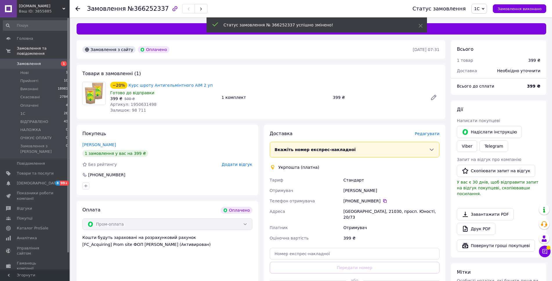
click at [77, 8] on icon at bounding box center [77, 8] width 5 height 5
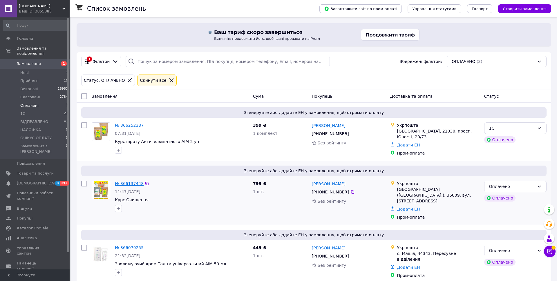
click at [118, 182] on link "№ 366137448" at bounding box center [129, 183] width 29 height 5
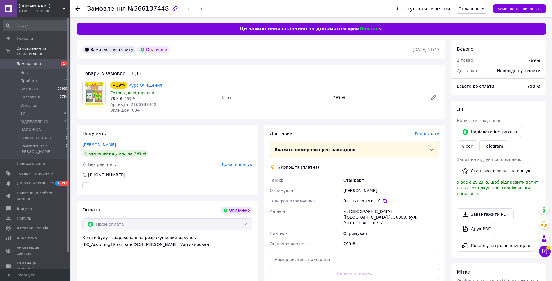
click at [427, 132] on span "Редагувати" at bounding box center [427, 133] width 25 height 5
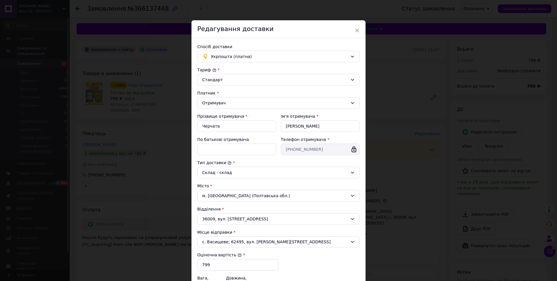
drag, startPoint x: 290, startPoint y: 151, endPoint x: 277, endPoint y: 152, distance: 13.2
click at [277, 152] on div "Прізвище отримувача * [PERSON_NAME] Ім'я отримувача * [PERSON_NAME] батькові от…" at bounding box center [278, 134] width 167 height 46
click at [357, 30] on span "×" at bounding box center [356, 31] width 5 height 10
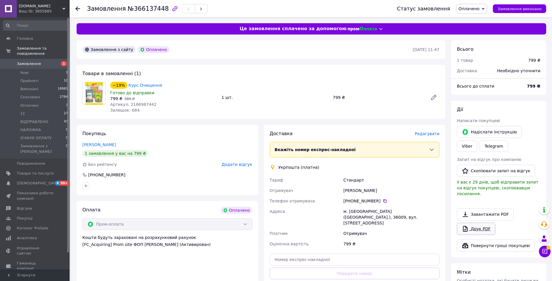
click at [477, 223] on link "Друк PDF" at bounding box center [476, 229] width 39 height 12
click at [484, 8] on icon at bounding box center [482, 9] width 3 height 3
click at [479, 47] on li "1С" at bounding box center [474, 46] width 37 height 9
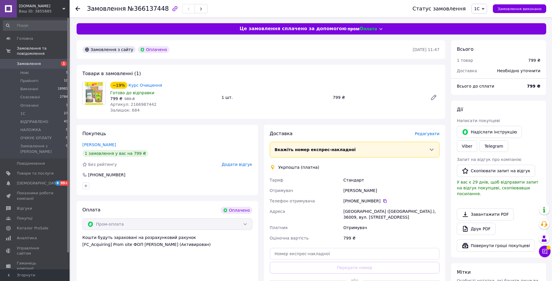
click at [78, 9] on use at bounding box center [77, 8] width 5 height 5
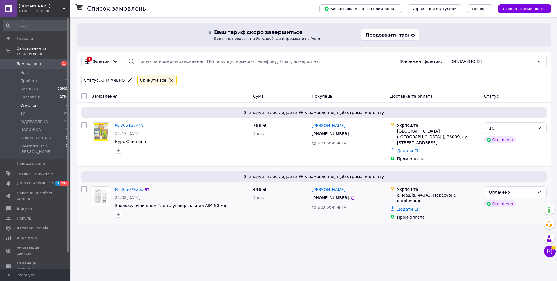
click at [133, 187] on link "№ 366079255" at bounding box center [129, 189] width 29 height 5
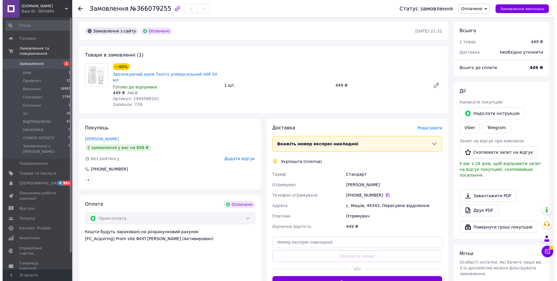
scroll to position [29, 0]
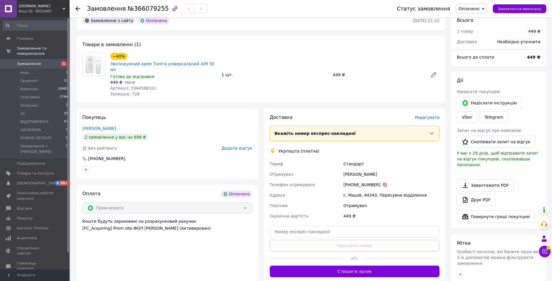
click at [424, 115] on span "Редагувати" at bounding box center [427, 117] width 25 height 5
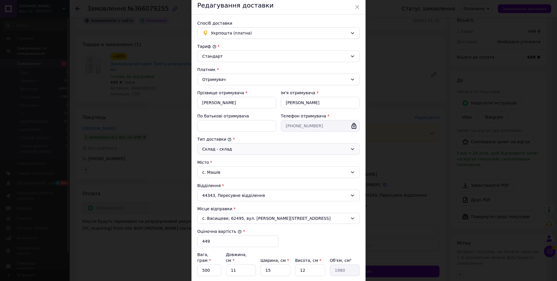
scroll to position [58, 0]
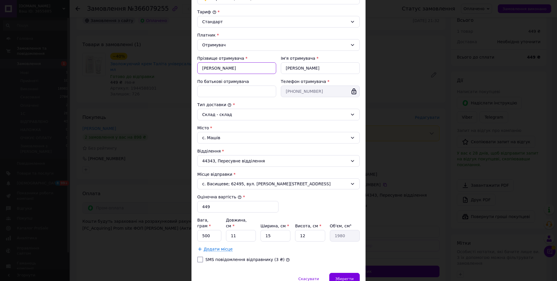
drag, startPoint x: 222, startPoint y: 68, endPoint x: 177, endPoint y: 75, distance: 45.8
click at [177, 75] on div "× Редагування доставки Спосіб доставки Укрпошта (платна) Тариф * [PERSON_NAME] …" at bounding box center [278, 140] width 557 height 281
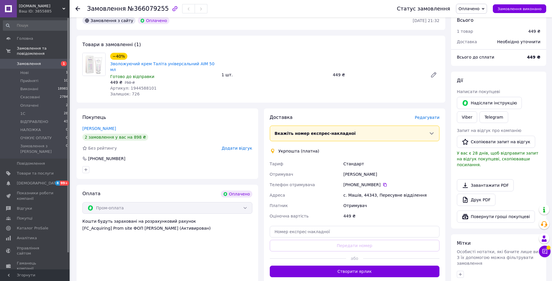
click at [431, 115] on span "Редагувати" at bounding box center [427, 117] width 25 height 5
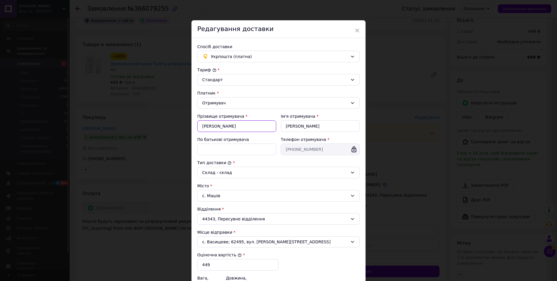
drag, startPoint x: 199, startPoint y: 125, endPoint x: 251, endPoint y: 128, distance: 52.3
click at [251, 128] on input "[PERSON_NAME]" at bounding box center [236, 126] width 79 height 12
drag, startPoint x: 306, startPoint y: 150, endPoint x: 277, endPoint y: 152, distance: 29.4
click at [277, 152] on div "Прізвище отримувача * [PERSON_NAME] отримувача * [PERSON_NAME] батькові отримув…" at bounding box center [278, 134] width 167 height 46
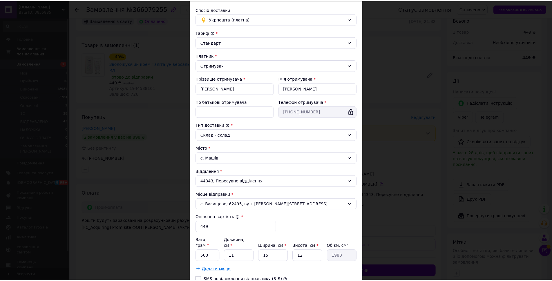
scroll to position [82, 0]
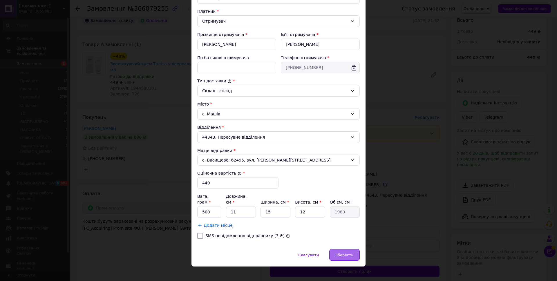
click at [351, 253] on span "Зберегти" at bounding box center [344, 255] width 18 height 4
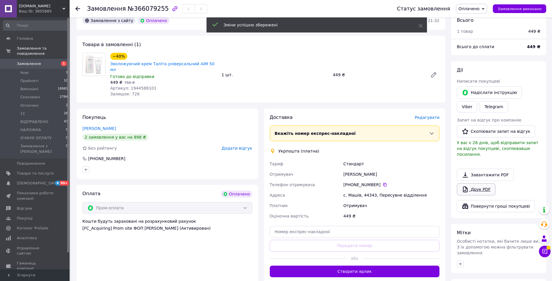
click at [481, 185] on link "Друк PDF" at bounding box center [476, 189] width 39 height 12
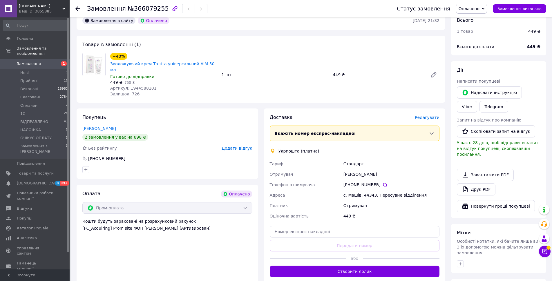
click at [484, 8] on icon at bounding box center [482, 9] width 3 height 2
click at [480, 47] on li "1С" at bounding box center [474, 46] width 37 height 9
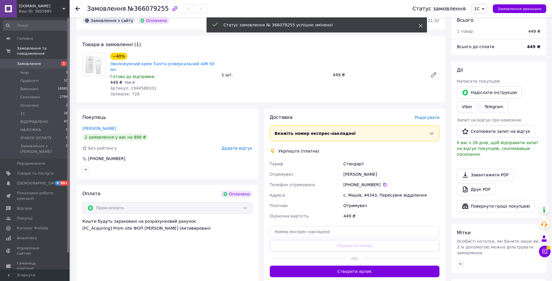
click at [421, 27] on use at bounding box center [420, 26] width 4 height 4
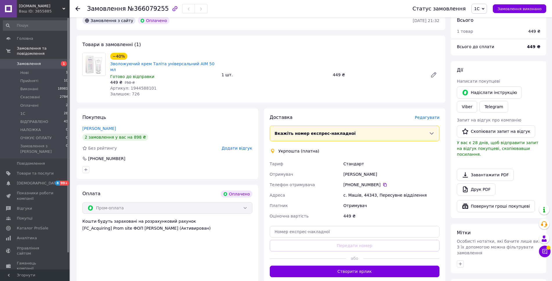
click at [79, 8] on icon at bounding box center [77, 8] width 5 height 5
